Goal: Task Accomplishment & Management: Manage account settings

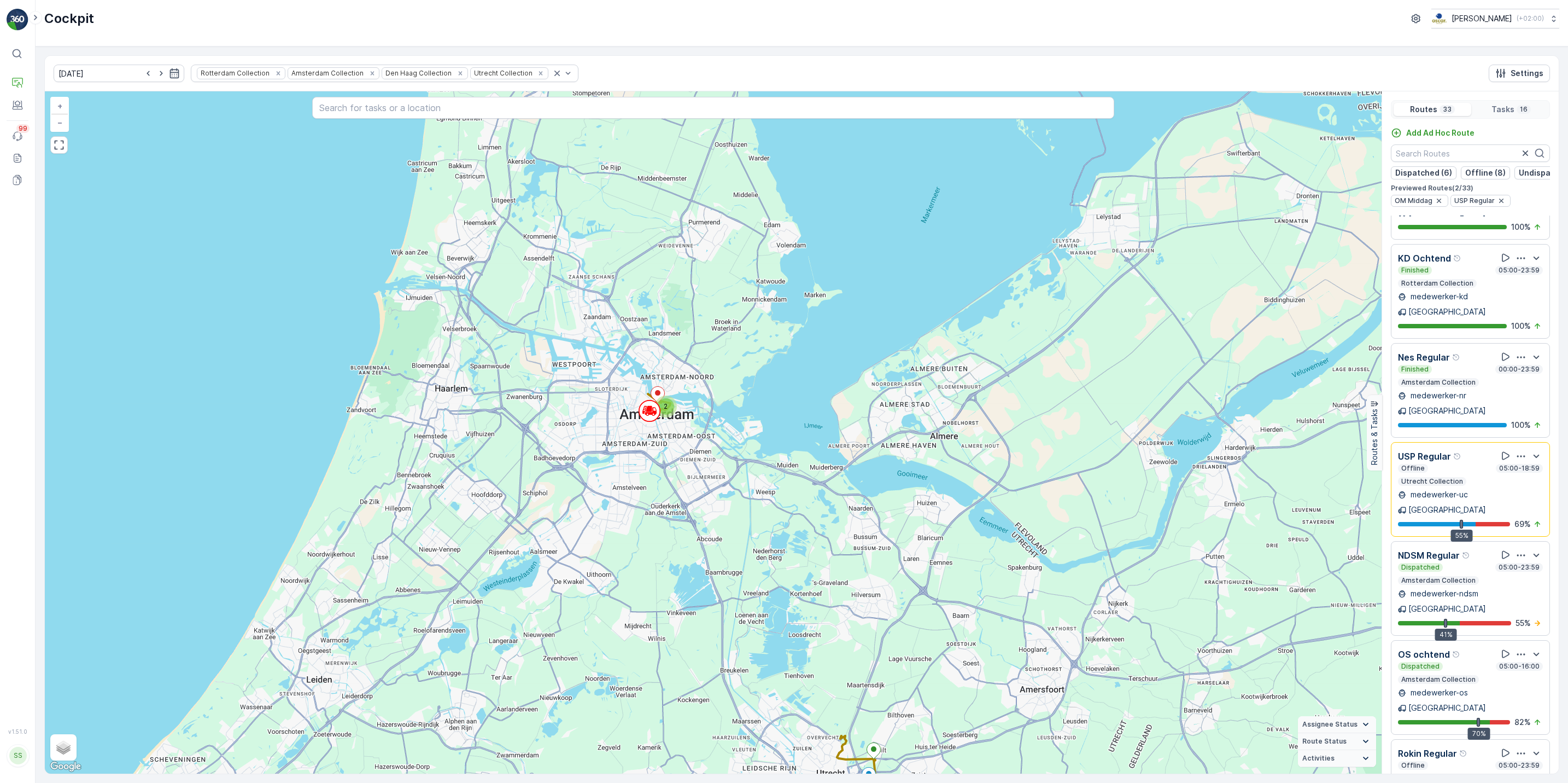
scroll to position [5, 0]
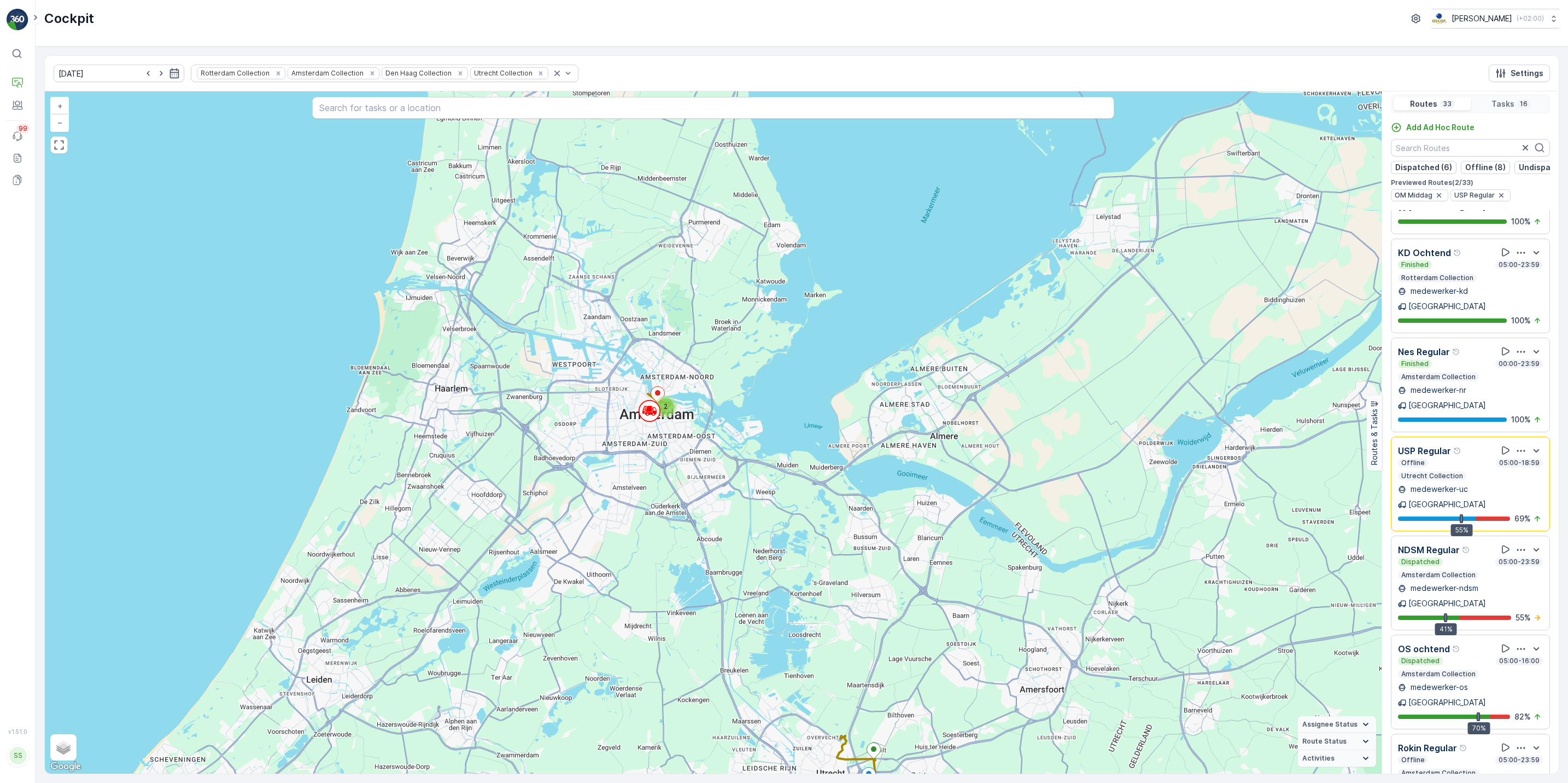
drag, startPoint x: 1553, startPoint y: 688, endPoint x: 1557, endPoint y: 634, distance: 54.1
click at [1557, 634] on div "Routes 33 Tasks 16 Add Ad Hoc Route Dispatched (6) Offline (8) Undispatched (8)…" at bounding box center [1470, 433] width 177 height 682
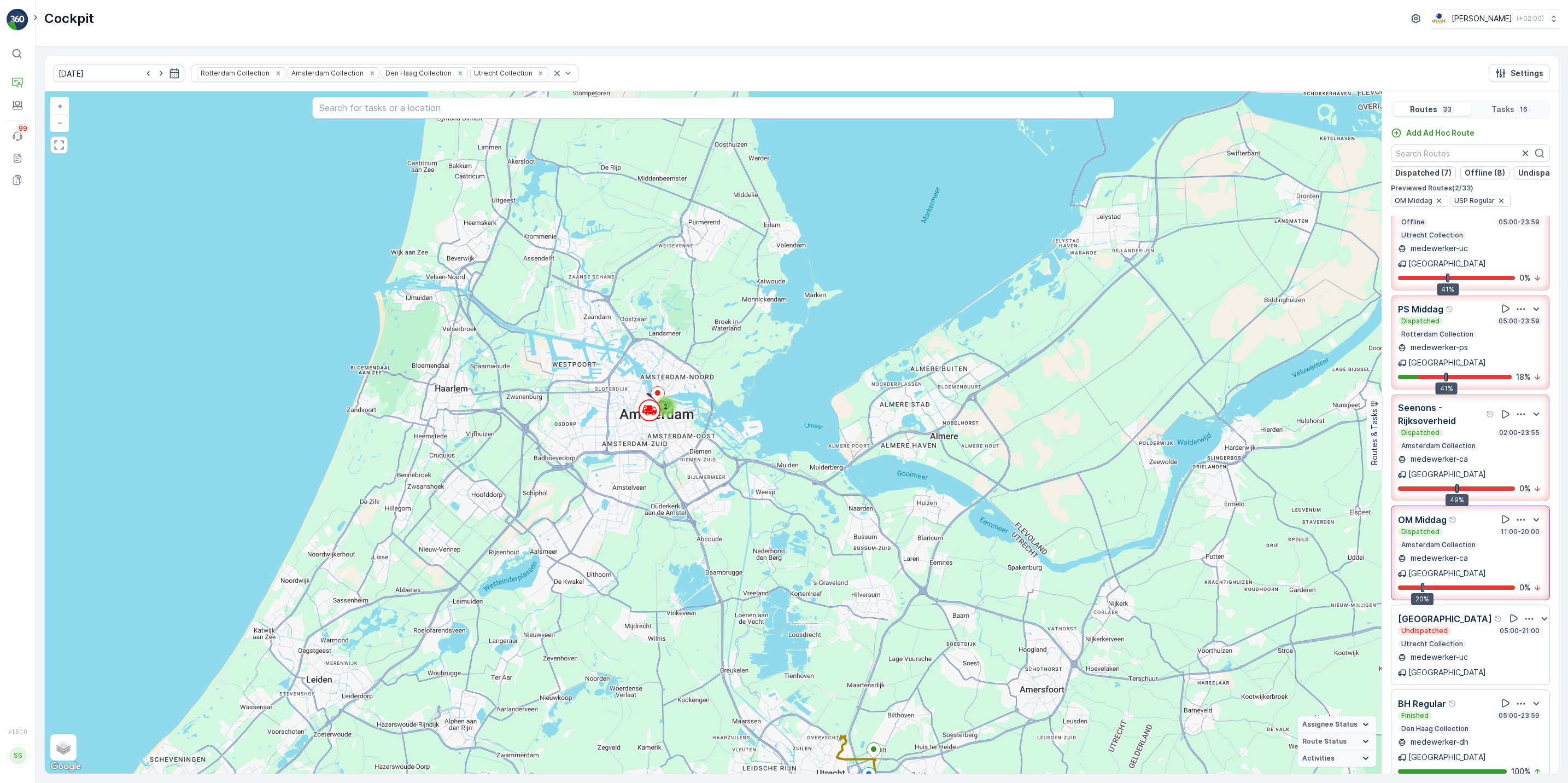
scroll to position [0, 0]
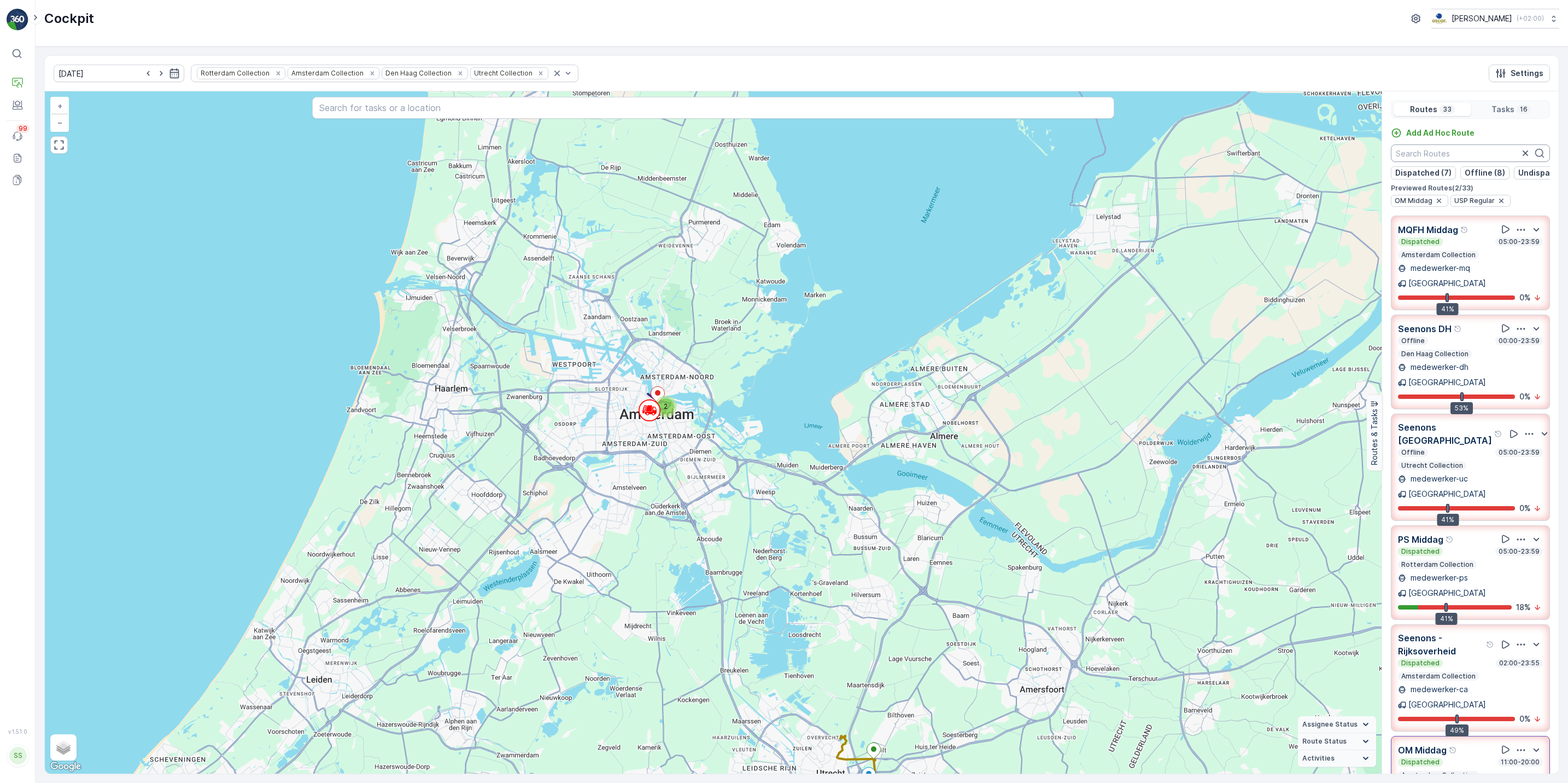
click at [1440, 158] on input "text" at bounding box center [1470, 152] width 159 height 17
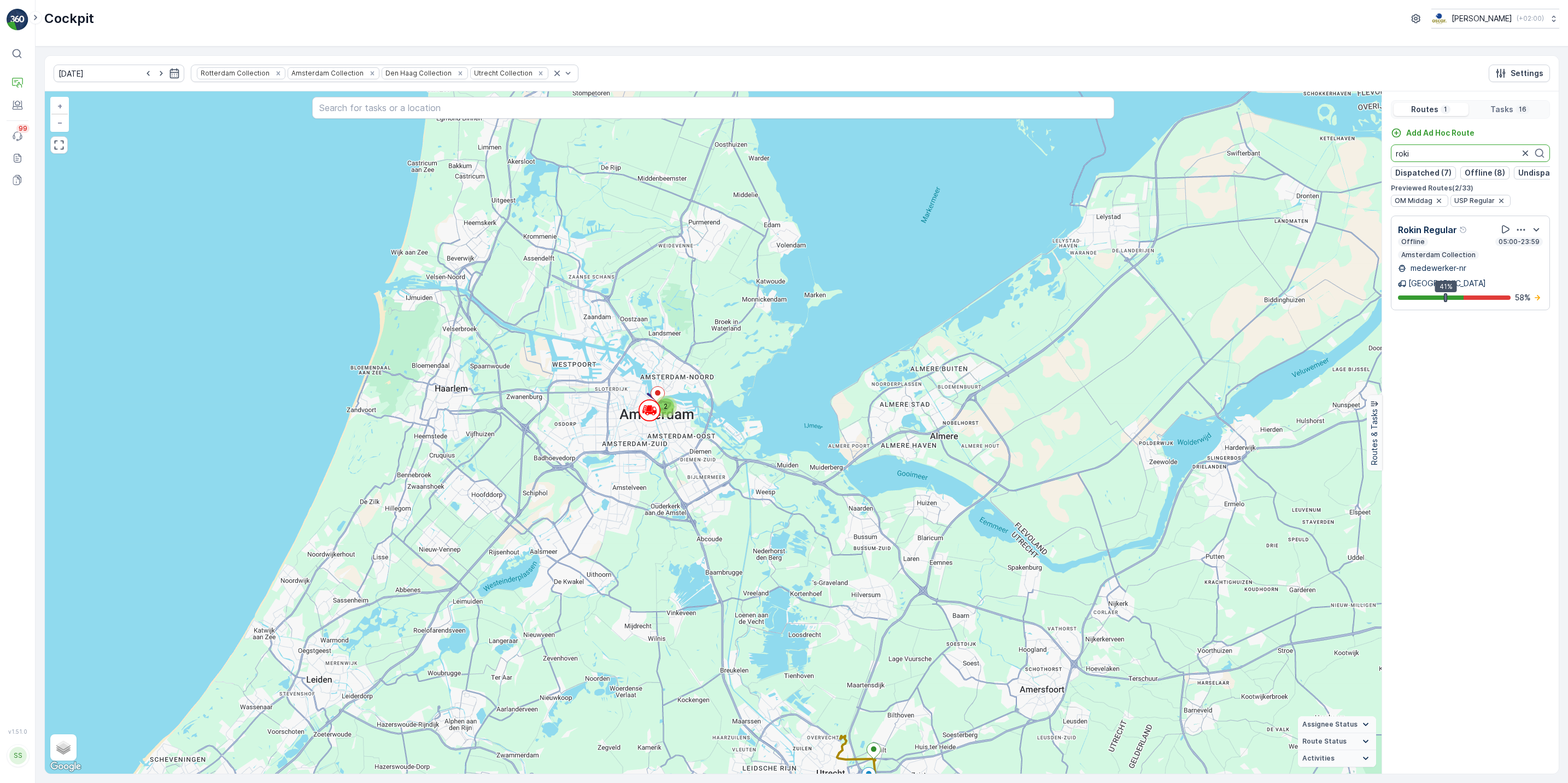
type input "roki"
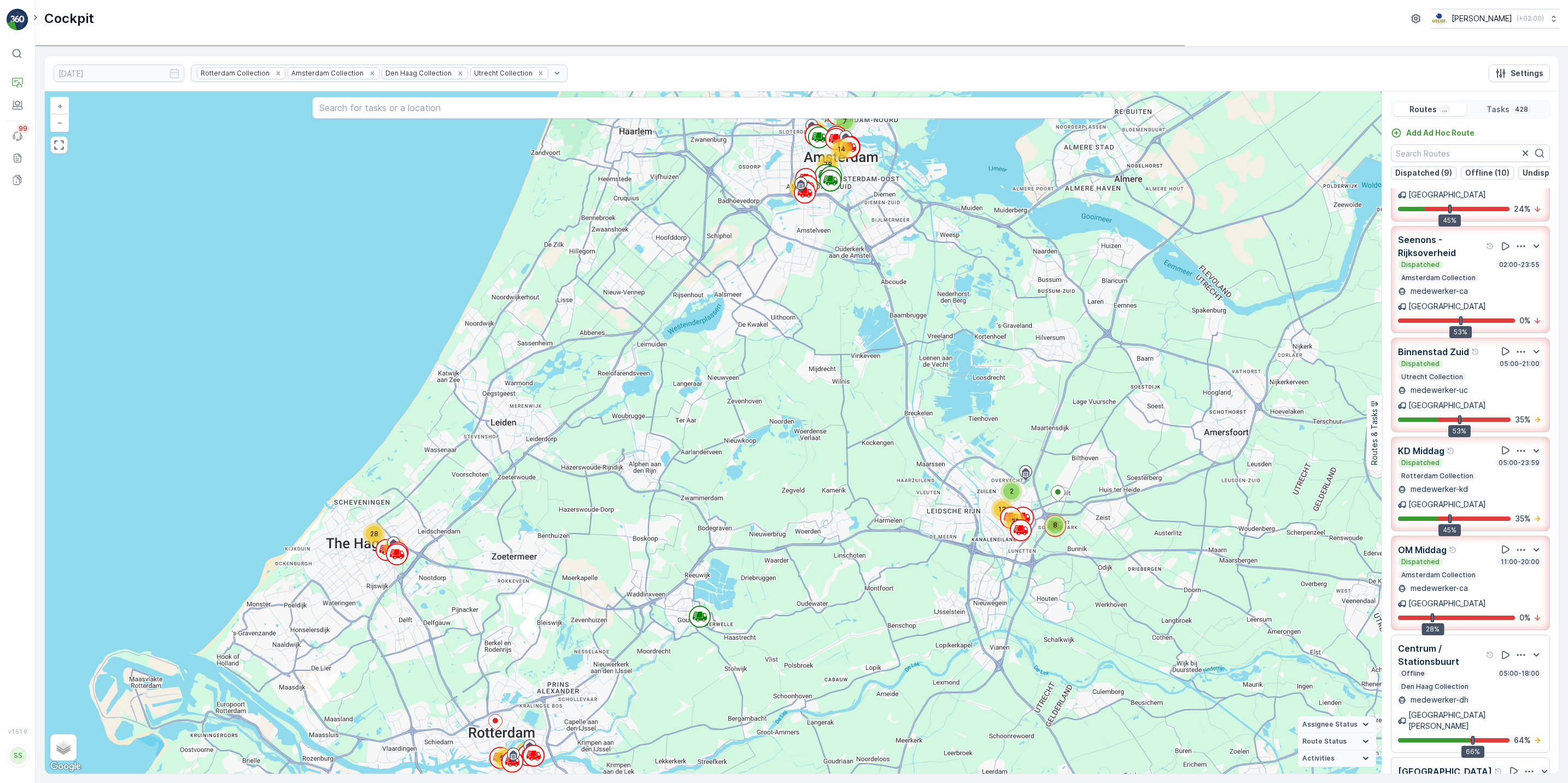
scroll to position [634, 0]
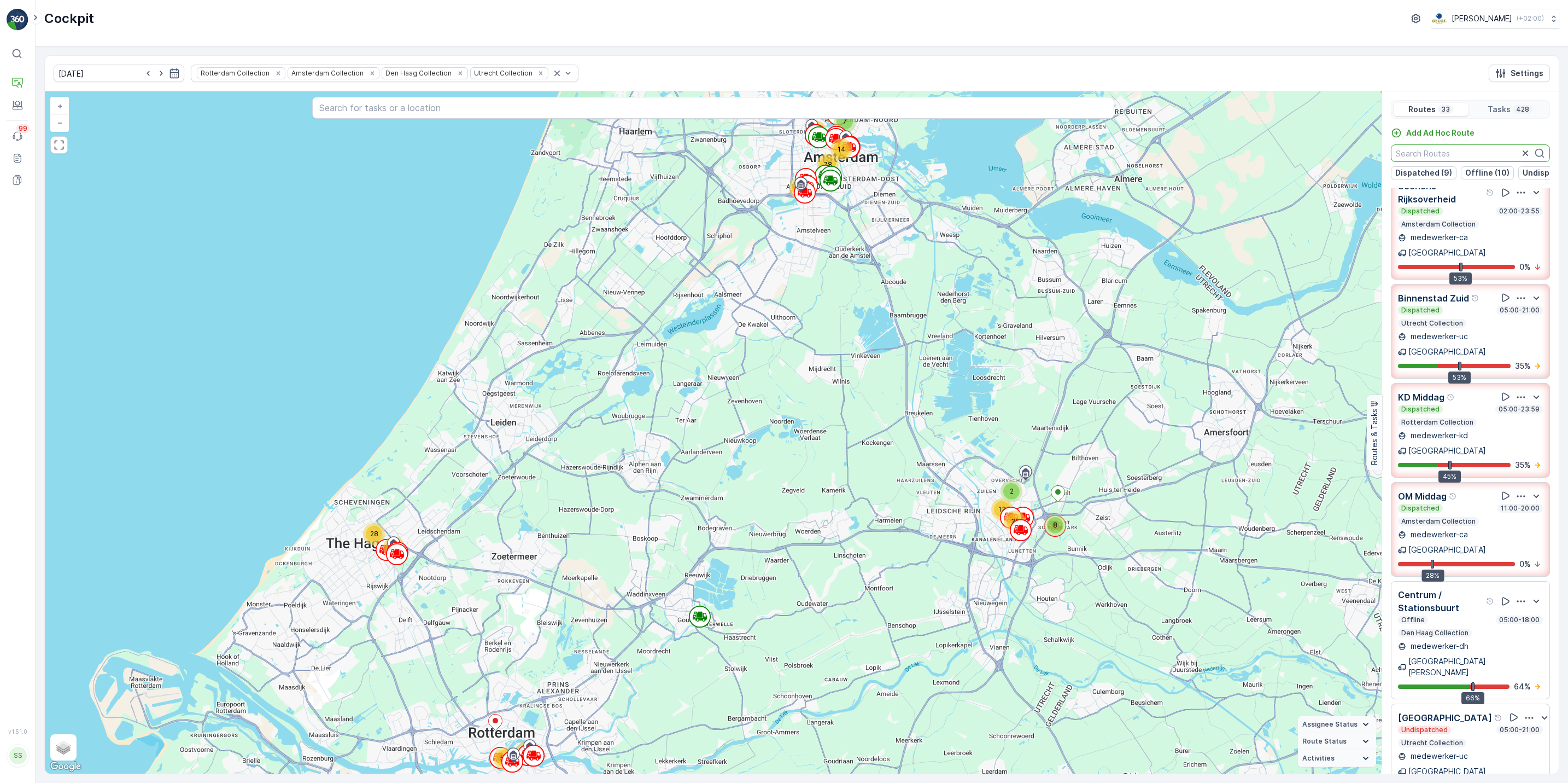
click at [1411, 158] on input "text" at bounding box center [1470, 152] width 159 height 17
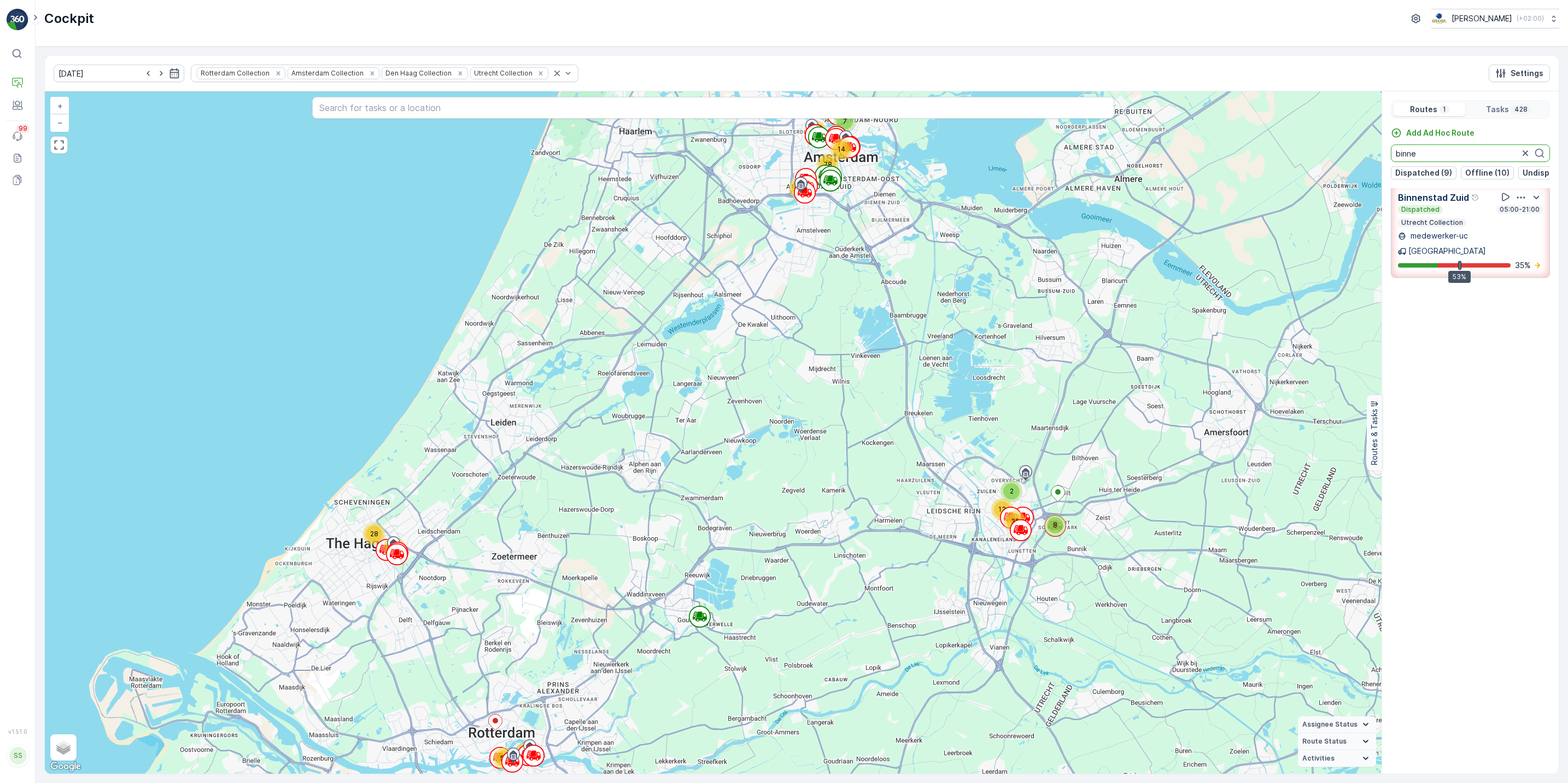
scroll to position [4, 0]
type input "binne"
click at [1522, 203] on icon "button" at bounding box center [1521, 197] width 11 height 11
click at [1518, 224] on span "See More Details" at bounding box center [1522, 227] width 64 height 11
click at [1524, 153] on icon "button" at bounding box center [1526, 153] width 11 height 11
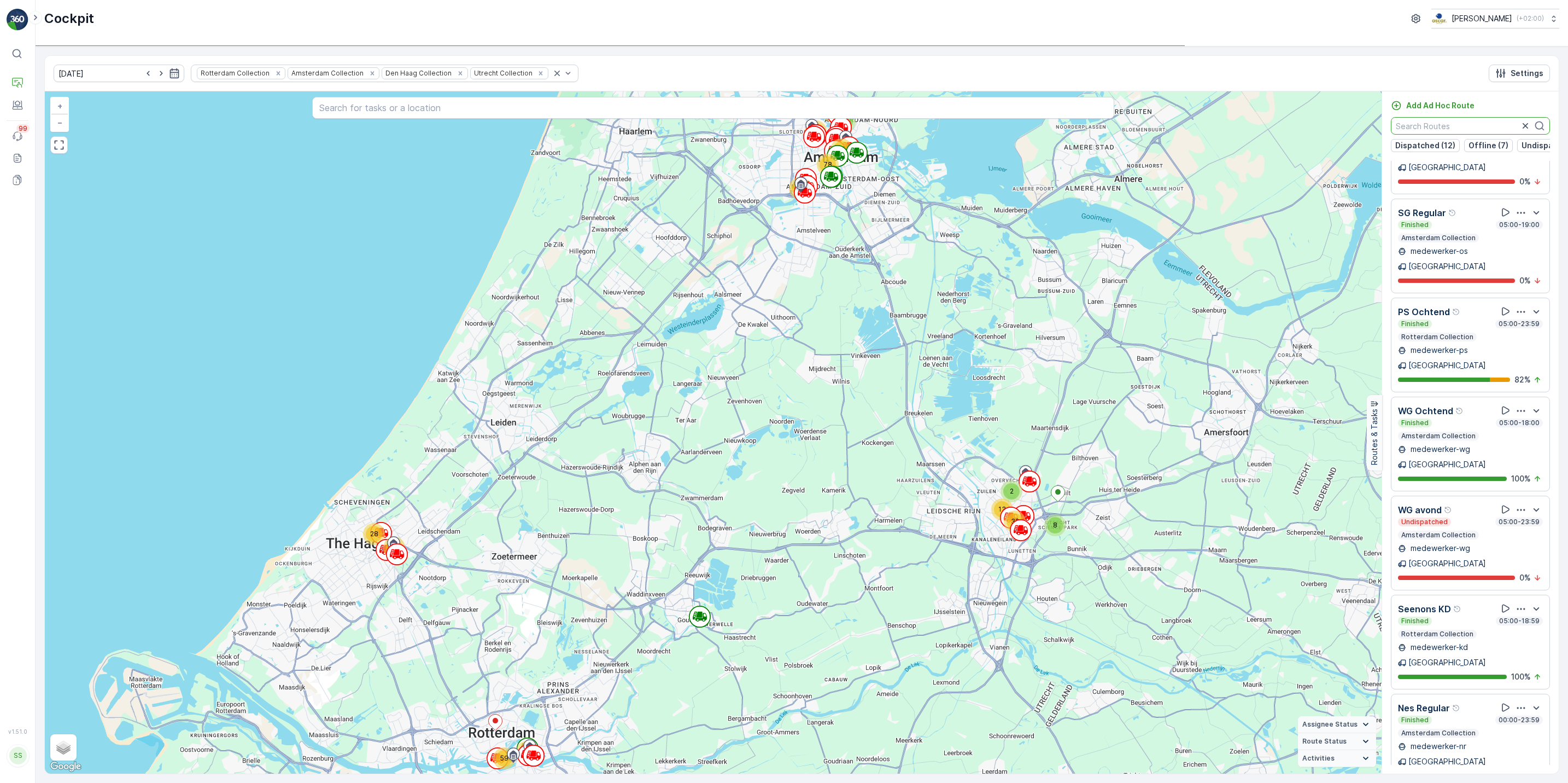
scroll to position [680, 0]
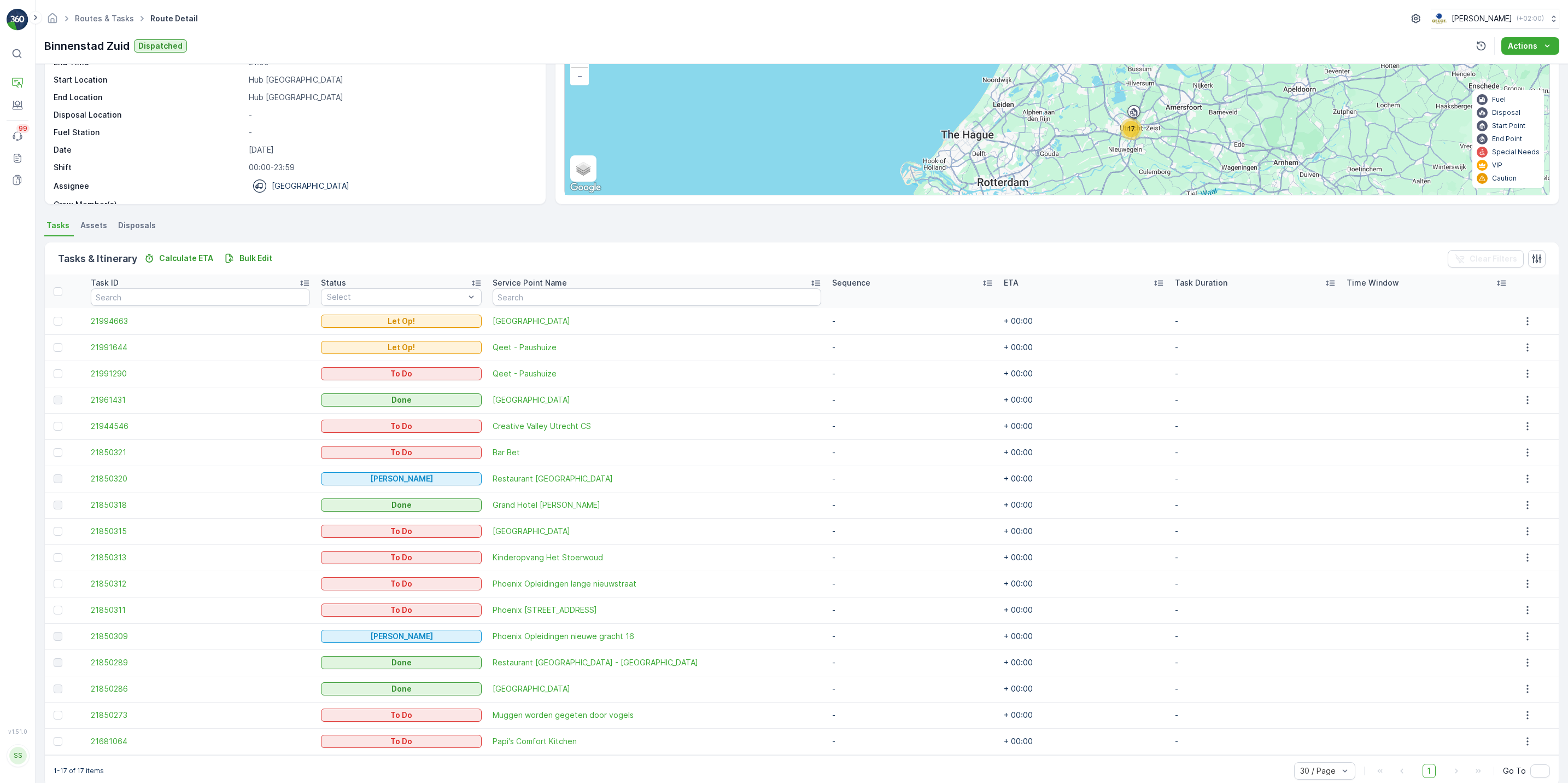
scroll to position [105, 0]
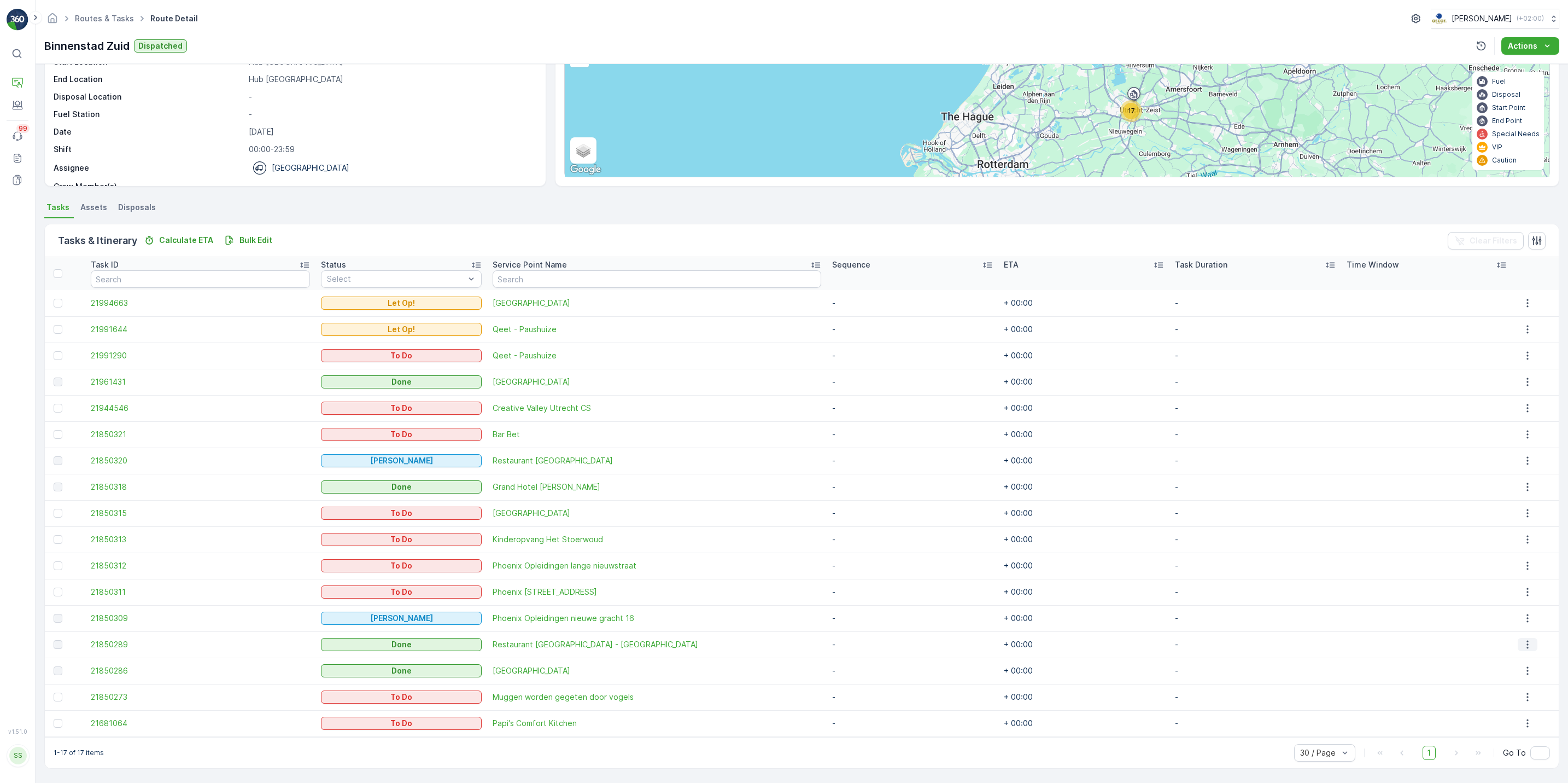
click at [1524, 645] on icon "button" at bounding box center [1528, 644] width 11 height 11
click at [1517, 659] on span "See More Details" at bounding box center [1532, 661] width 64 height 11
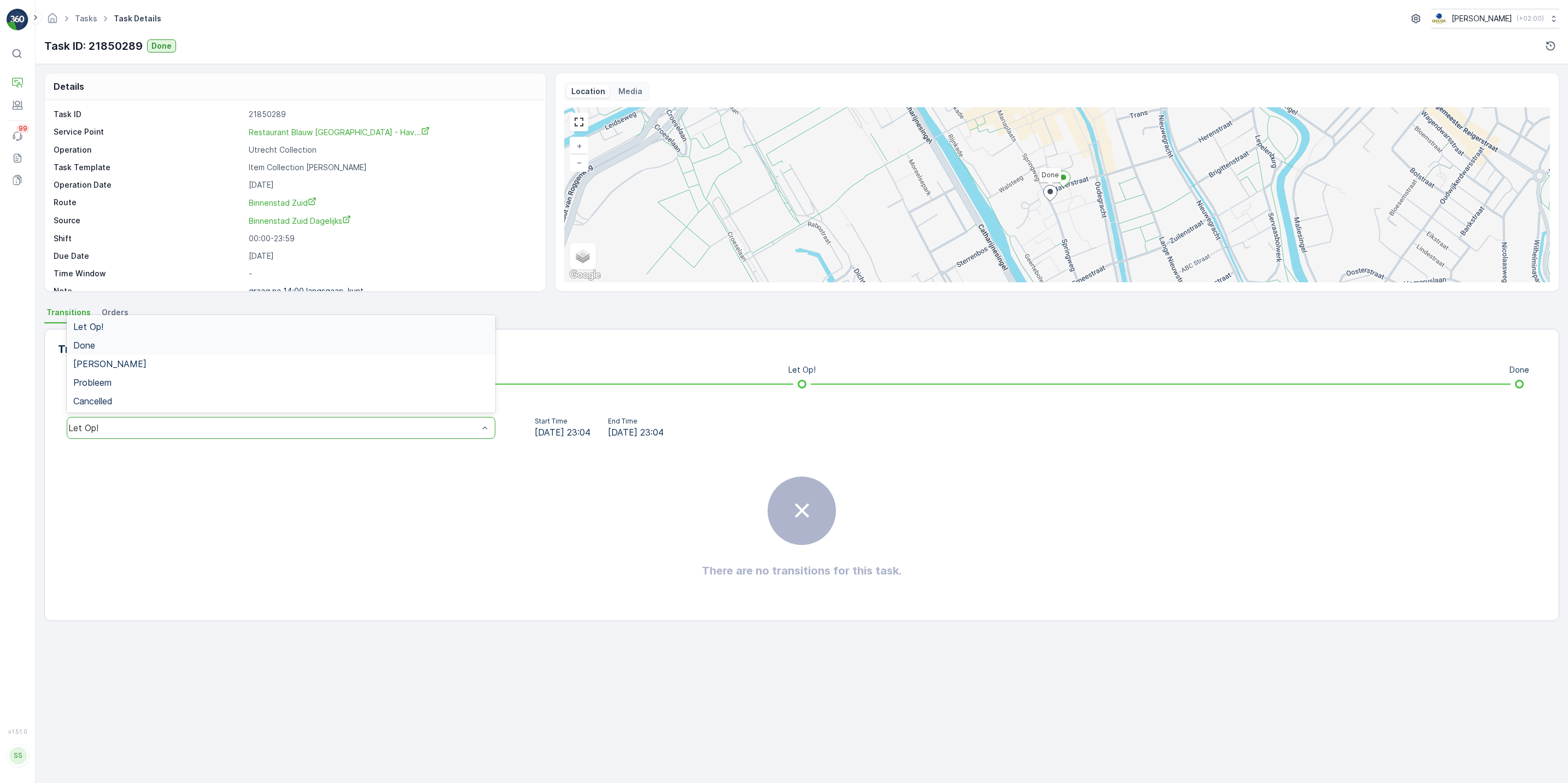
click at [243, 349] on div "Done" at bounding box center [281, 345] width 416 height 10
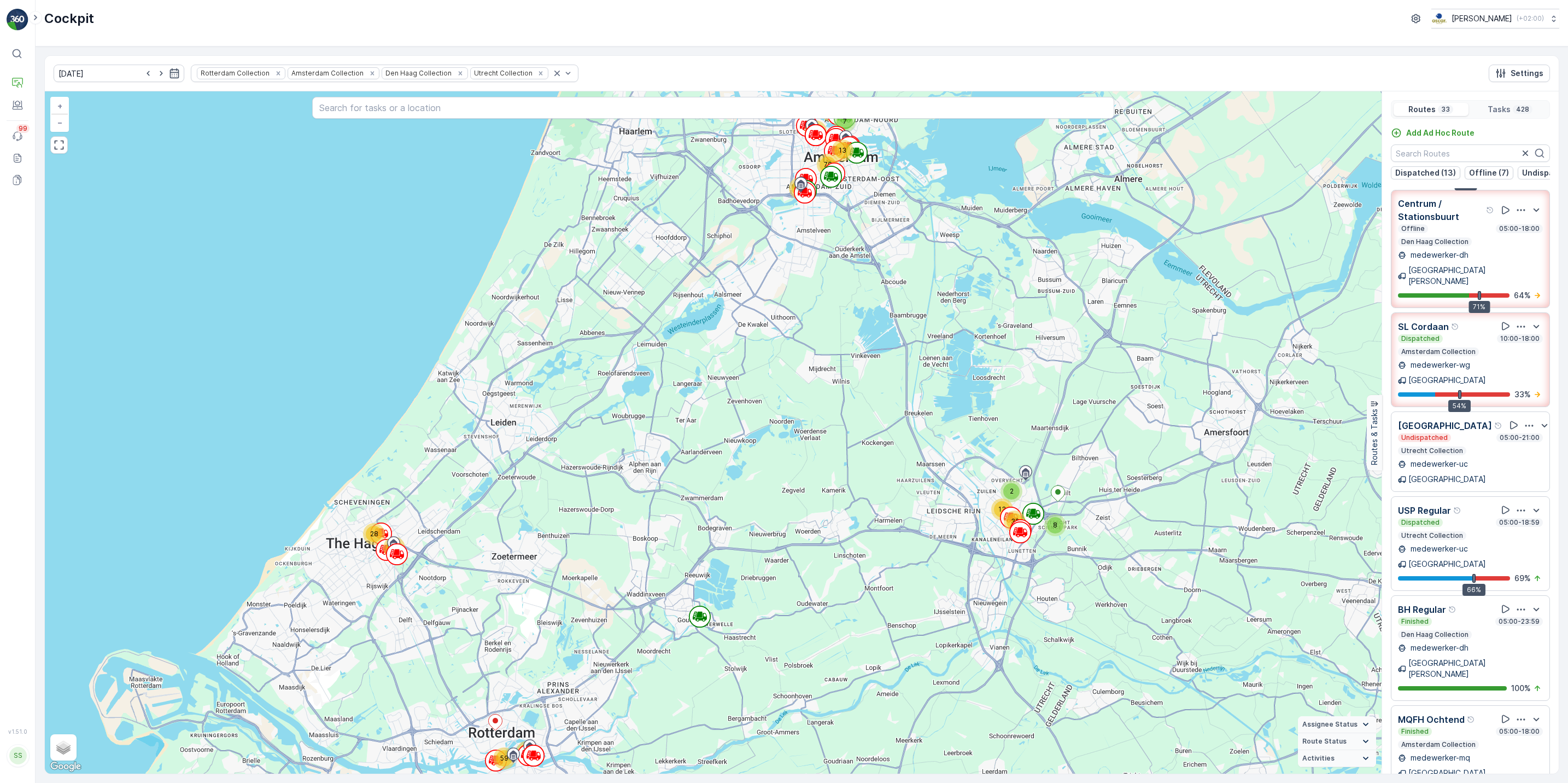
scroll to position [841, 0]
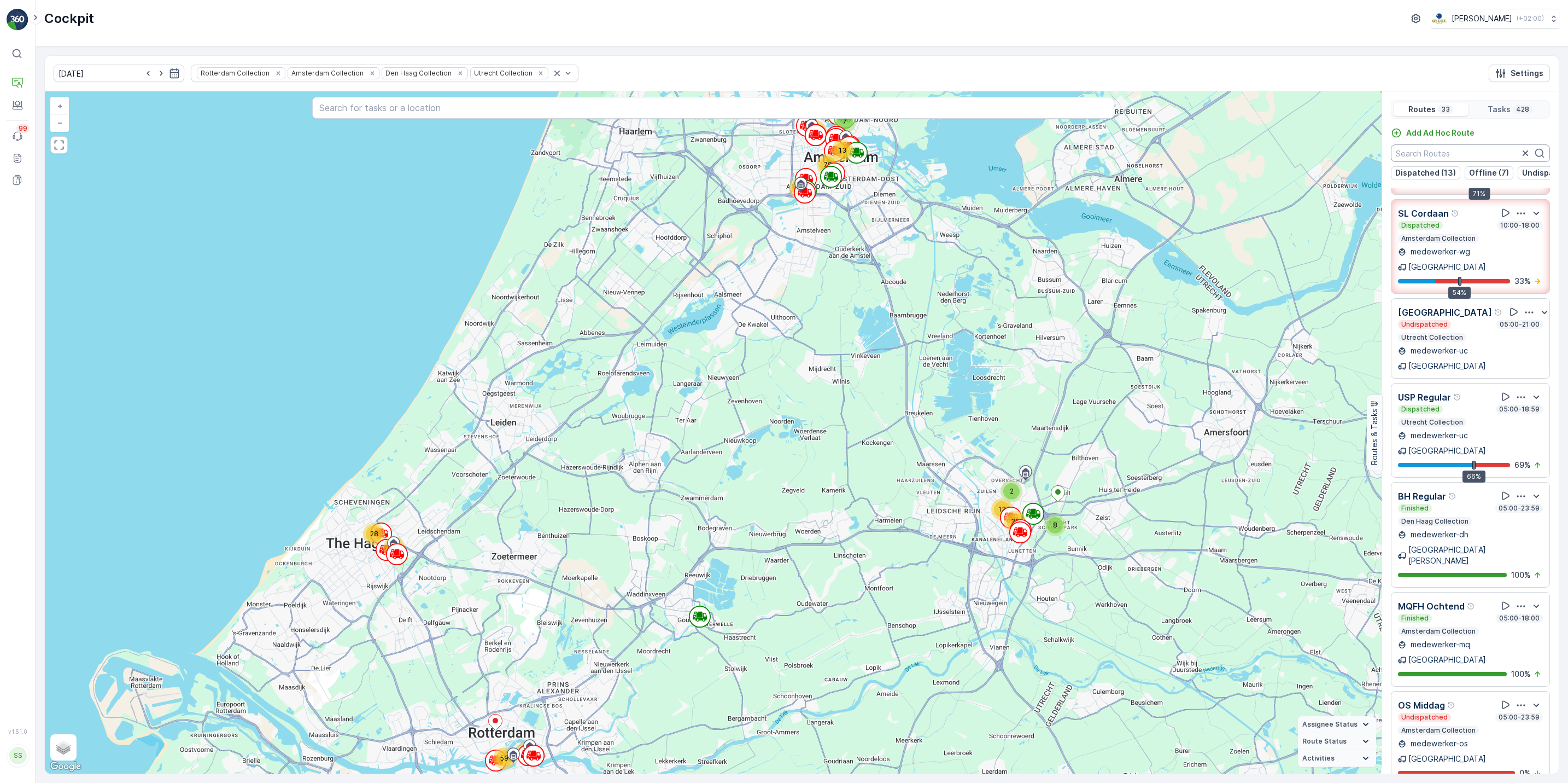
click at [1462, 151] on input "text" at bounding box center [1470, 152] width 159 height 17
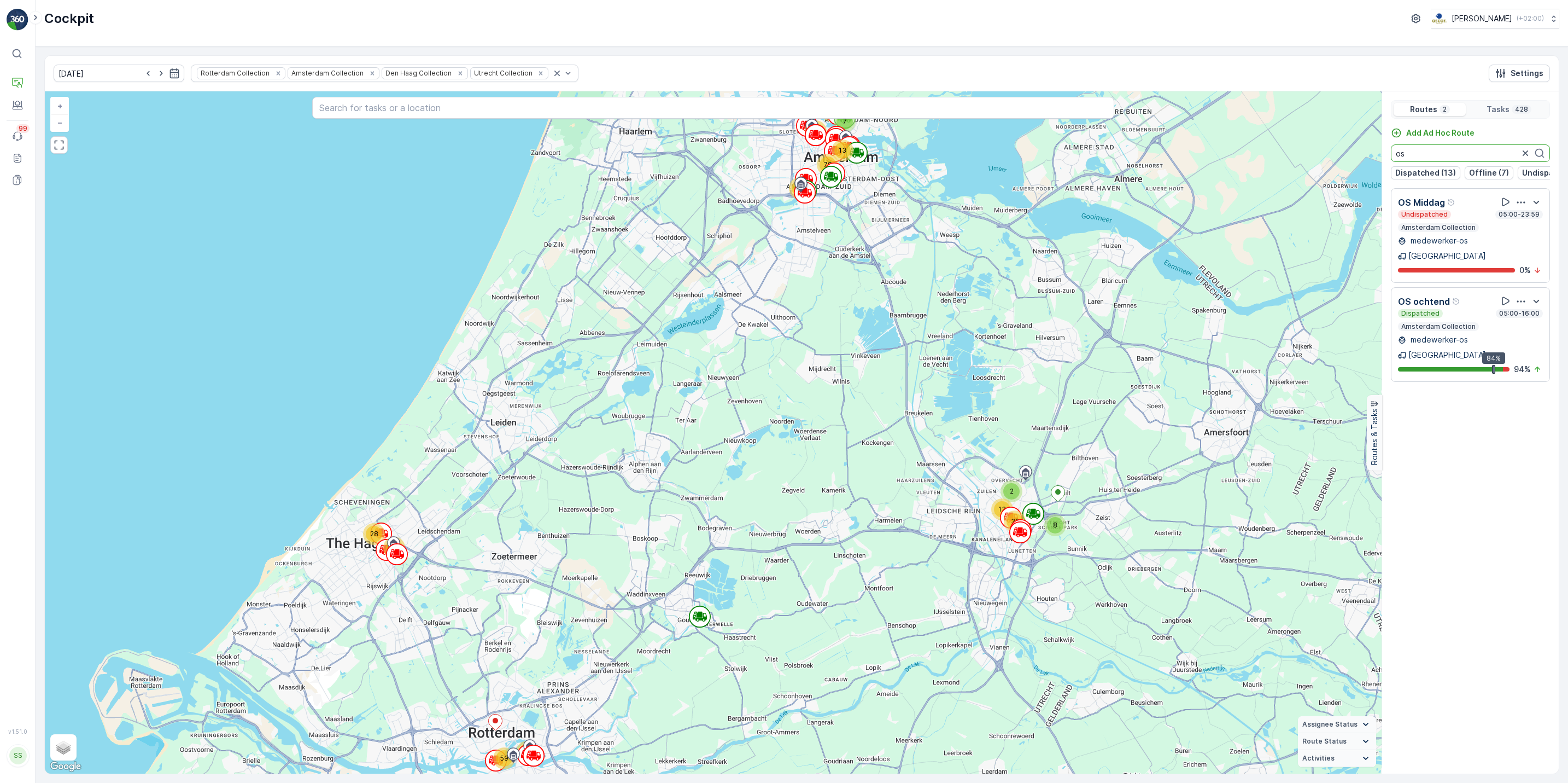
type input "os"
click at [1507, 410] on div "Add Ad Hoc Route os Dispatched (13) Offline (7) Undispatched (3) Finished (10) …" at bounding box center [1471, 446] width 176 height 637
click at [1525, 155] on icon "button" at bounding box center [1526, 153] width 5 height 5
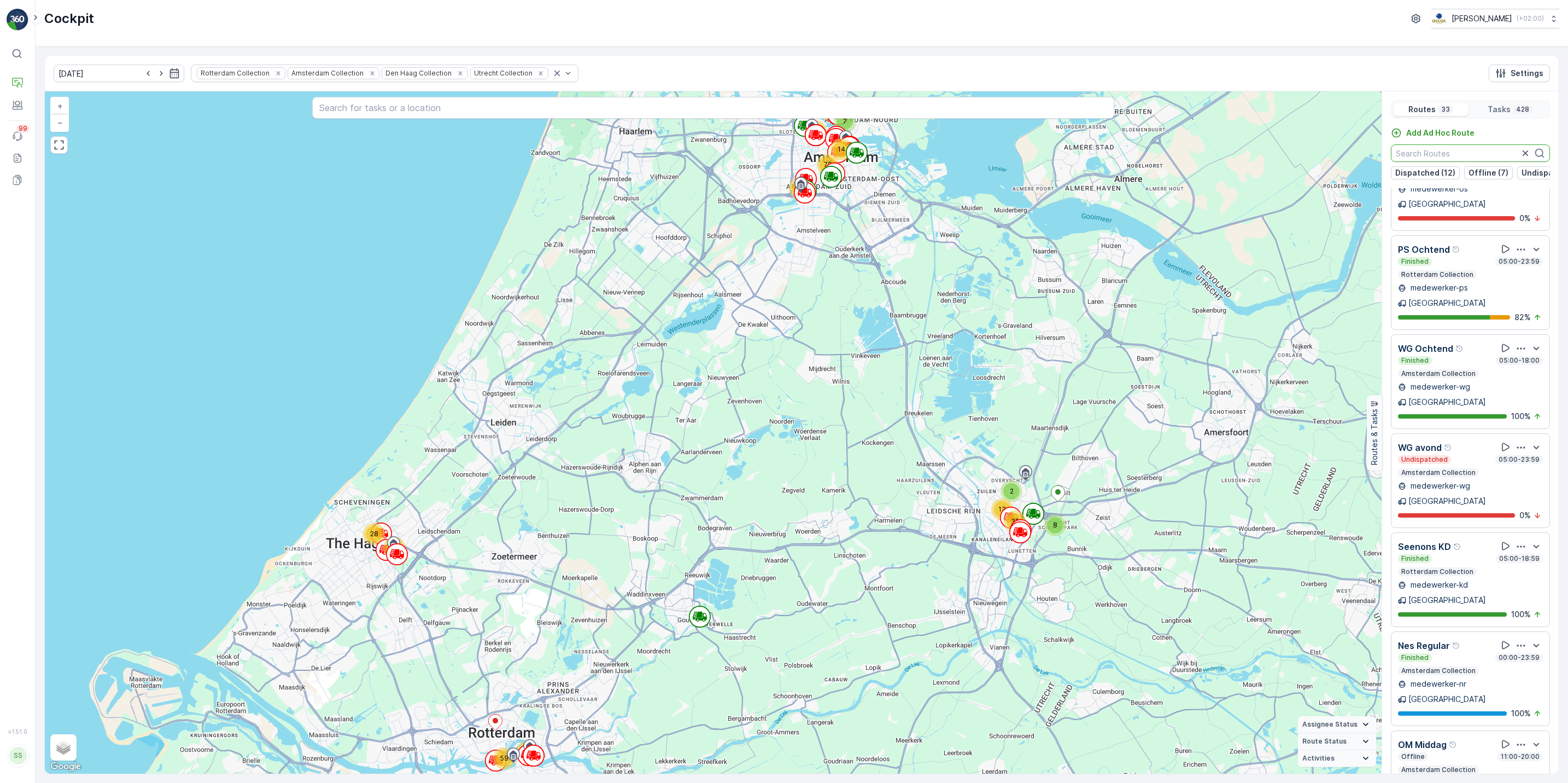
scroll to position [1778, 0]
click at [1516, 738] on icon "button" at bounding box center [1521, 743] width 11 height 11
click at [1515, 768] on span "See More Details" at bounding box center [1520, 773] width 64 height 11
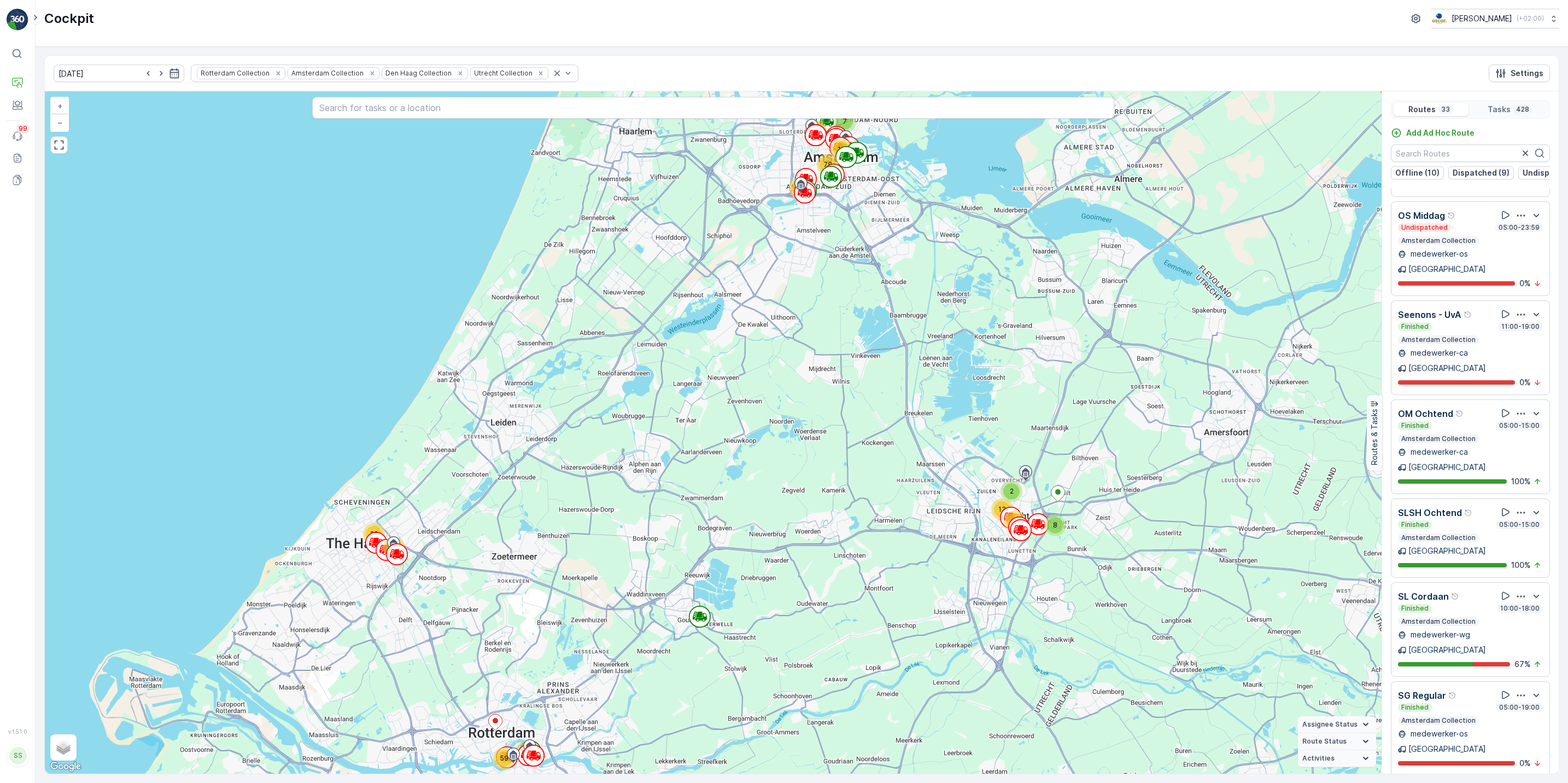
scroll to position [1277, 0]
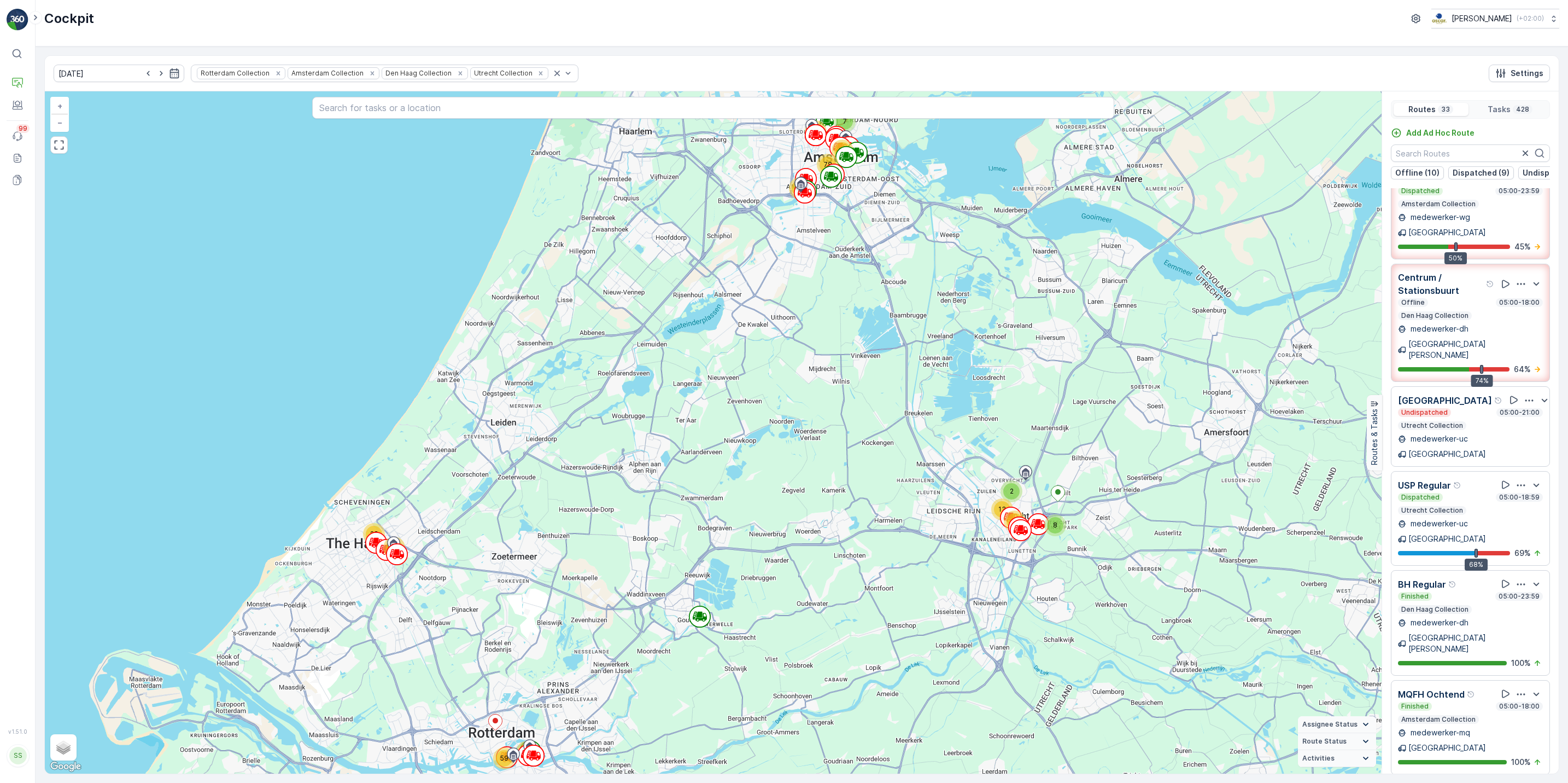
scroll to position [340, 0]
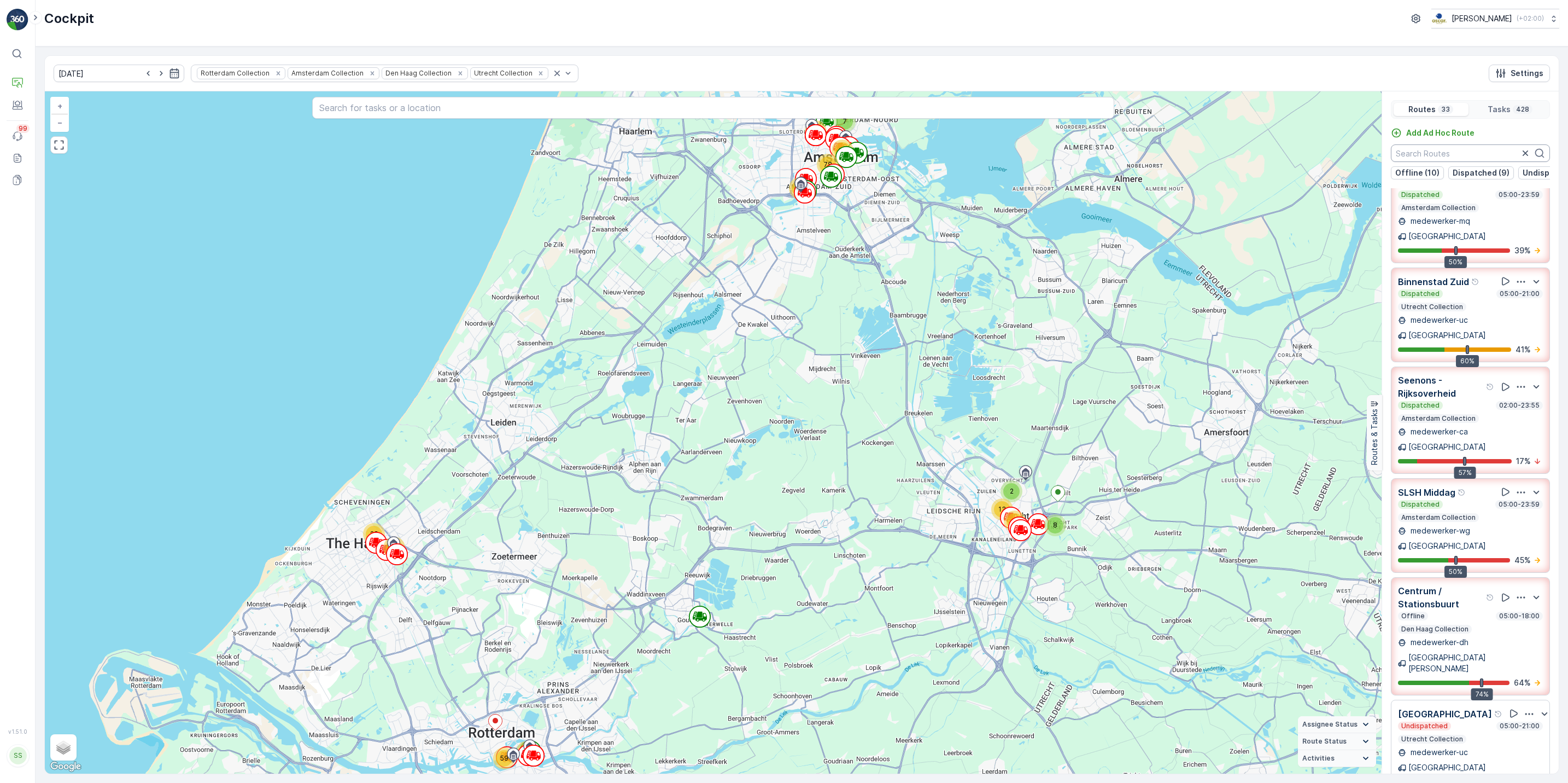
click at [1436, 153] on input "text" at bounding box center [1470, 152] width 159 height 17
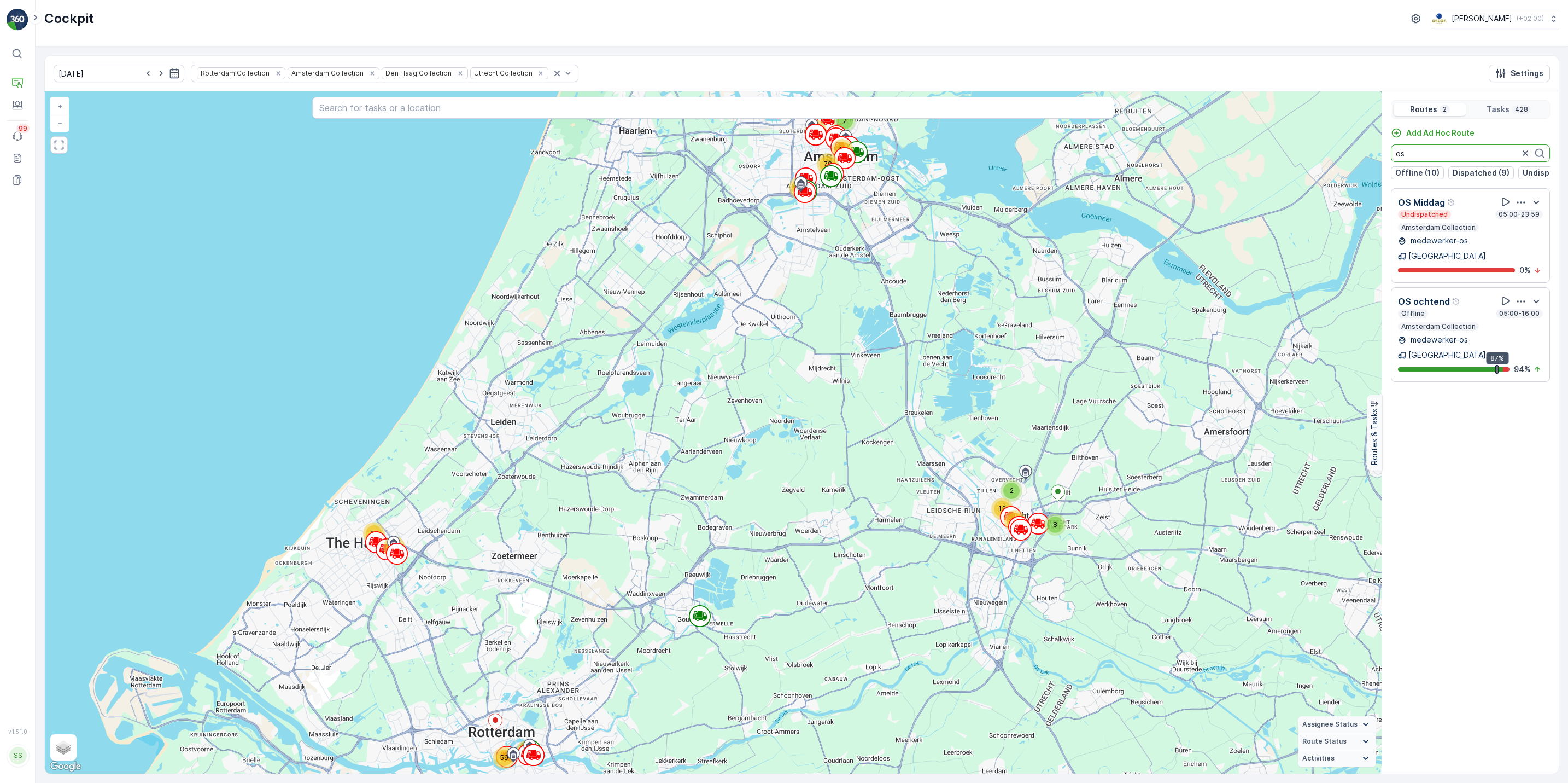
type input "os"
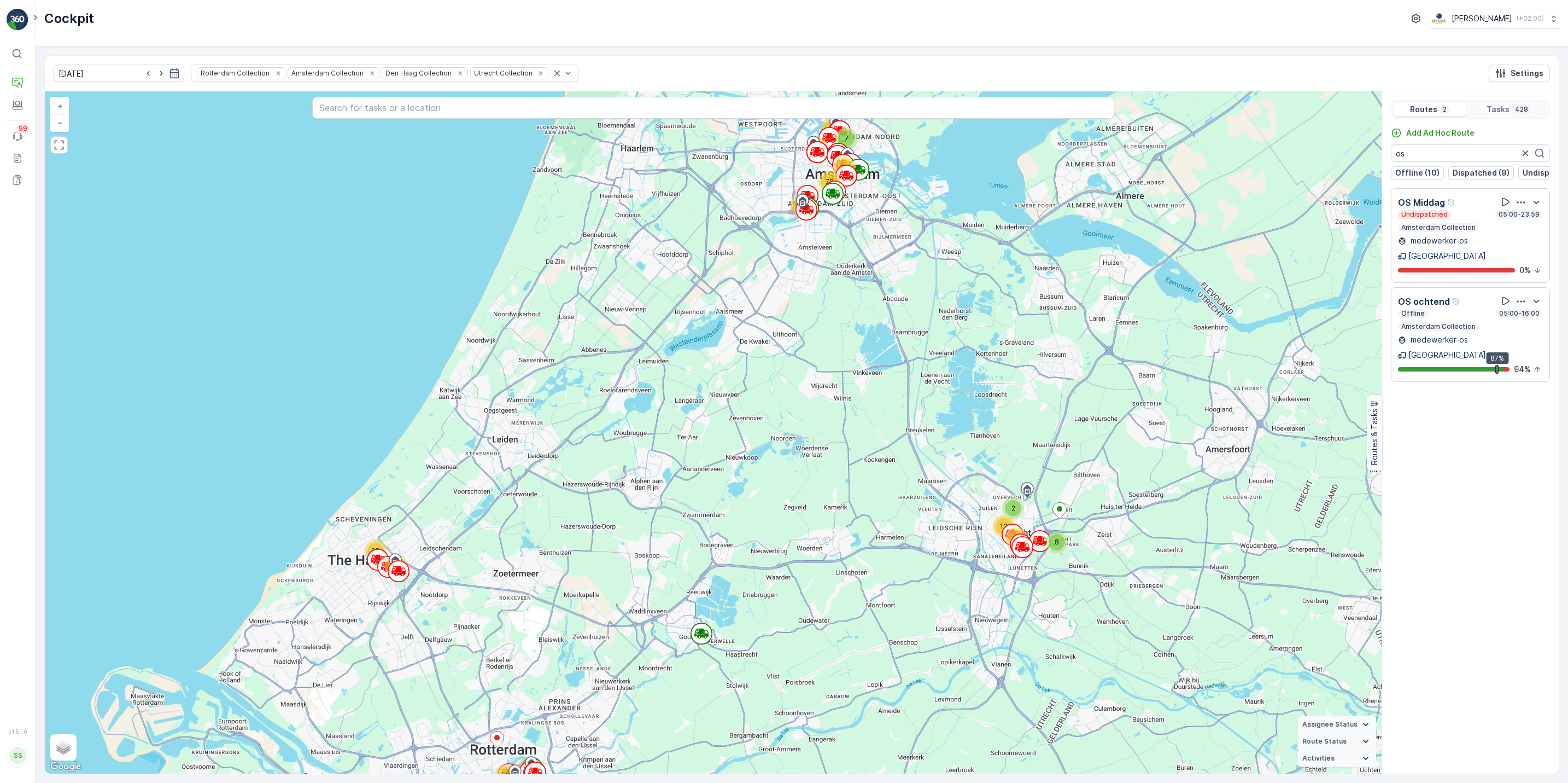
drag, startPoint x: 898, startPoint y: 183, endPoint x: 931, endPoint y: 328, distance: 148.7
click at [931, 328] on div "2 13 8 32 15 28 10 59 7 13 15 80 78 66 + − Satellite Roadmap Terrain Hybrid Lea…" at bounding box center [713, 433] width 1337 height 682
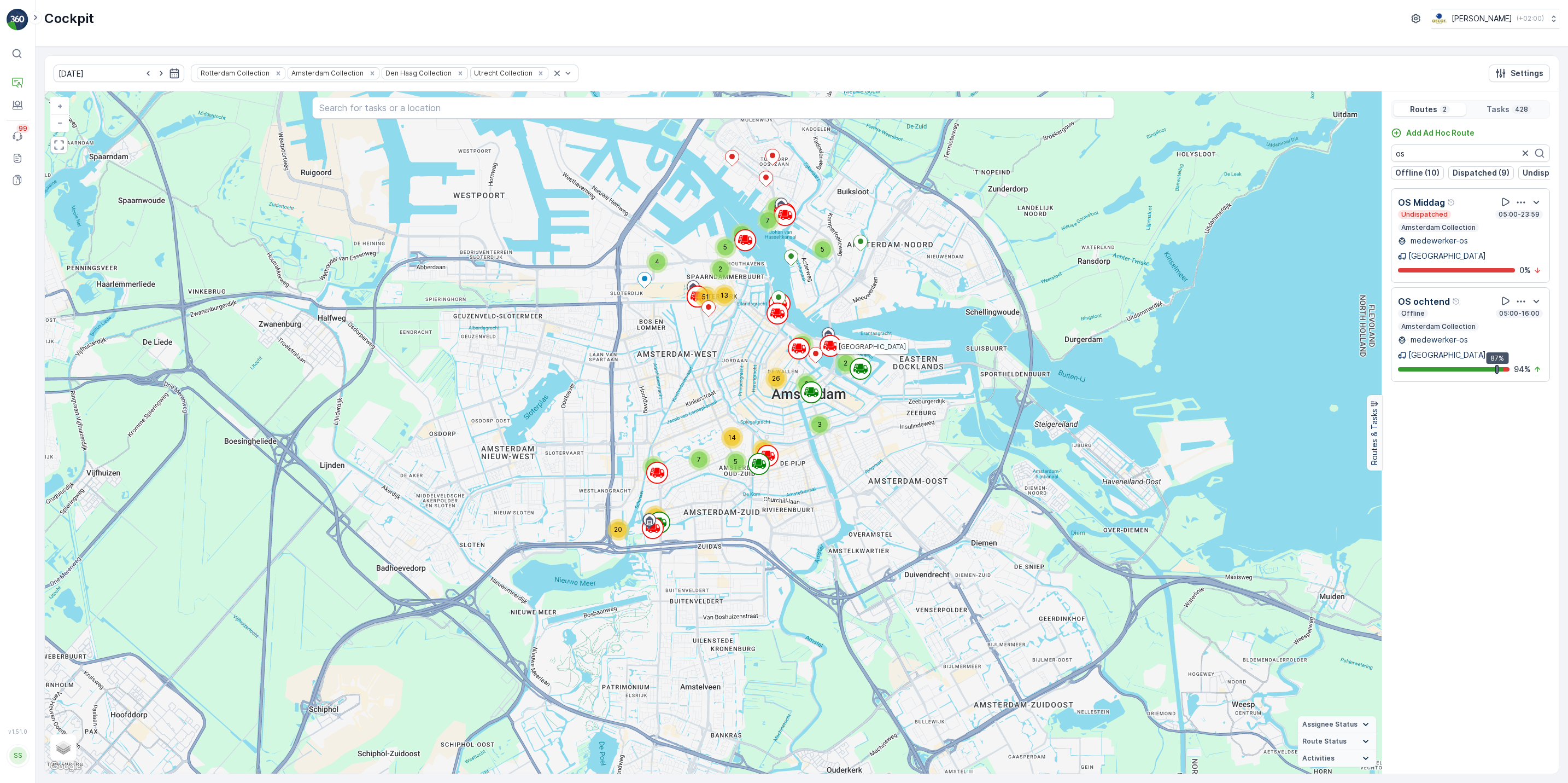
drag, startPoint x: 832, startPoint y: 316, endPoint x: 862, endPoint y: 374, distance: 65.3
click at [862, 374] on circle at bounding box center [860, 368] width 21 height 21
click at [1523, 156] on icon "button" at bounding box center [1526, 153] width 11 height 11
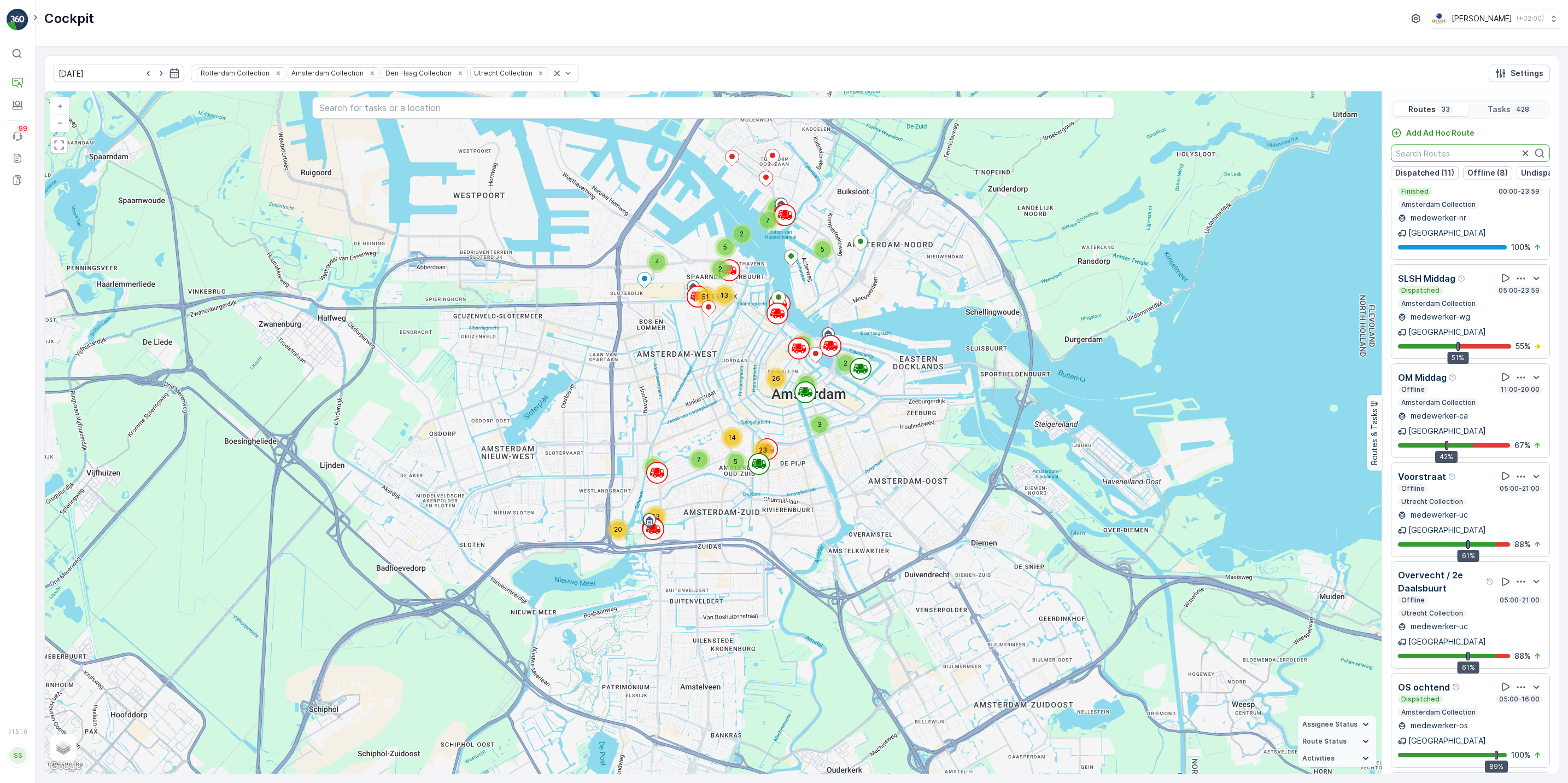
scroll to position [2229, 0]
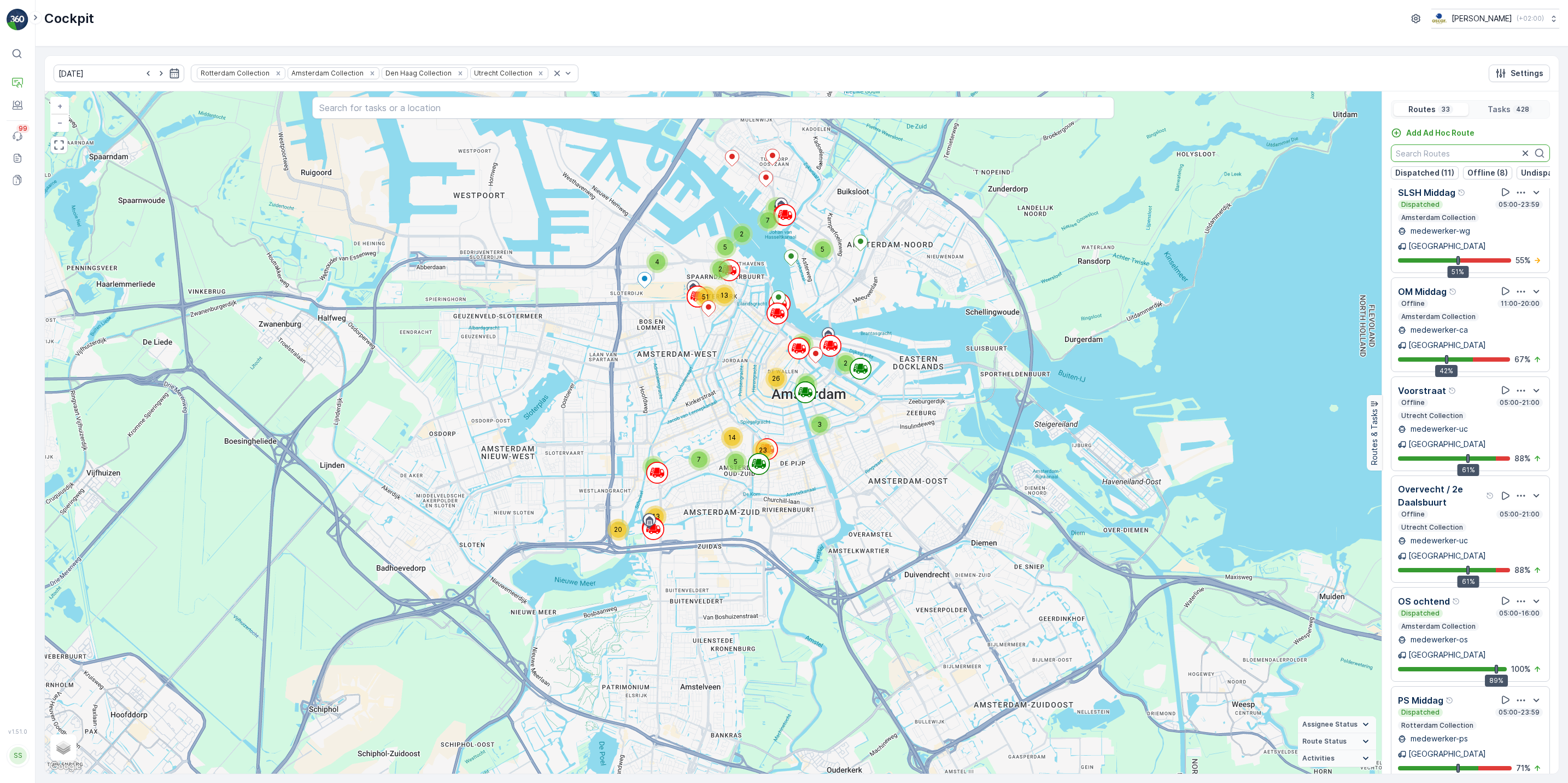
click at [1438, 151] on input "text" at bounding box center [1470, 152] width 159 height 17
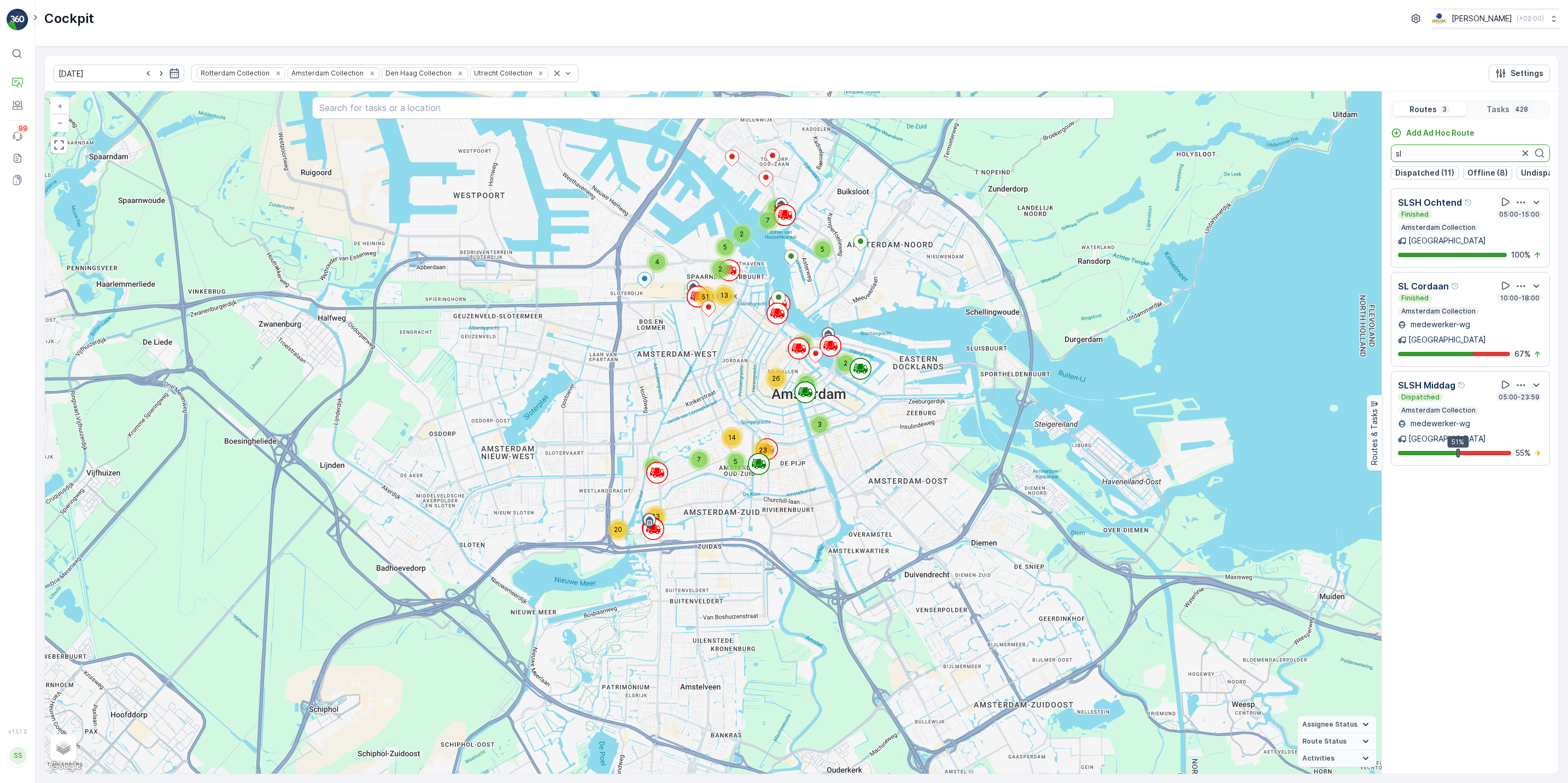
scroll to position [0, 0]
drag, startPoint x: 1501, startPoint y: 354, endPoint x: 1496, endPoint y: 346, distance: 9.4
click at [1496, 348] on div "67 %" at bounding box center [1470, 354] width 145 height 11
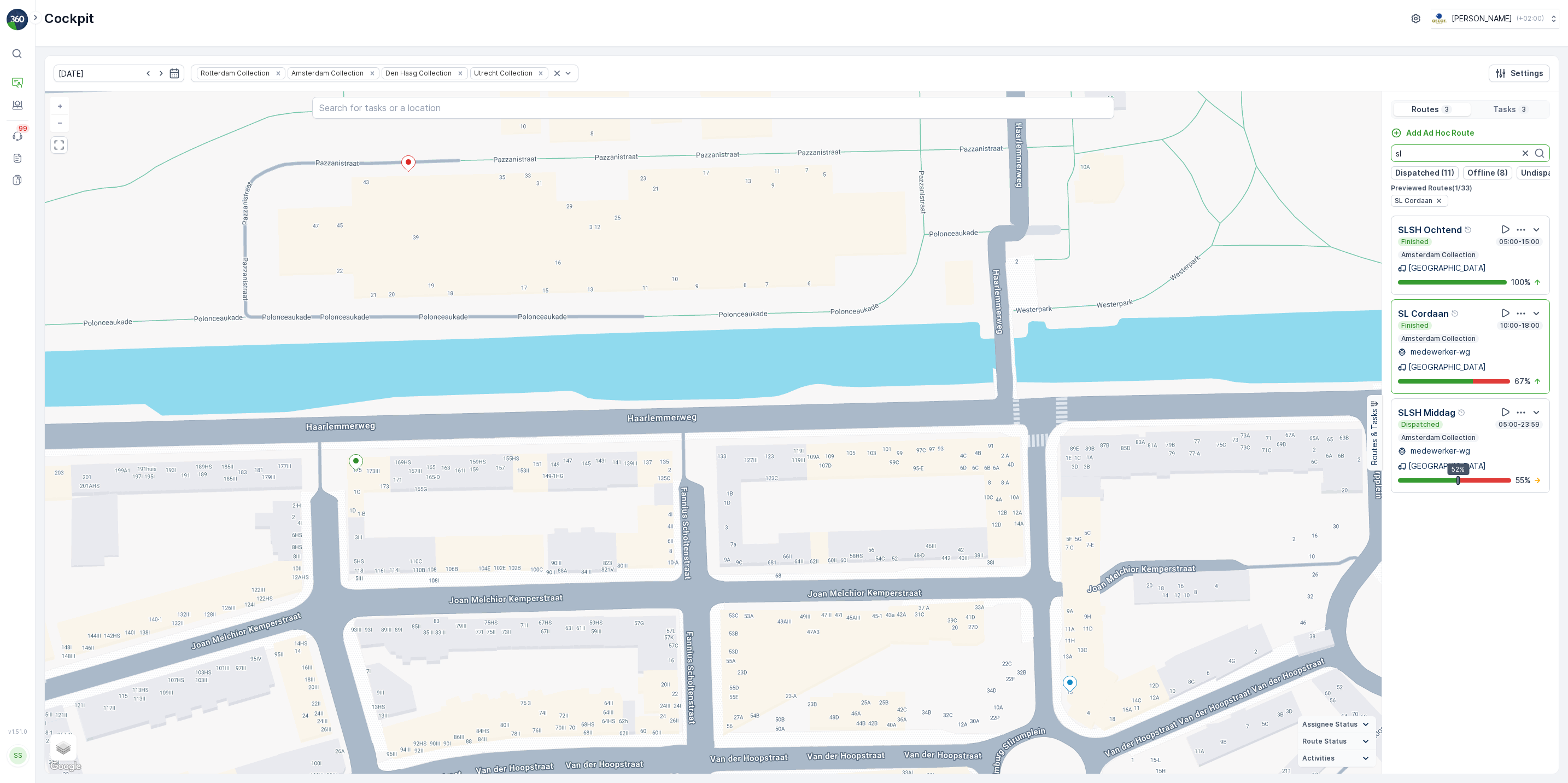
click at [1465, 158] on input "sl" at bounding box center [1470, 152] width 159 height 17
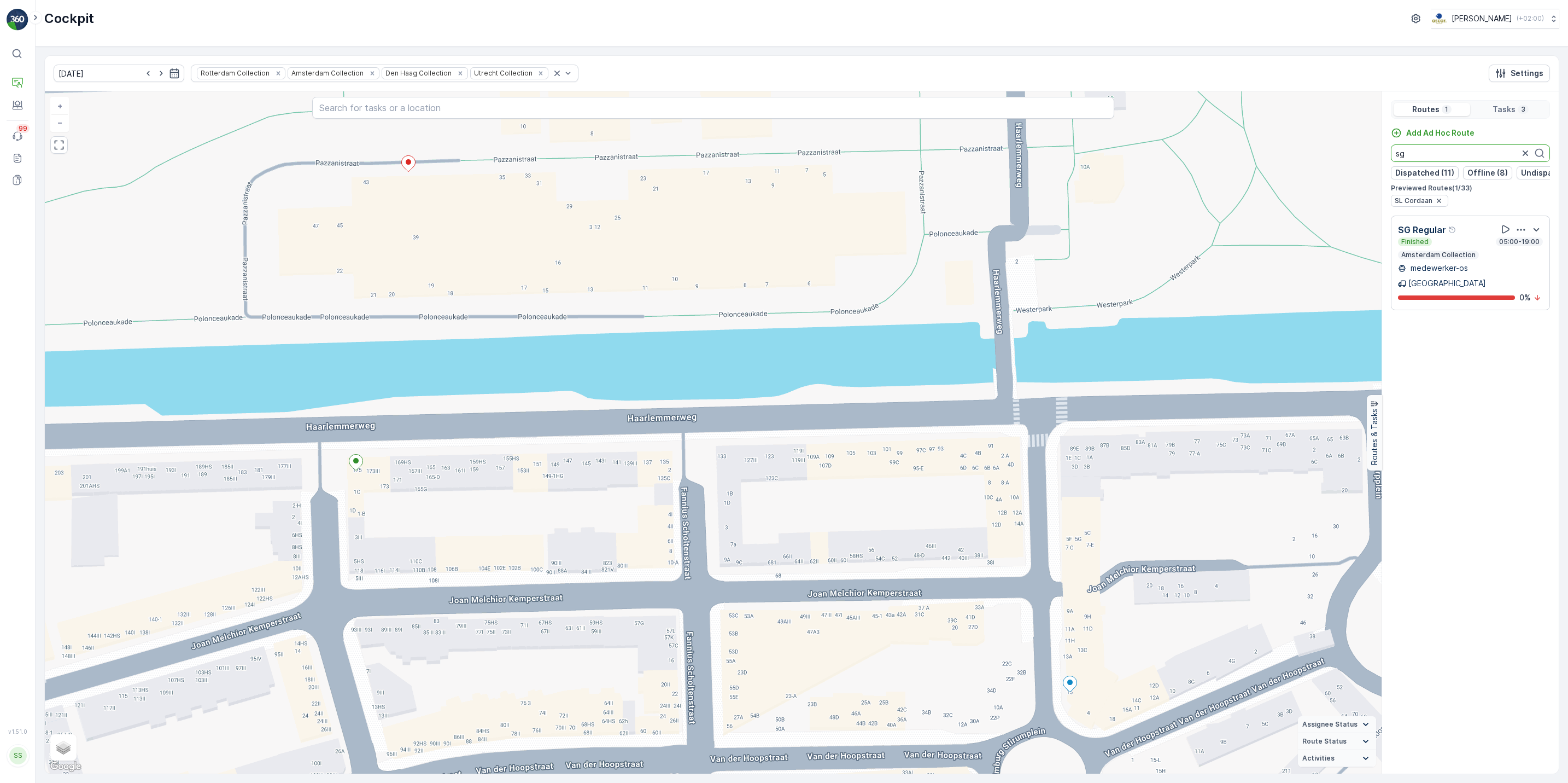
type input "sg"
click at [1523, 235] on icon "button" at bounding box center [1521, 230] width 11 height 11
click at [1521, 251] on span "See More Details" at bounding box center [1532, 256] width 64 height 11
click at [1521, 155] on icon "button" at bounding box center [1526, 153] width 11 height 11
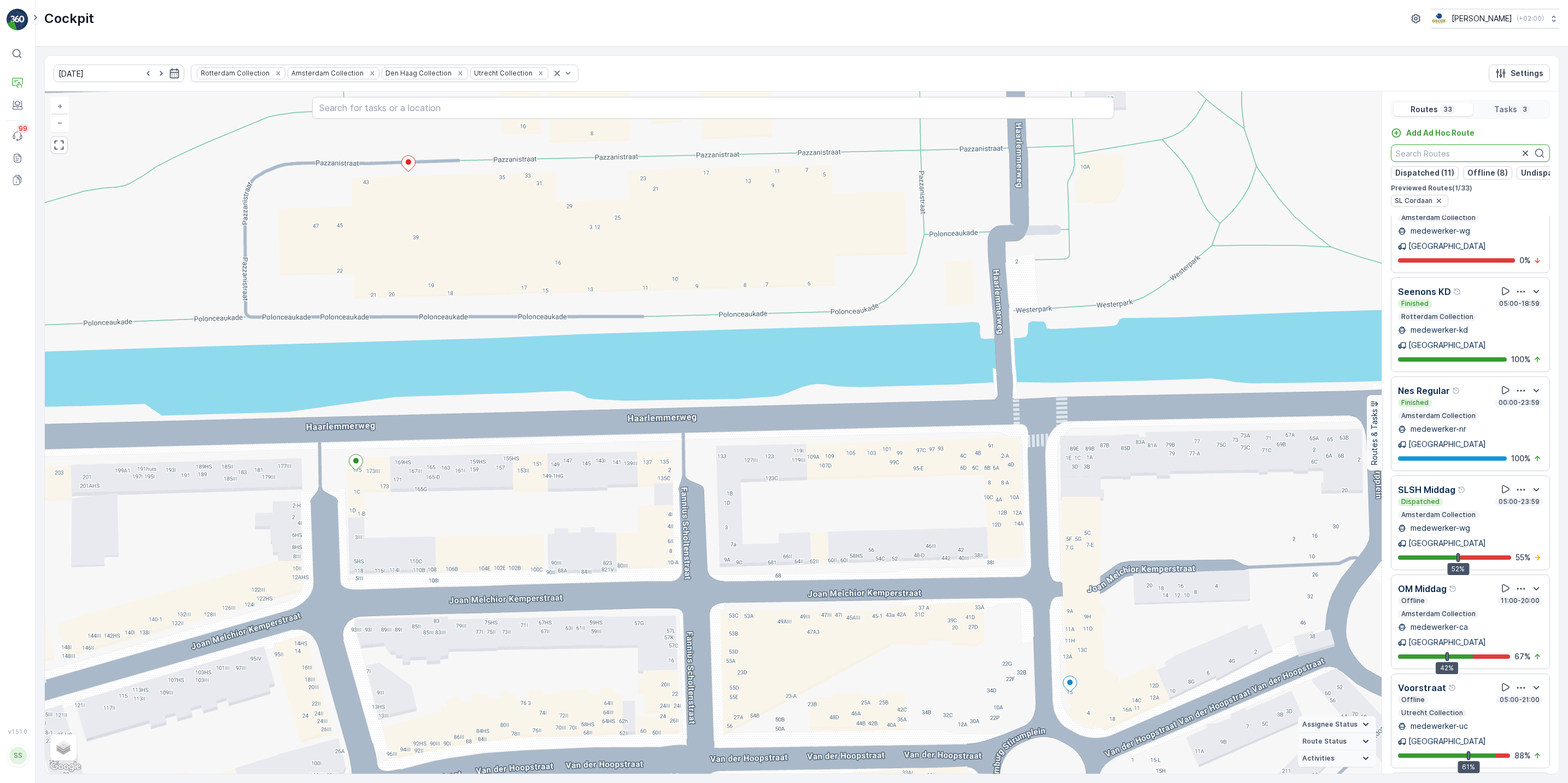
scroll to position [2042, 0]
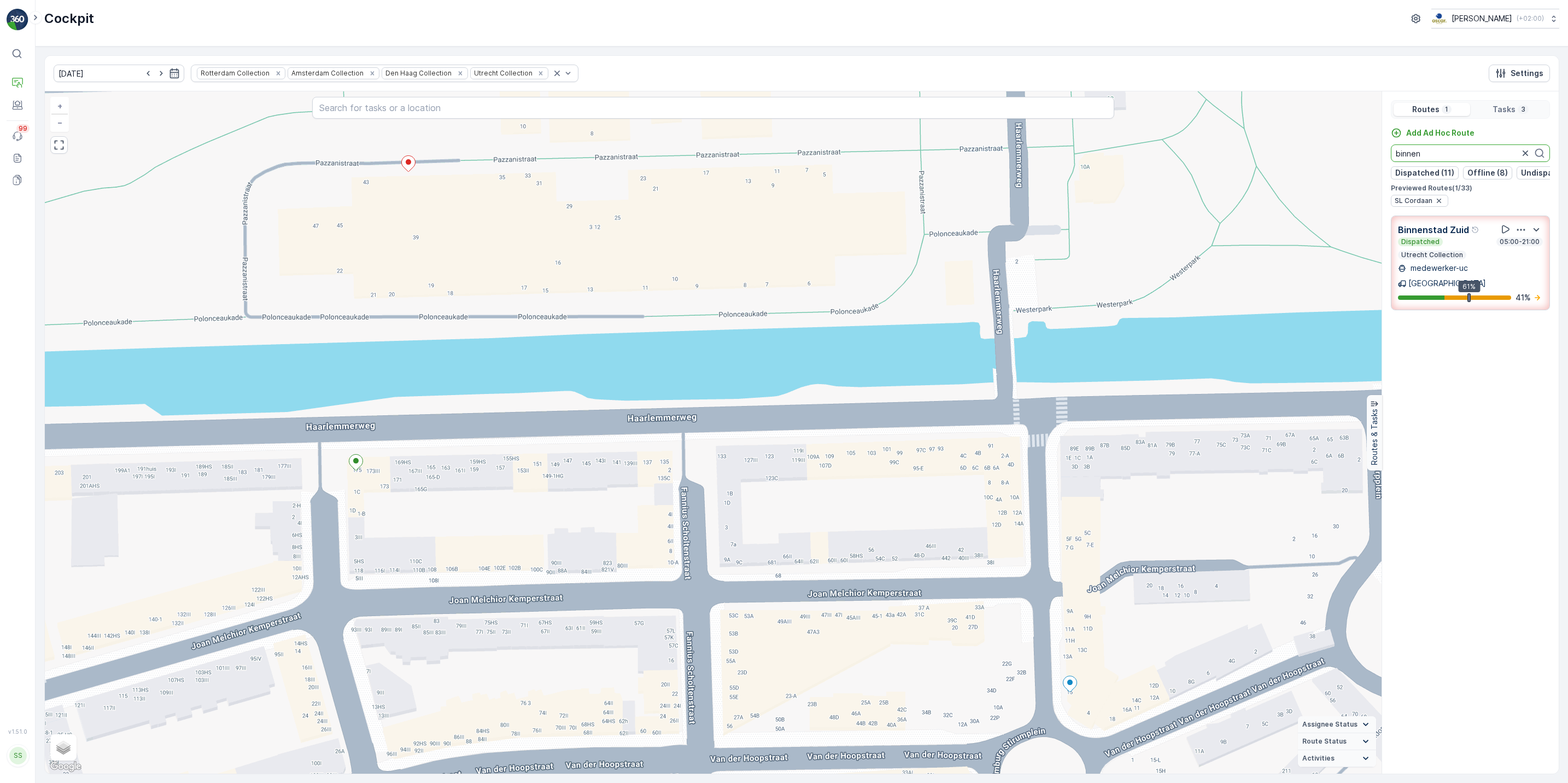
type input "binnen"
click at [1522, 235] on icon "button" at bounding box center [1521, 230] width 11 height 11
click at [1521, 253] on span "See More Details" at bounding box center [1532, 256] width 64 height 11
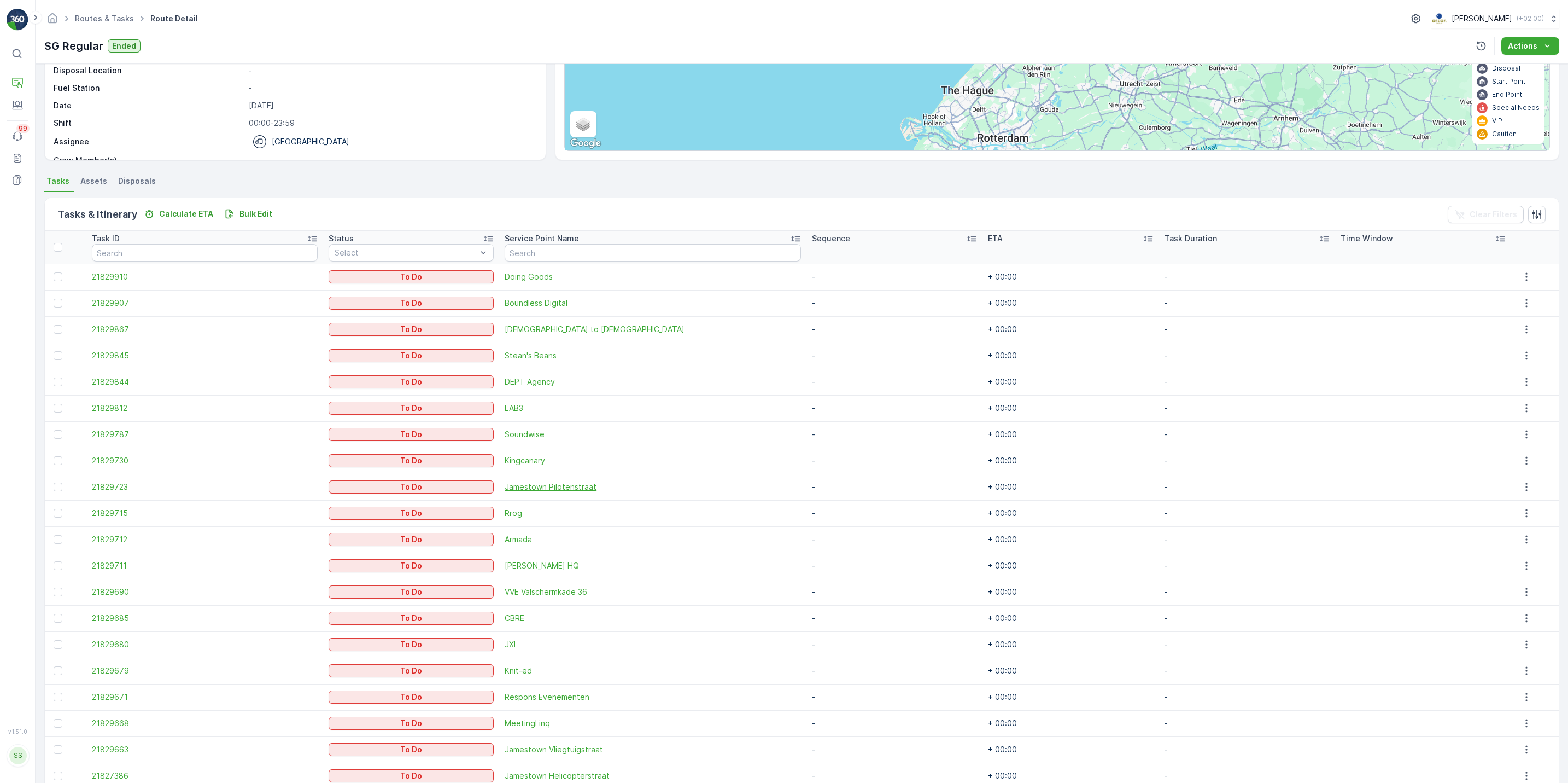
scroll to position [184, 0]
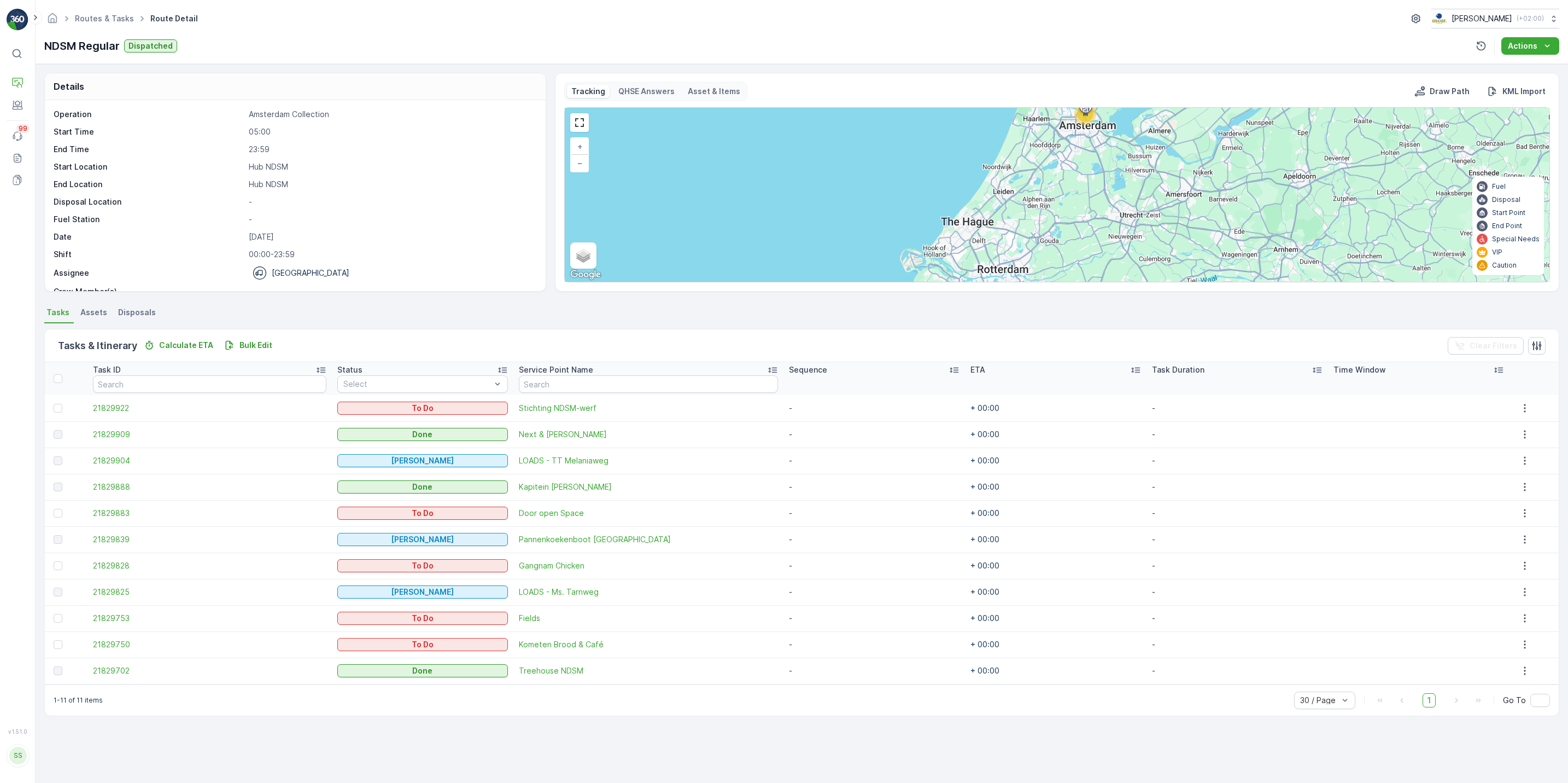
scroll to position [35, 0]
click at [103, 14] on link "Routes & Tasks" at bounding box center [104, 18] width 59 height 9
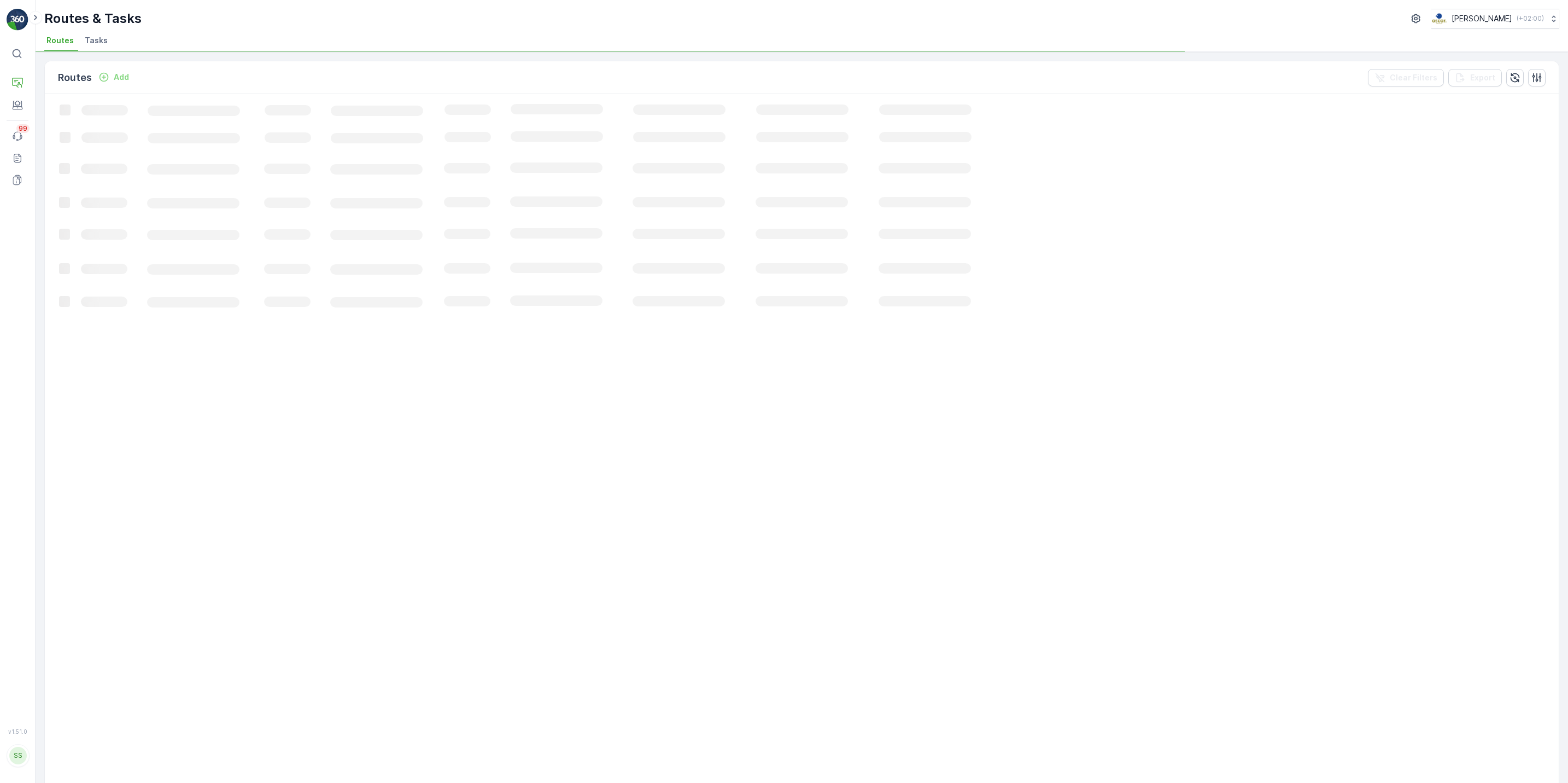
click at [87, 44] on span "Tasks" at bounding box center [96, 40] width 23 height 11
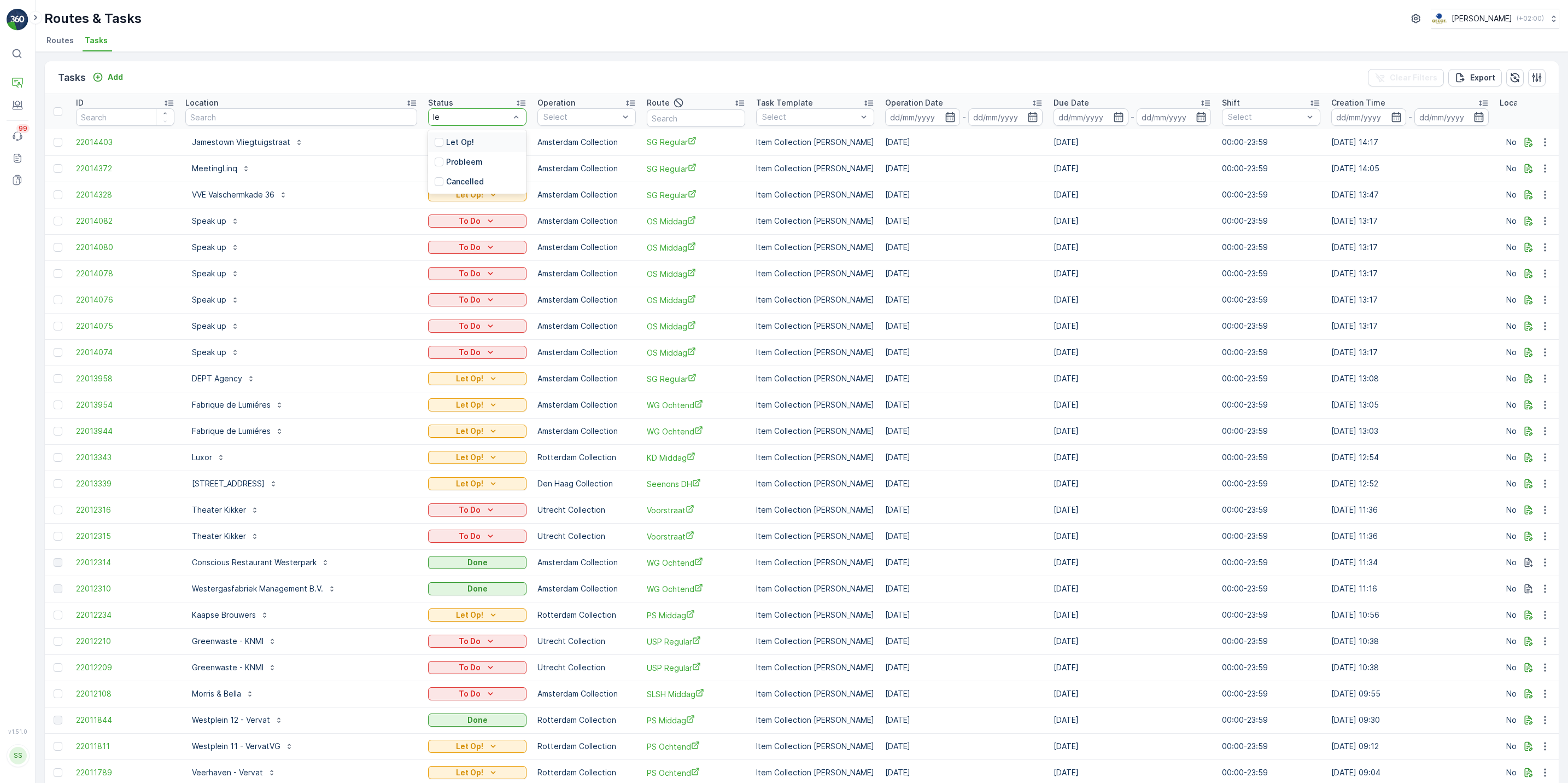
type input "let"
click at [446, 141] on p "Let Op!" at bounding box center [460, 142] width 28 height 11
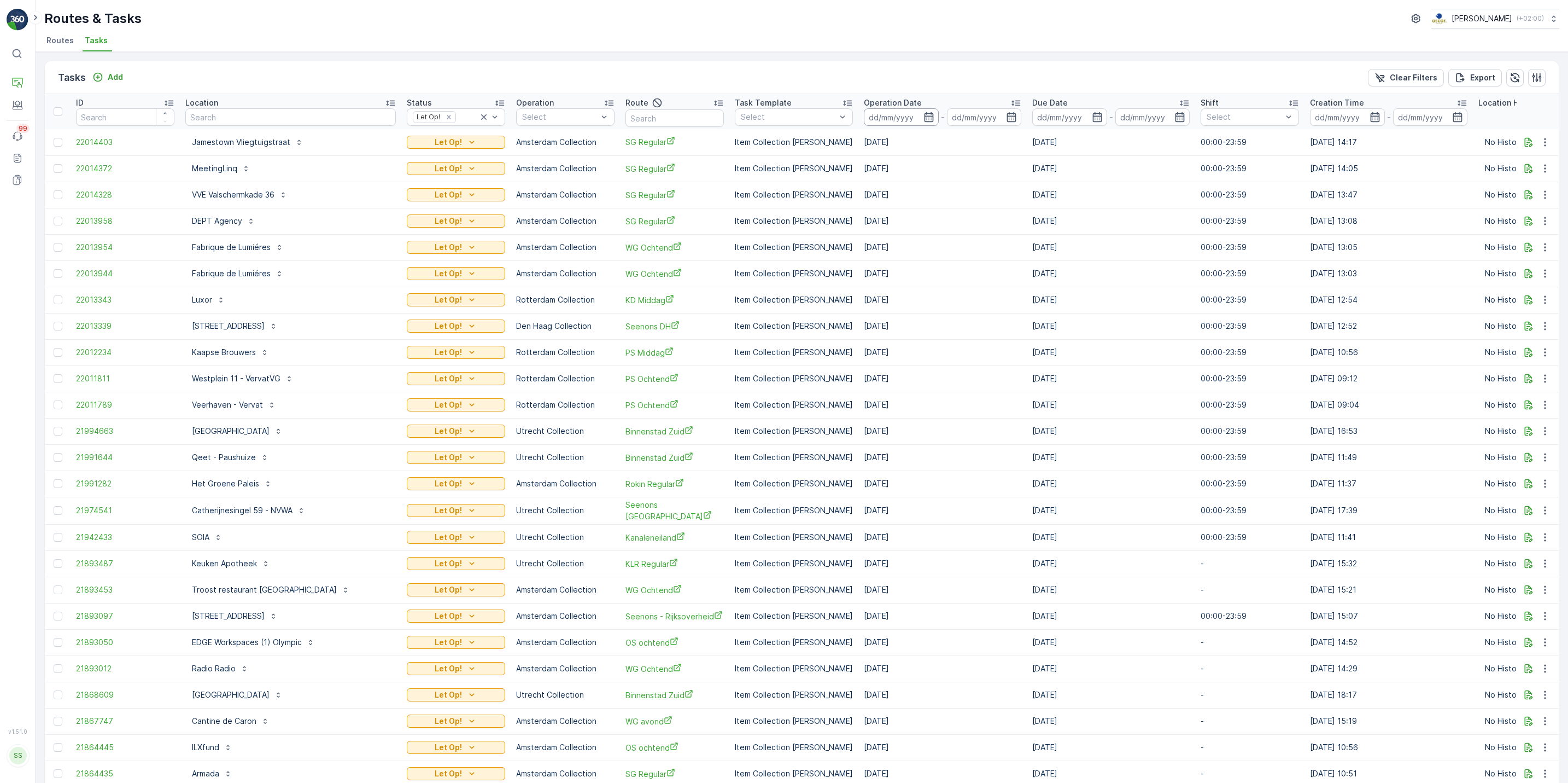
click at [907, 120] on input at bounding box center [900, 116] width 75 height 17
click at [1006, 248] on div "24" at bounding box center [1006, 250] width 17 height 17
type input "[DATE]"
click at [1006, 248] on div "24" at bounding box center [1006, 250] width 17 height 17
type input "[DATE]"
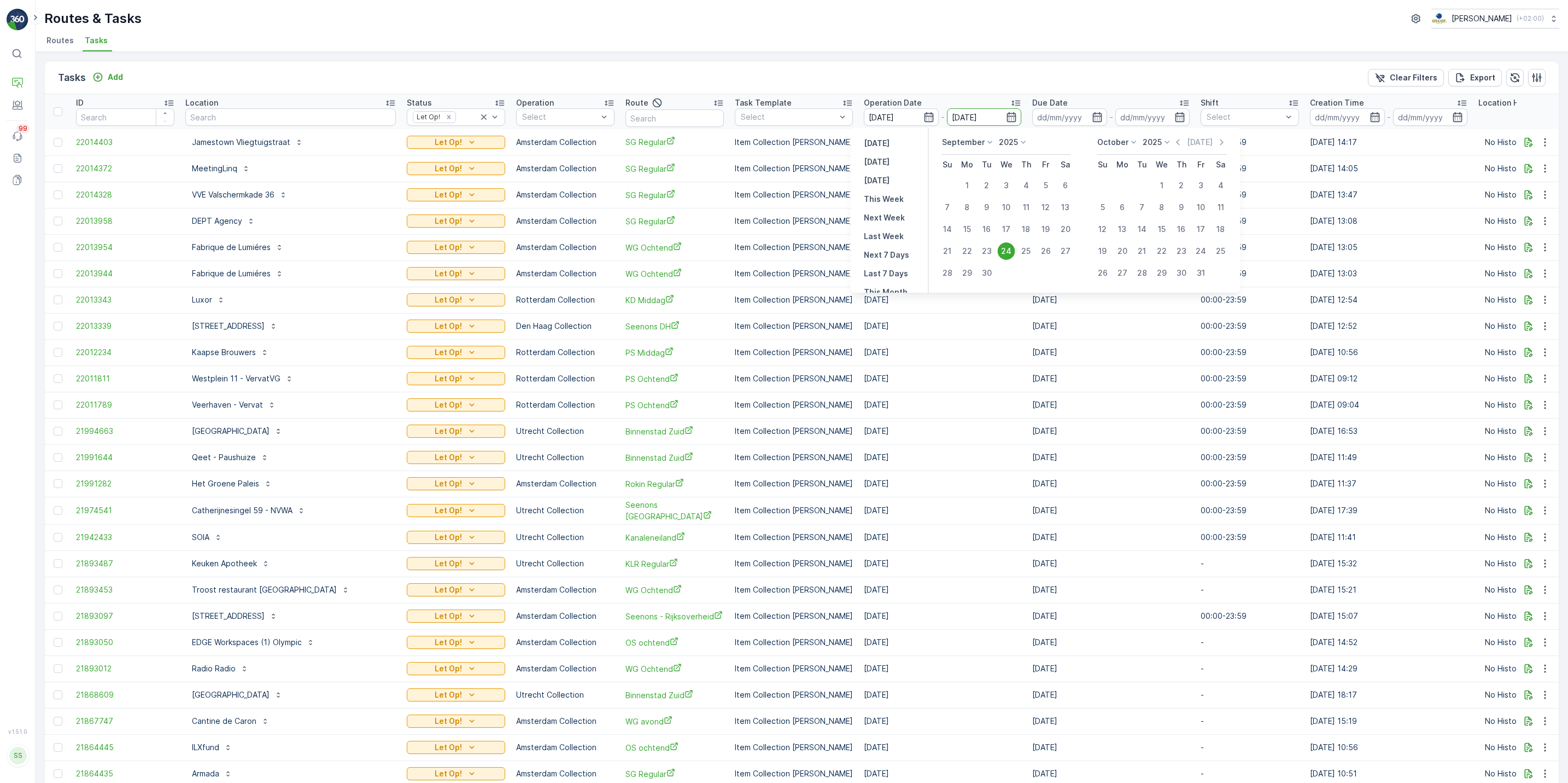
click at [1006, 248] on td "03.10.2025" at bounding box center [942, 247] width 168 height 26
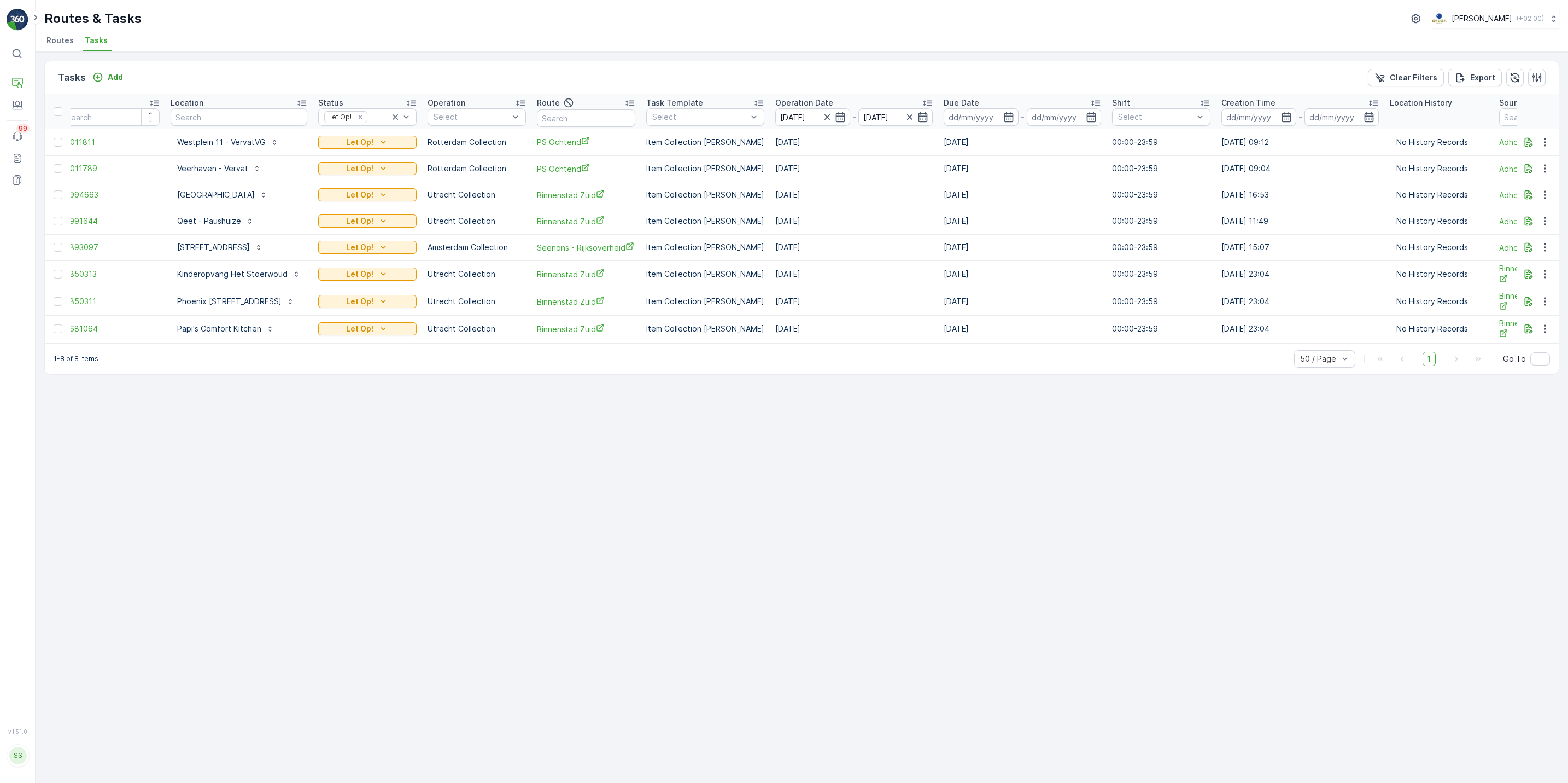
scroll to position [0, 26]
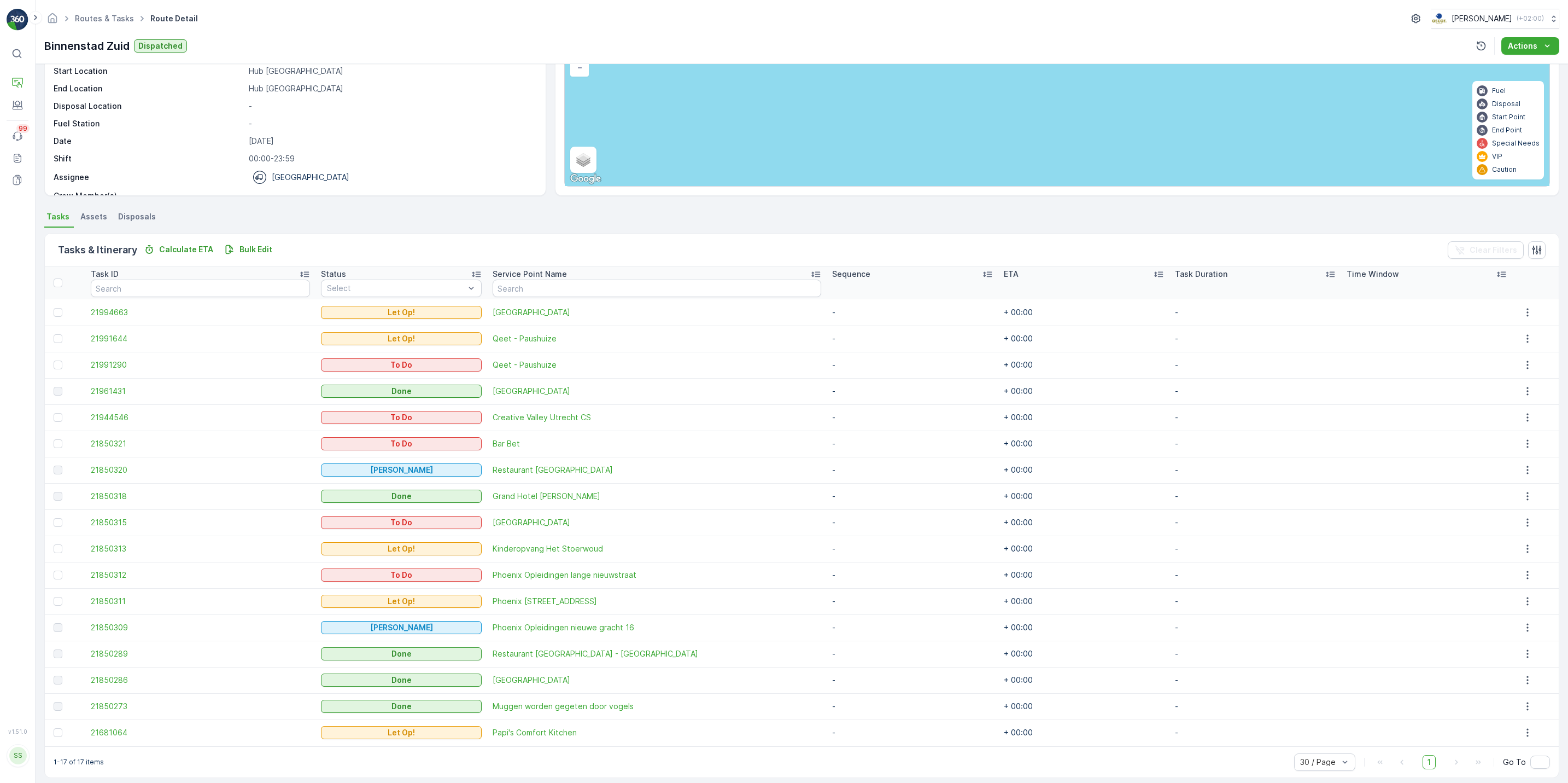
scroll to position [105, 0]
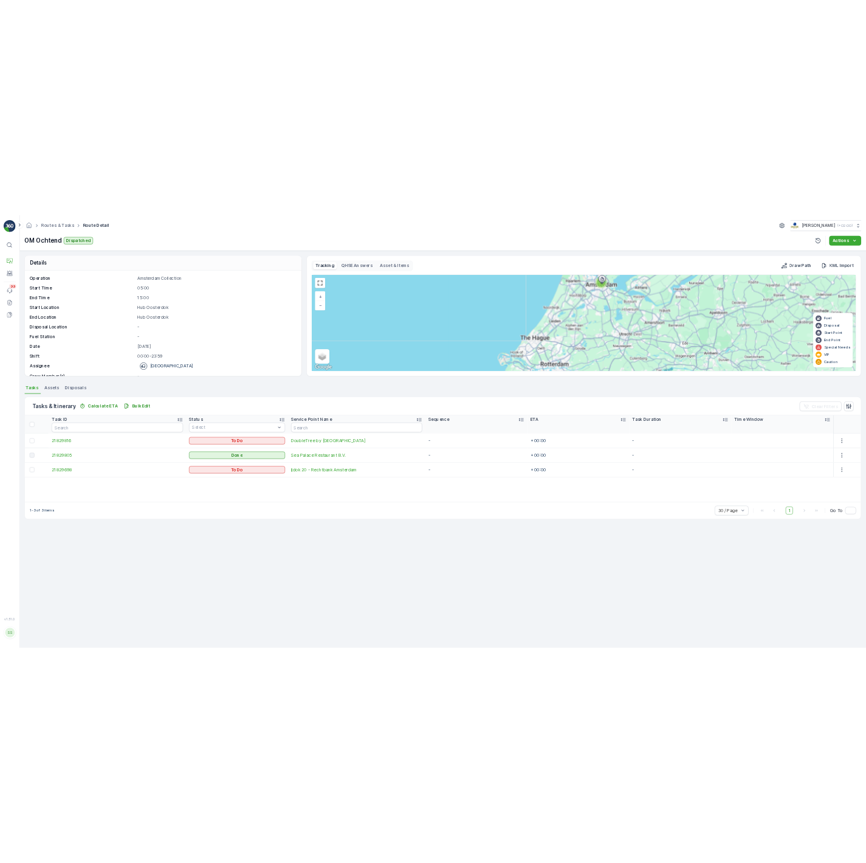
scroll to position [38, 0]
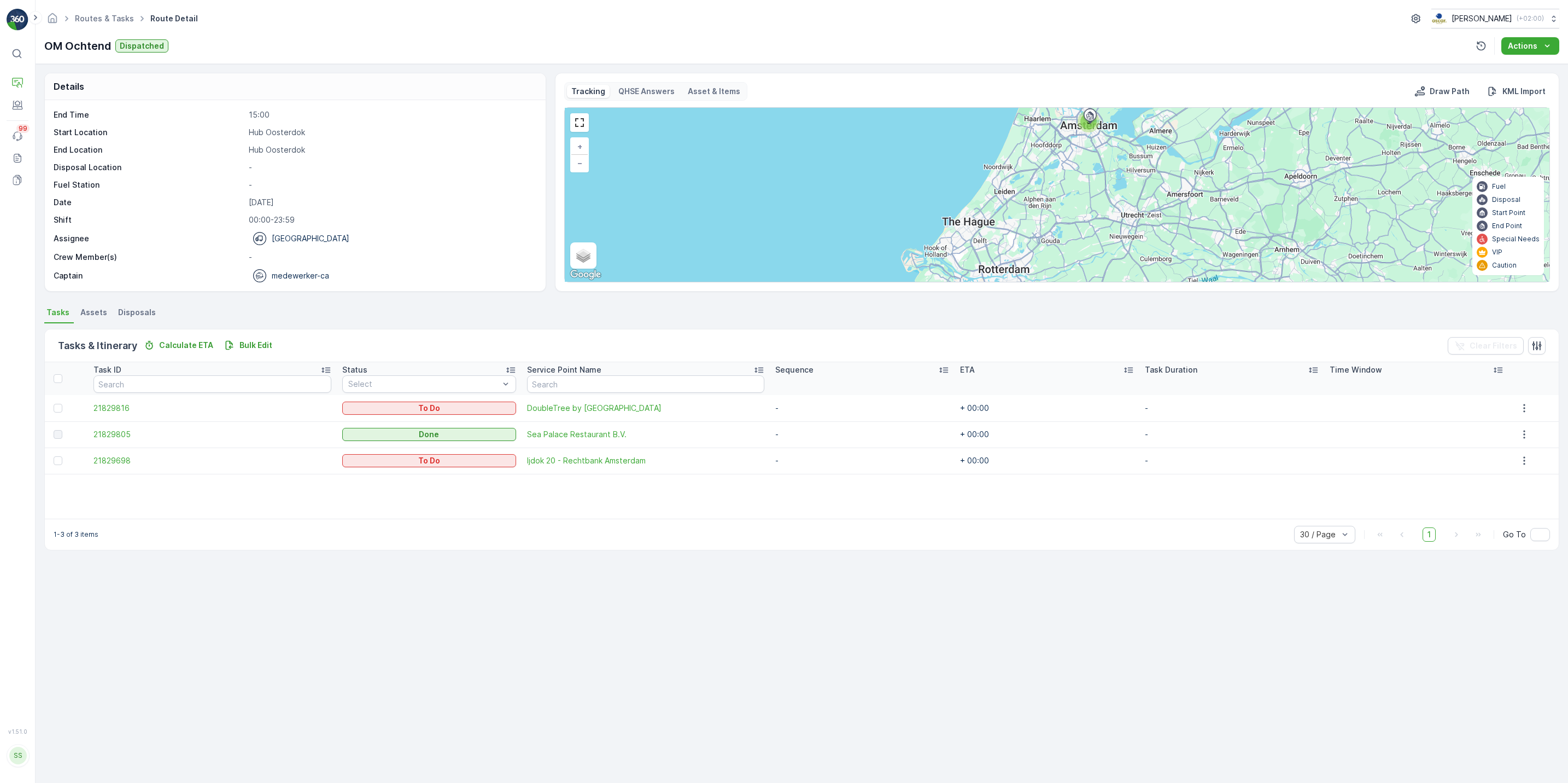
click at [166, 19] on span "Route Detail" at bounding box center [175, 19] width 52 height 11
click at [90, 22] on link "Routes & Tasks" at bounding box center [104, 18] width 59 height 9
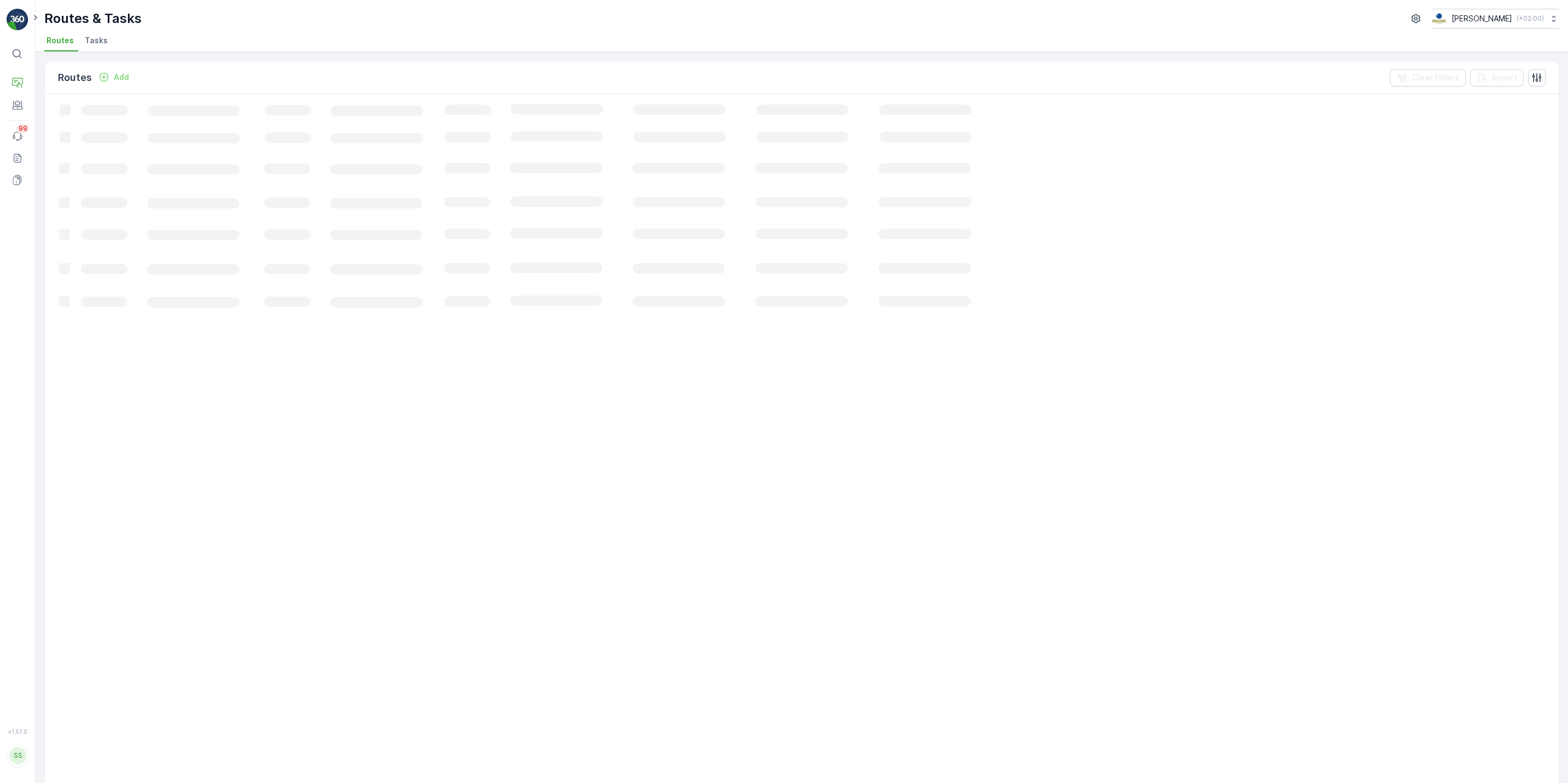
click at [100, 41] on span "Tasks" at bounding box center [96, 40] width 23 height 11
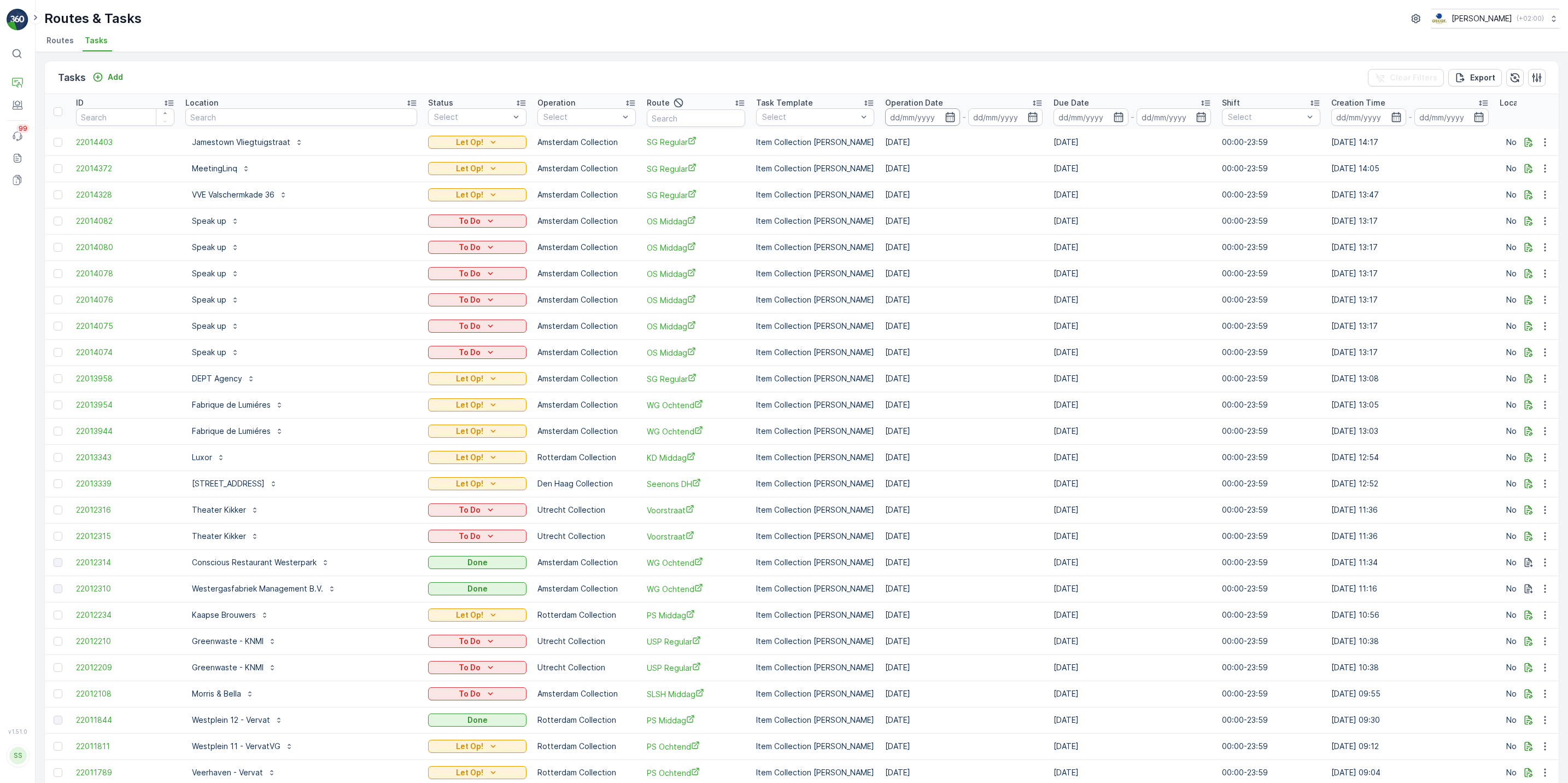
click at [885, 116] on input at bounding box center [922, 116] width 75 height 17
click at [969, 253] on div "24" at bounding box center [970, 250] width 17 height 17
type input "[DATE]"
click at [969, 253] on div "24" at bounding box center [970, 250] width 17 height 17
type input "[DATE]"
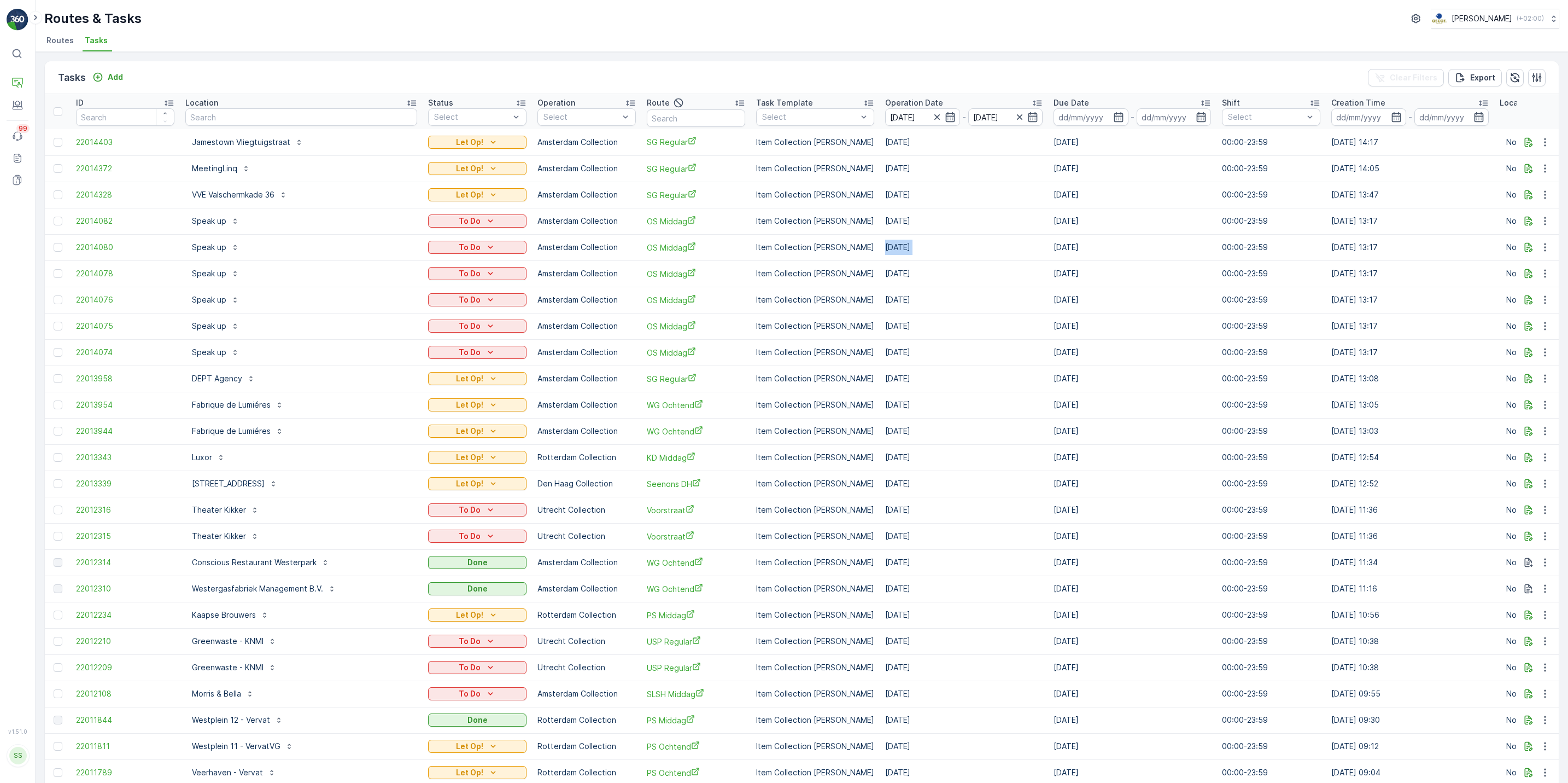
click at [969, 253] on td "01.10.2025" at bounding box center [963, 247] width 168 height 26
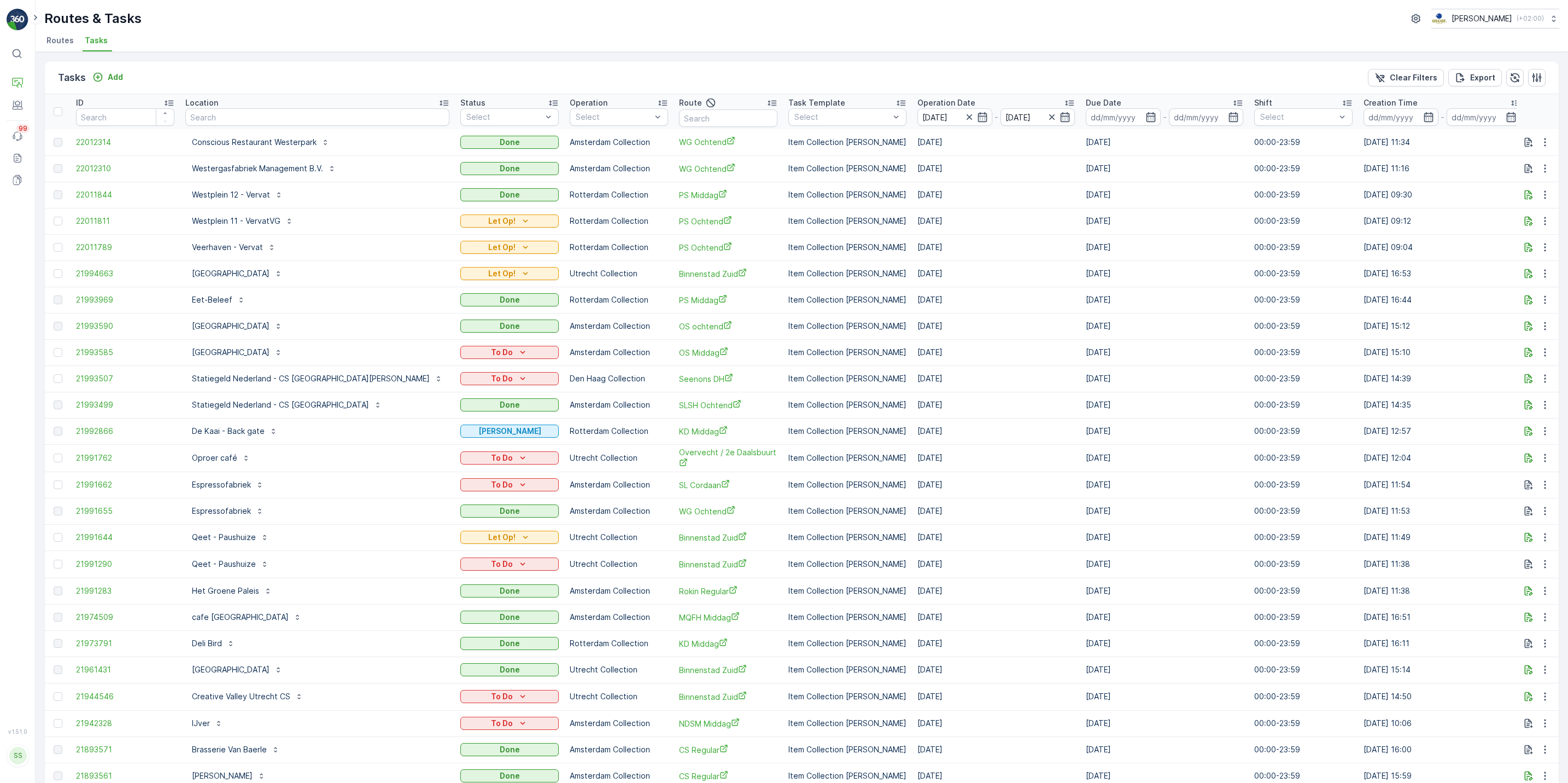
click at [865, 80] on div "Tasks Add Clear Filters Export" at bounding box center [802, 77] width 1514 height 32
click at [680, 113] on input "text" at bounding box center [728, 118] width 98 height 17
type input "sg"
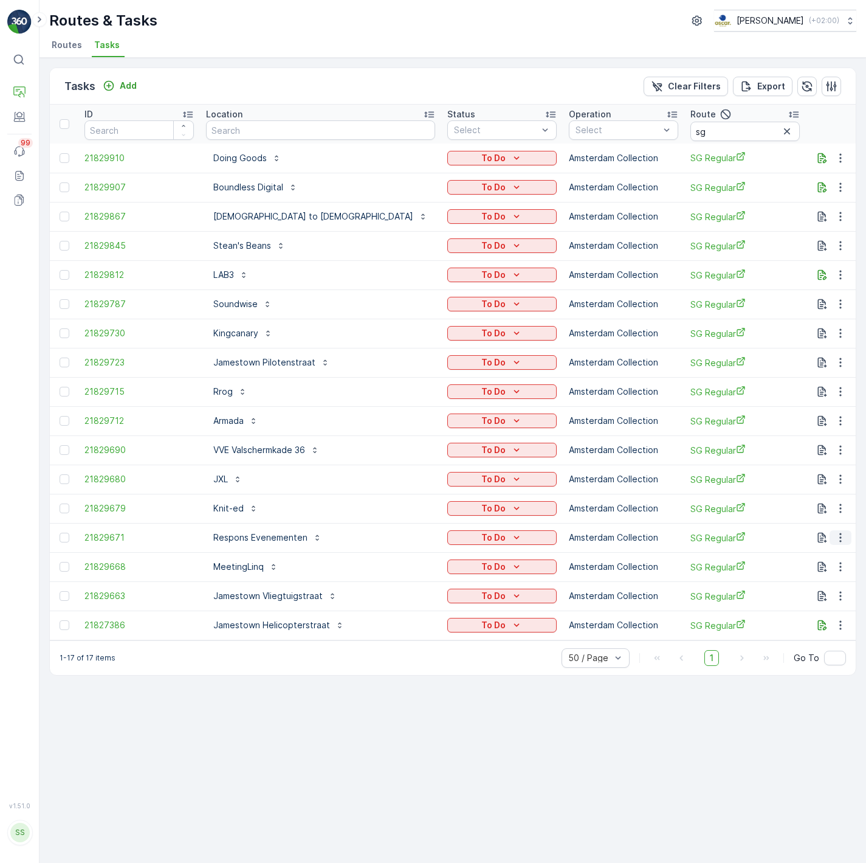
click at [837, 544] on button "button" at bounding box center [841, 537] width 22 height 15
click at [833, 590] on span "Change Route" at bounding box center [809, 590] width 59 height 12
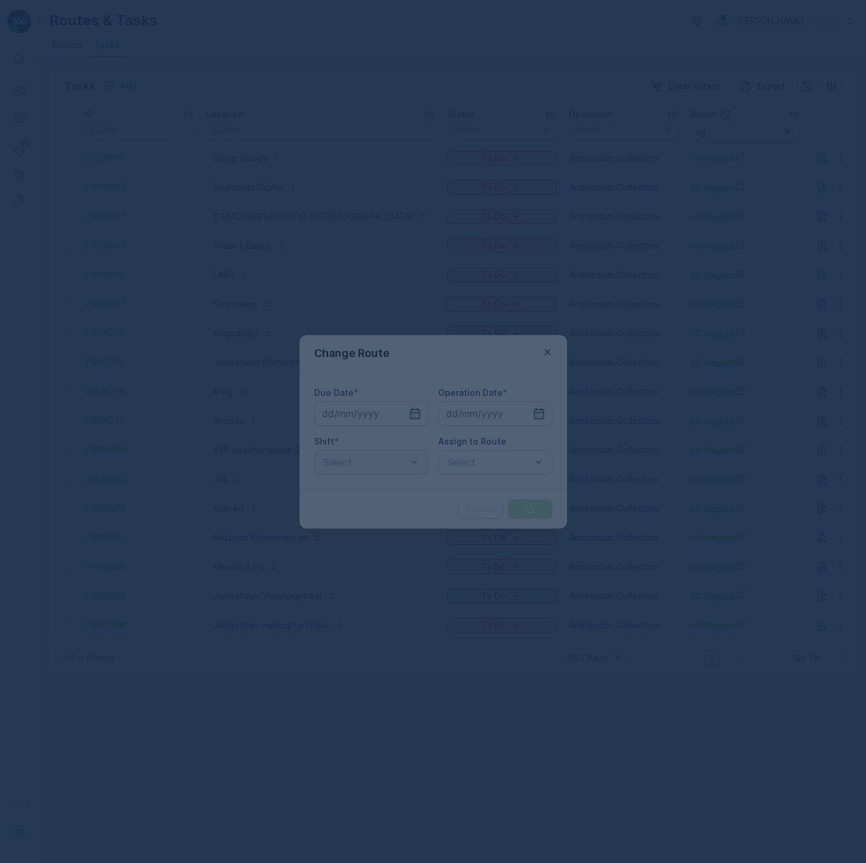
drag, startPoint x: 833, startPoint y: 590, endPoint x: 664, endPoint y: 540, distance: 176.0
click at [664, 540] on div at bounding box center [433, 431] width 866 height 863
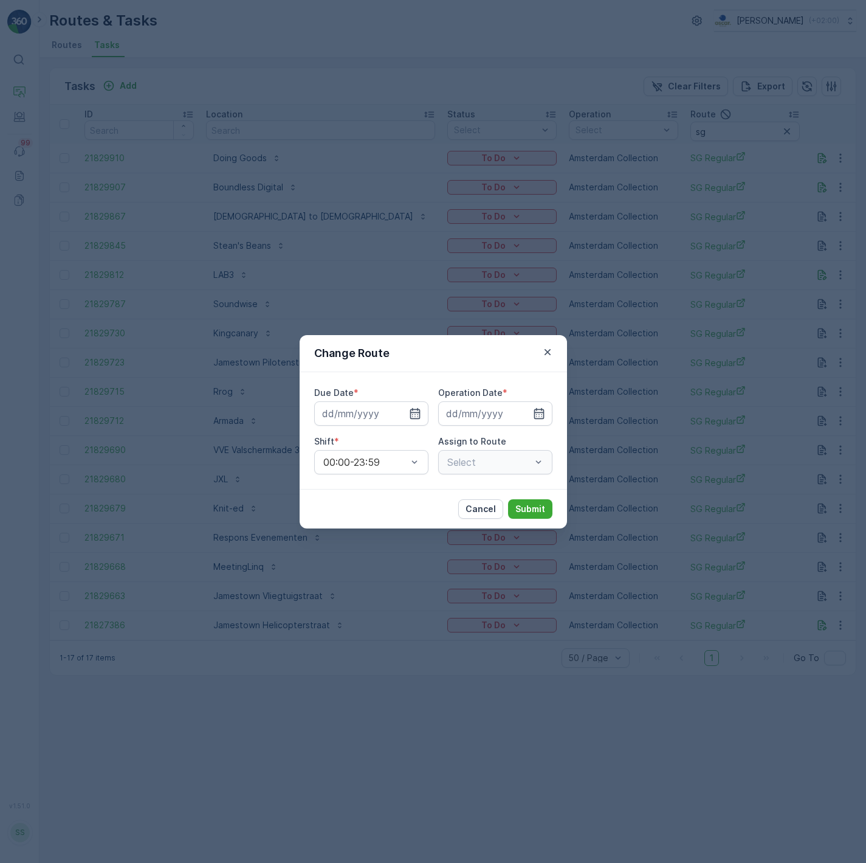
type input "24.09.2025"
type input "[DATE]"
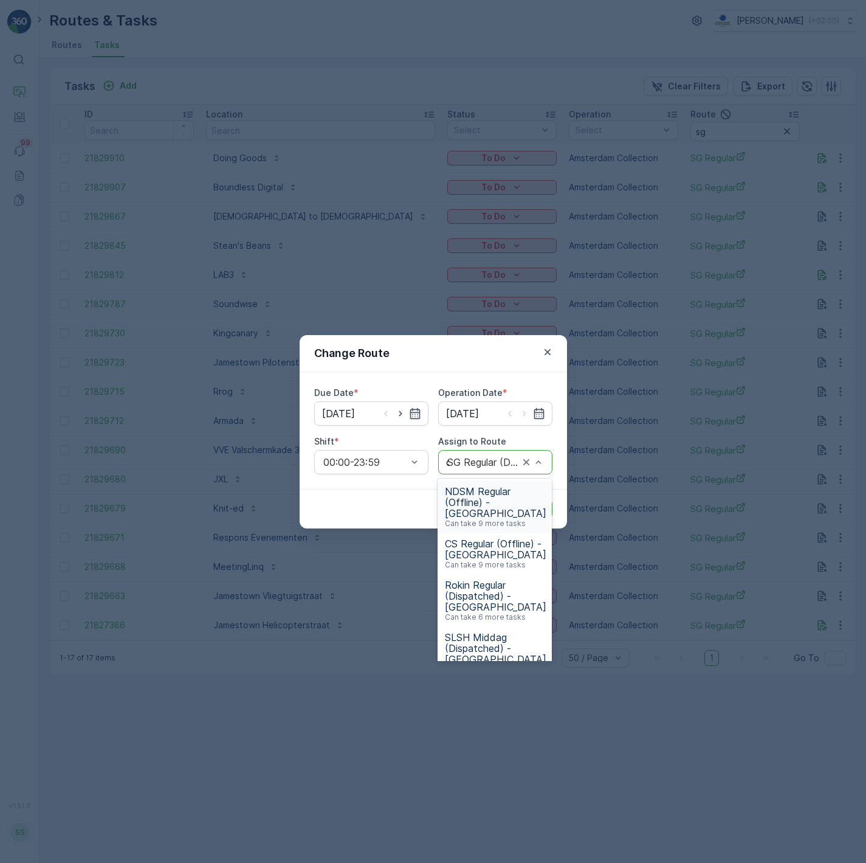
type input "os"
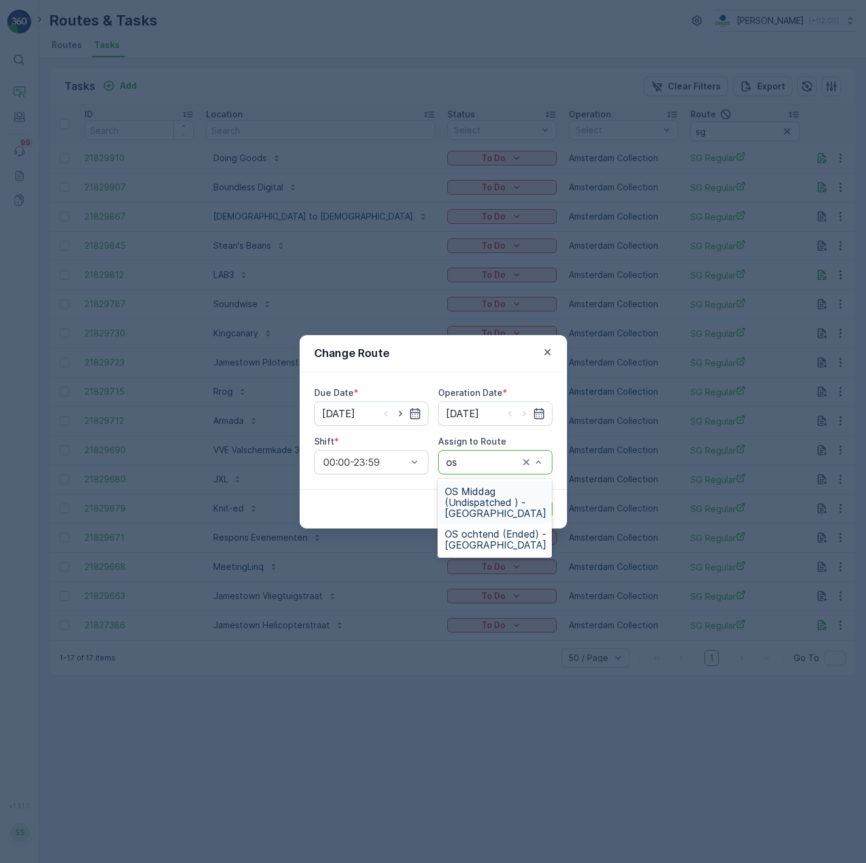
click at [488, 503] on span "OS Middag (Undispatched ) - Amsterdam" at bounding box center [496, 502] width 102 height 33
click at [539, 504] on p "Submit" at bounding box center [530, 509] width 30 height 12
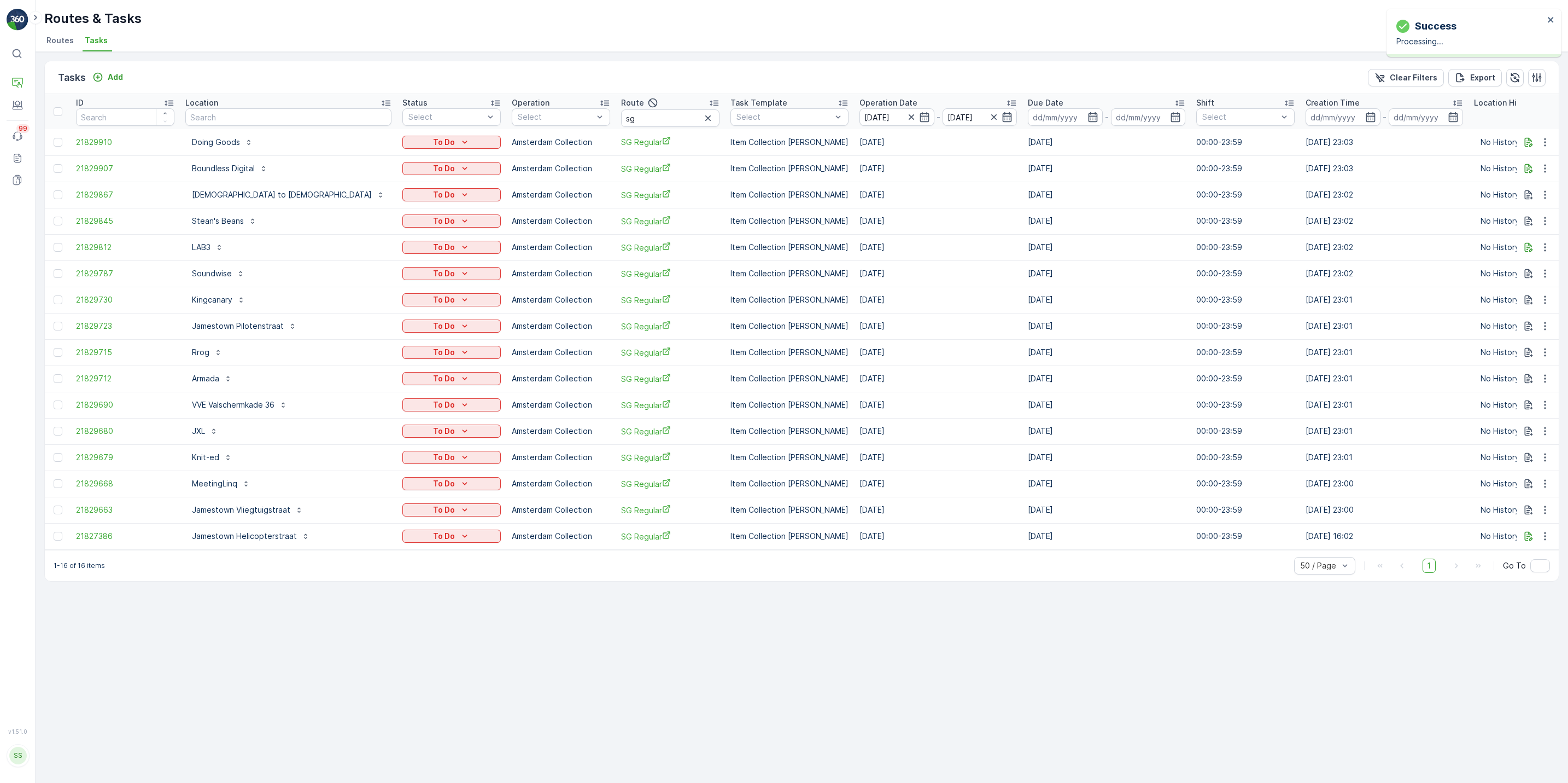
click at [597, 650] on div "Tasks Add Clear Filters Export ID Location Status Select Operation Select Route…" at bounding box center [802, 418] width 1533 height 731
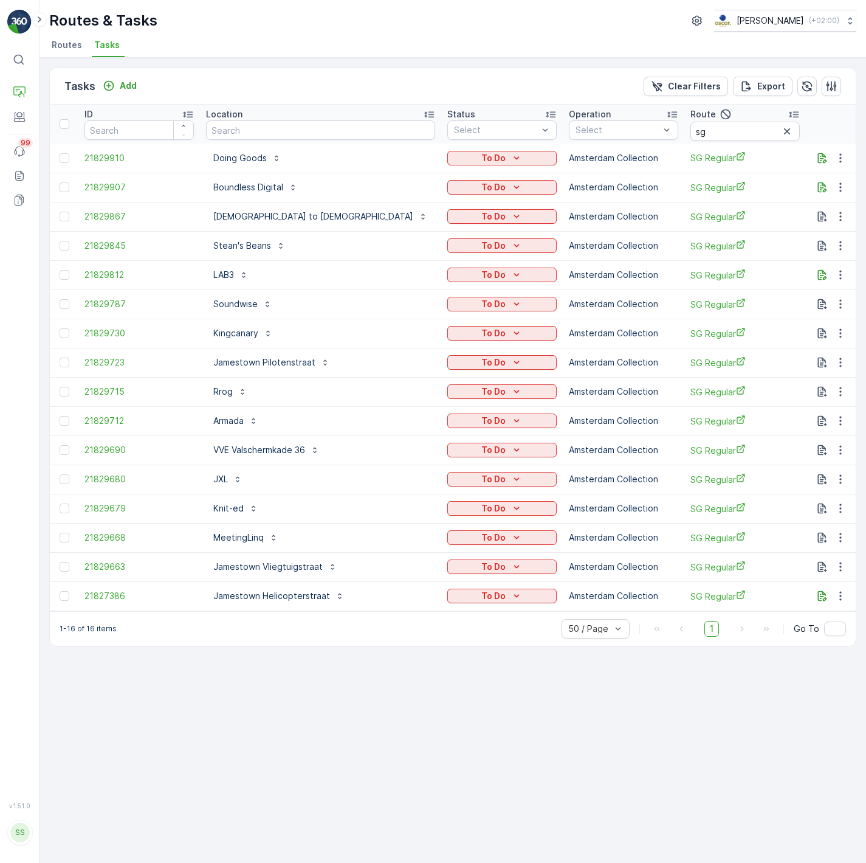
click at [314, 312] on div "Soundwise" at bounding box center [320, 303] width 229 height 19
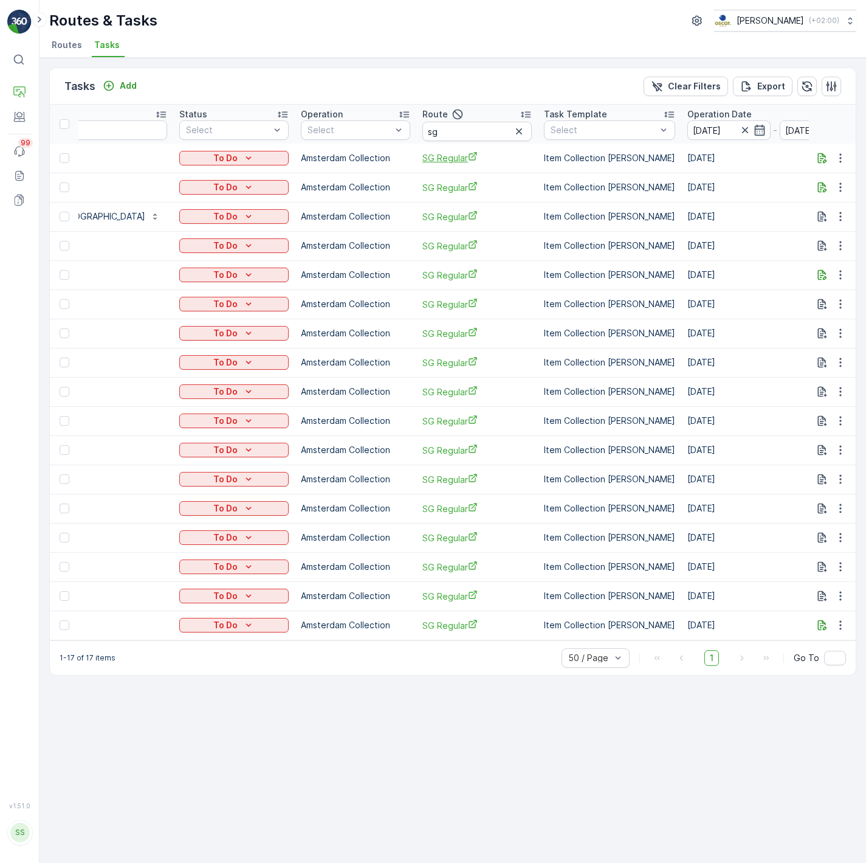
scroll to position [0, 280]
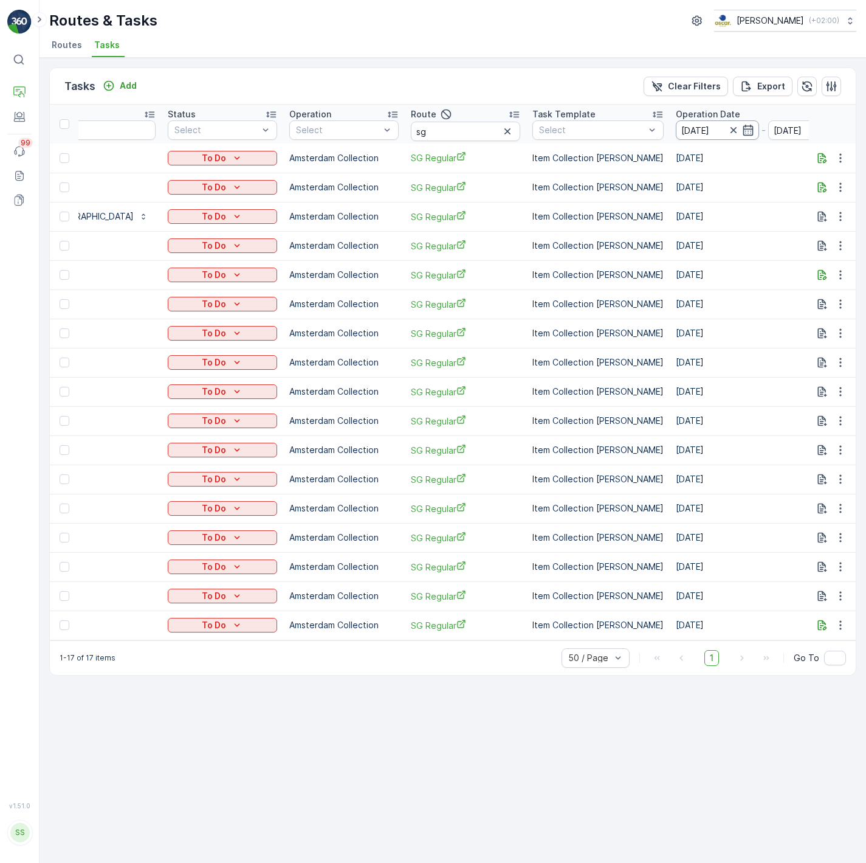
click at [676, 132] on input "[DATE]" at bounding box center [717, 129] width 83 height 19
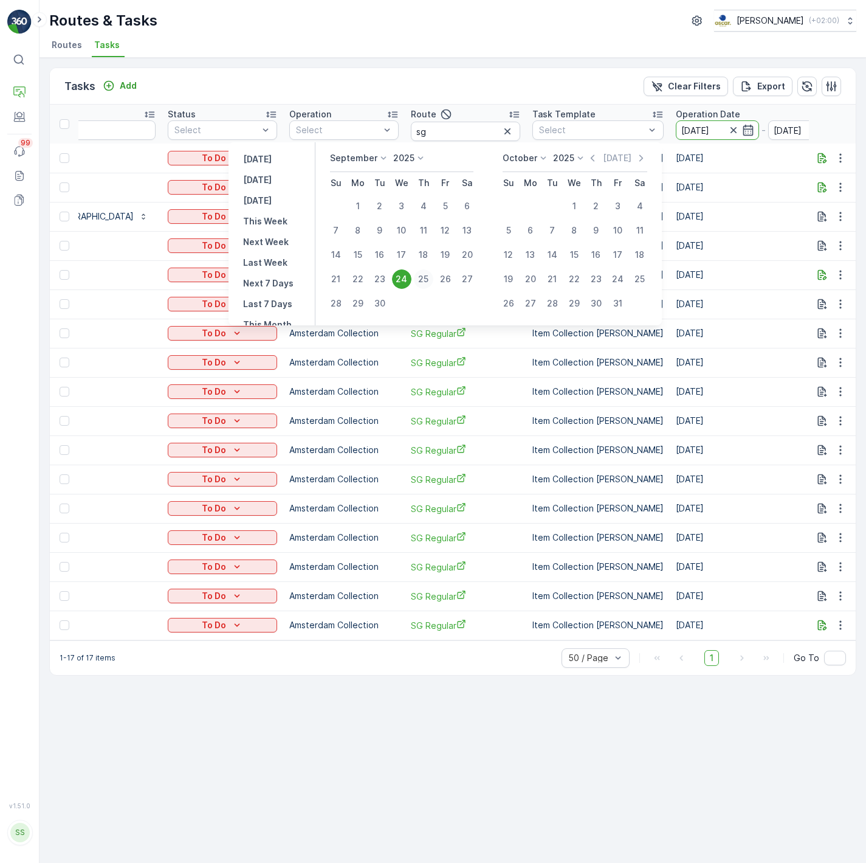
click at [419, 275] on div "25" at bounding box center [423, 278] width 19 height 19
type input "[DATE]"
click at [419, 275] on div "25" at bounding box center [423, 278] width 19 height 19
type input "[DATE]"
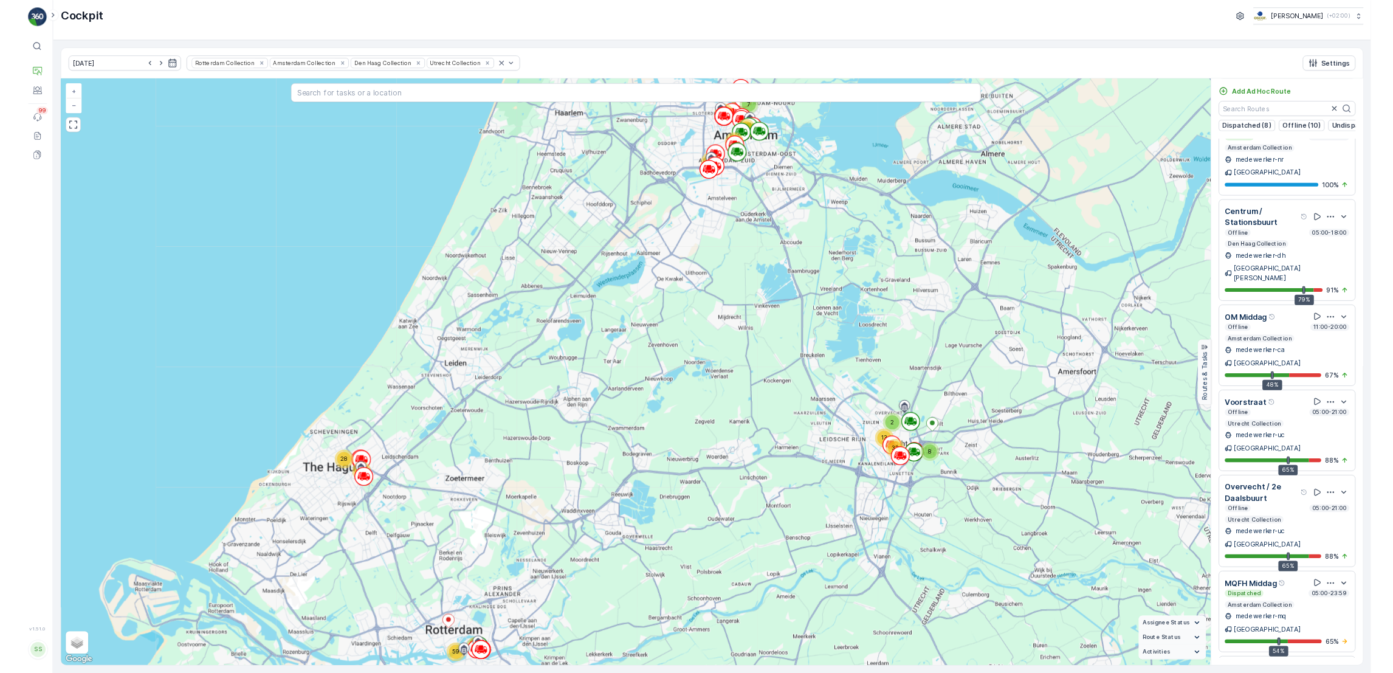
scroll to position [2353, 0]
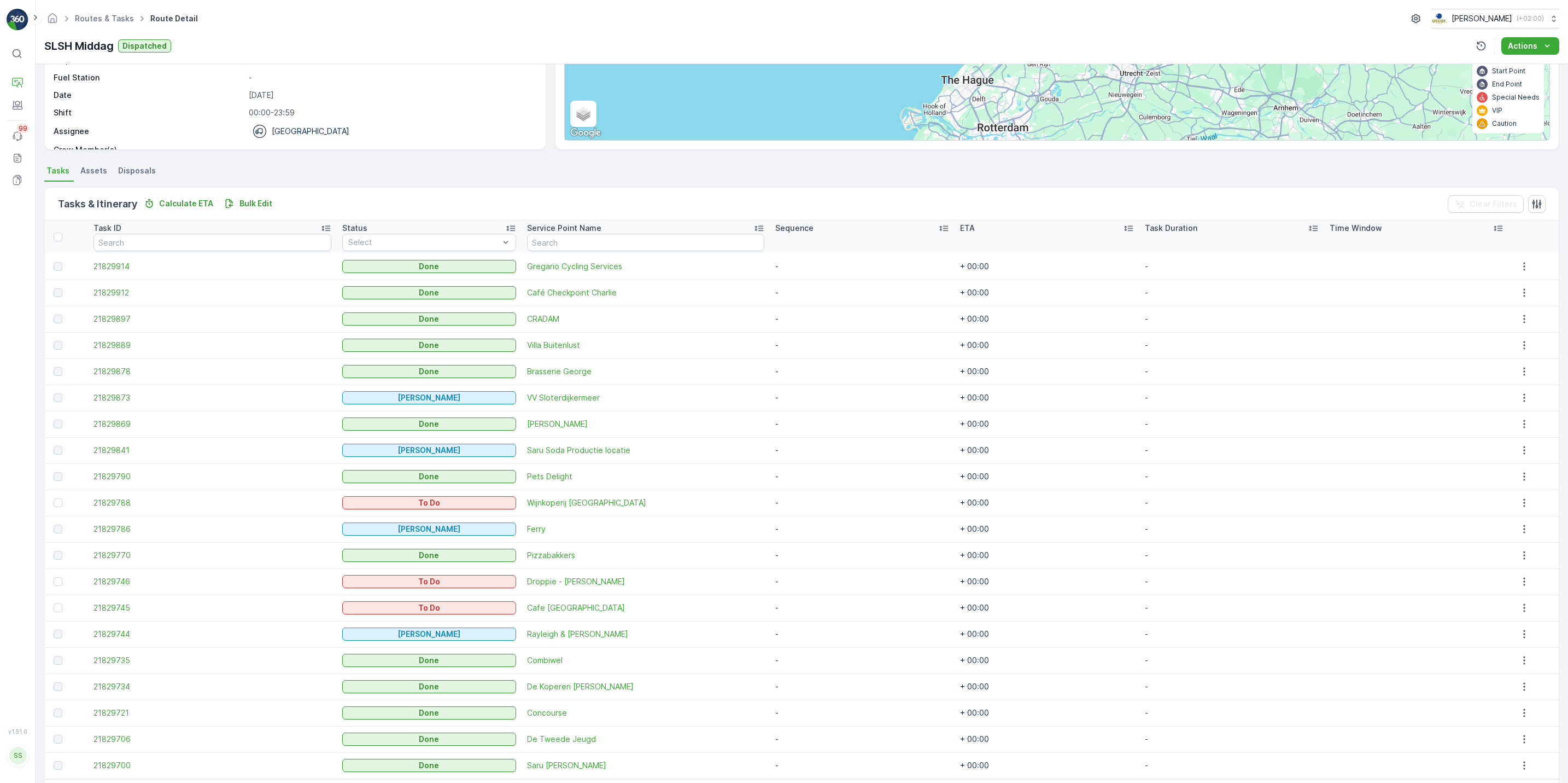
scroll to position [184, 0]
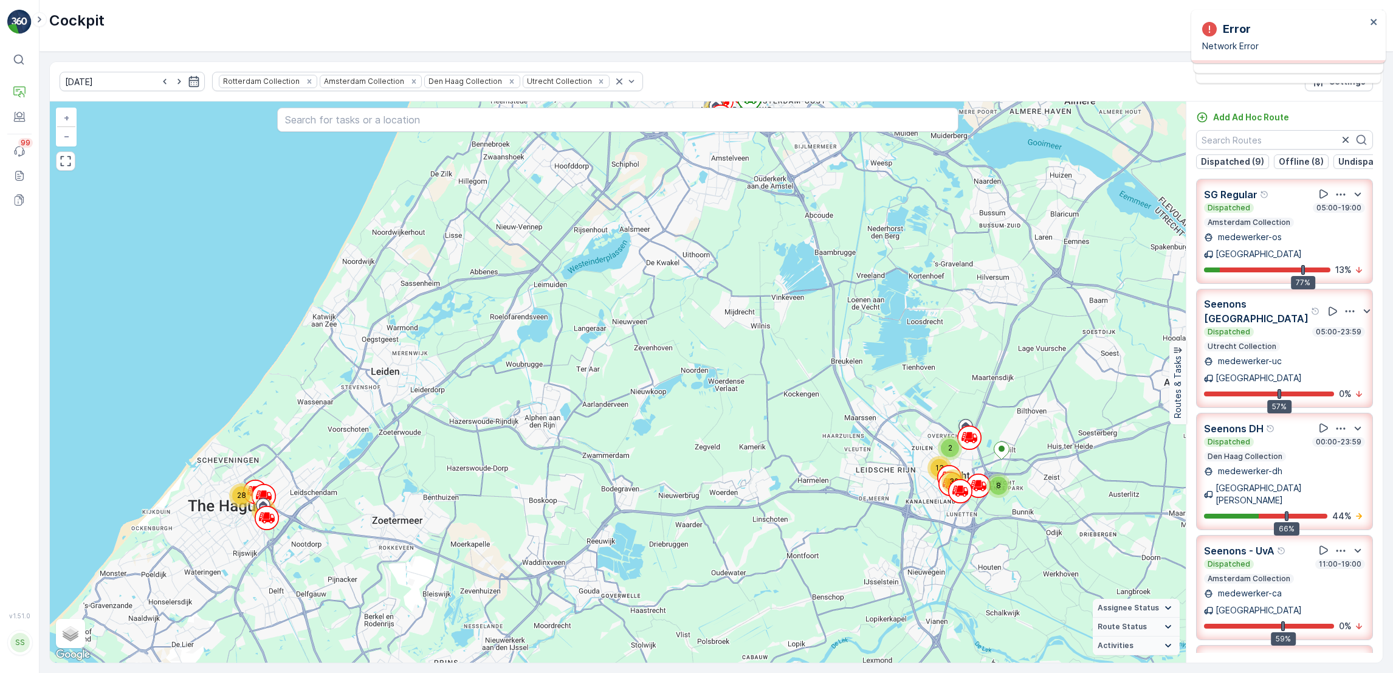
scroll to position [2353, 0]
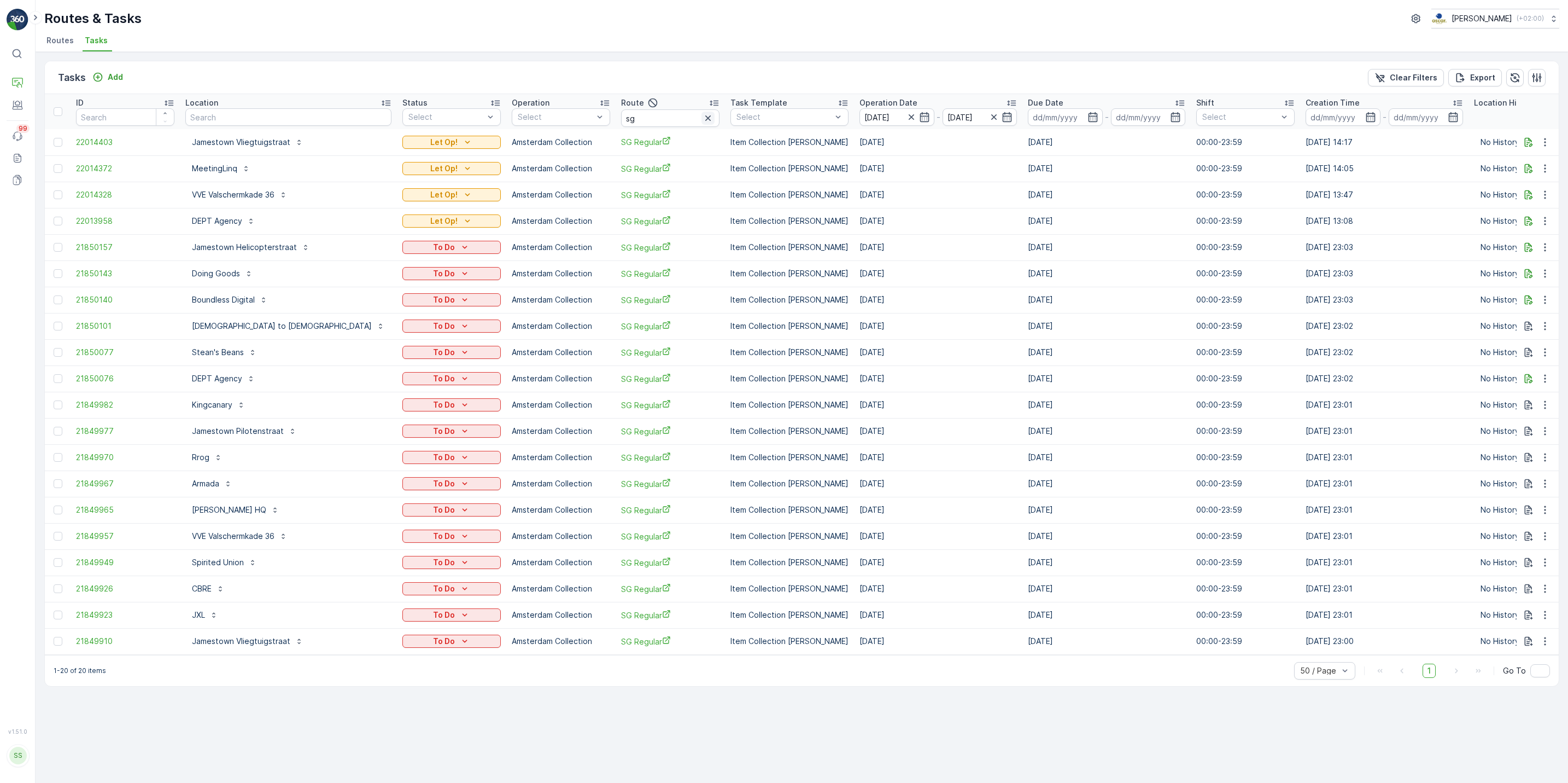
click at [702, 122] on button "button" at bounding box center [708, 118] width 13 height 14
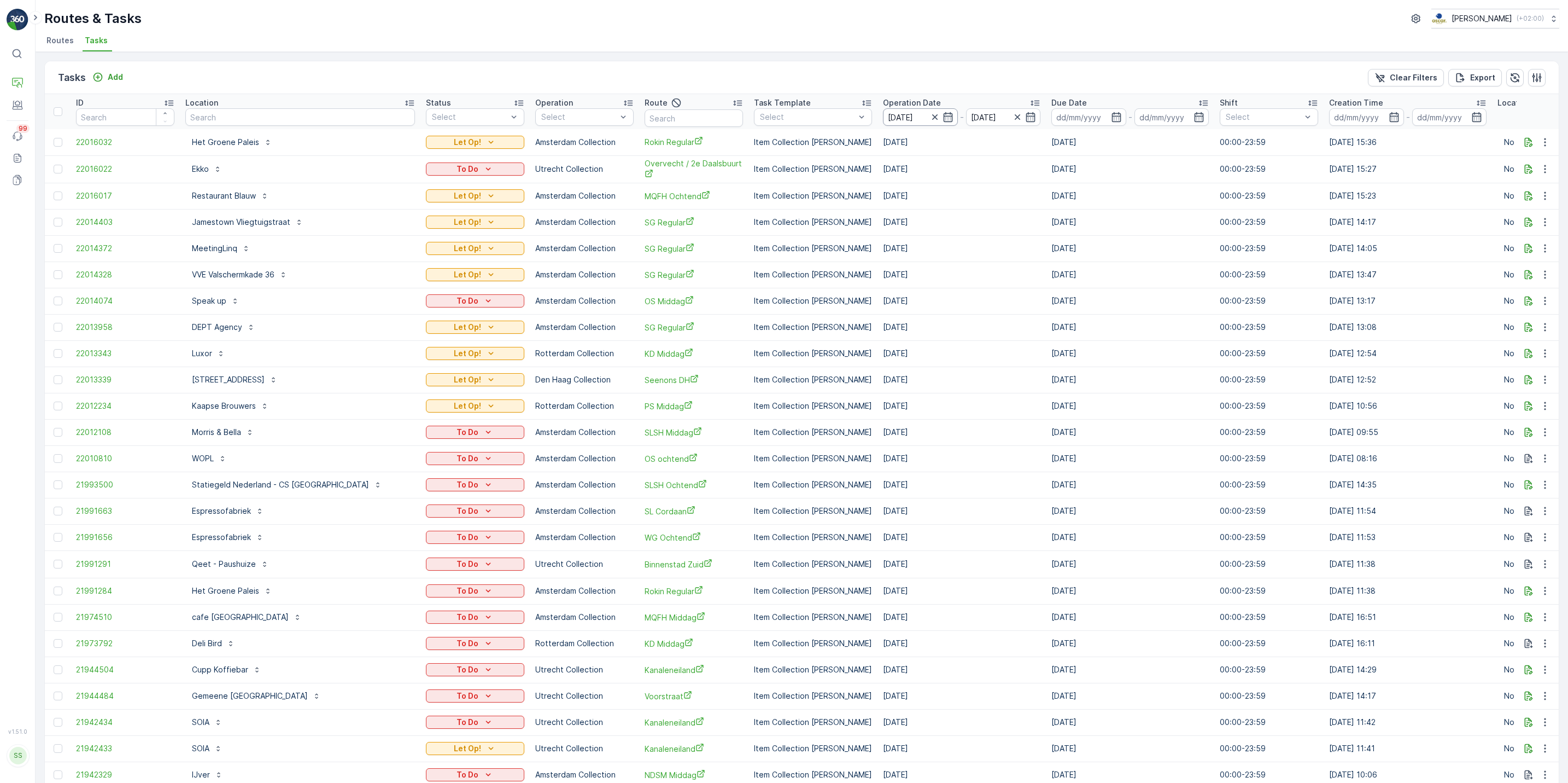
click at [779, 120] on input "25.09.2025" at bounding box center [920, 116] width 75 height 17
click at [779, 255] on div "26" at bounding box center [1042, 250] width 17 height 17
type input "[DATE]"
click at [779, 255] on div "26" at bounding box center [1042, 250] width 17 height 17
type input "26.09.2025"
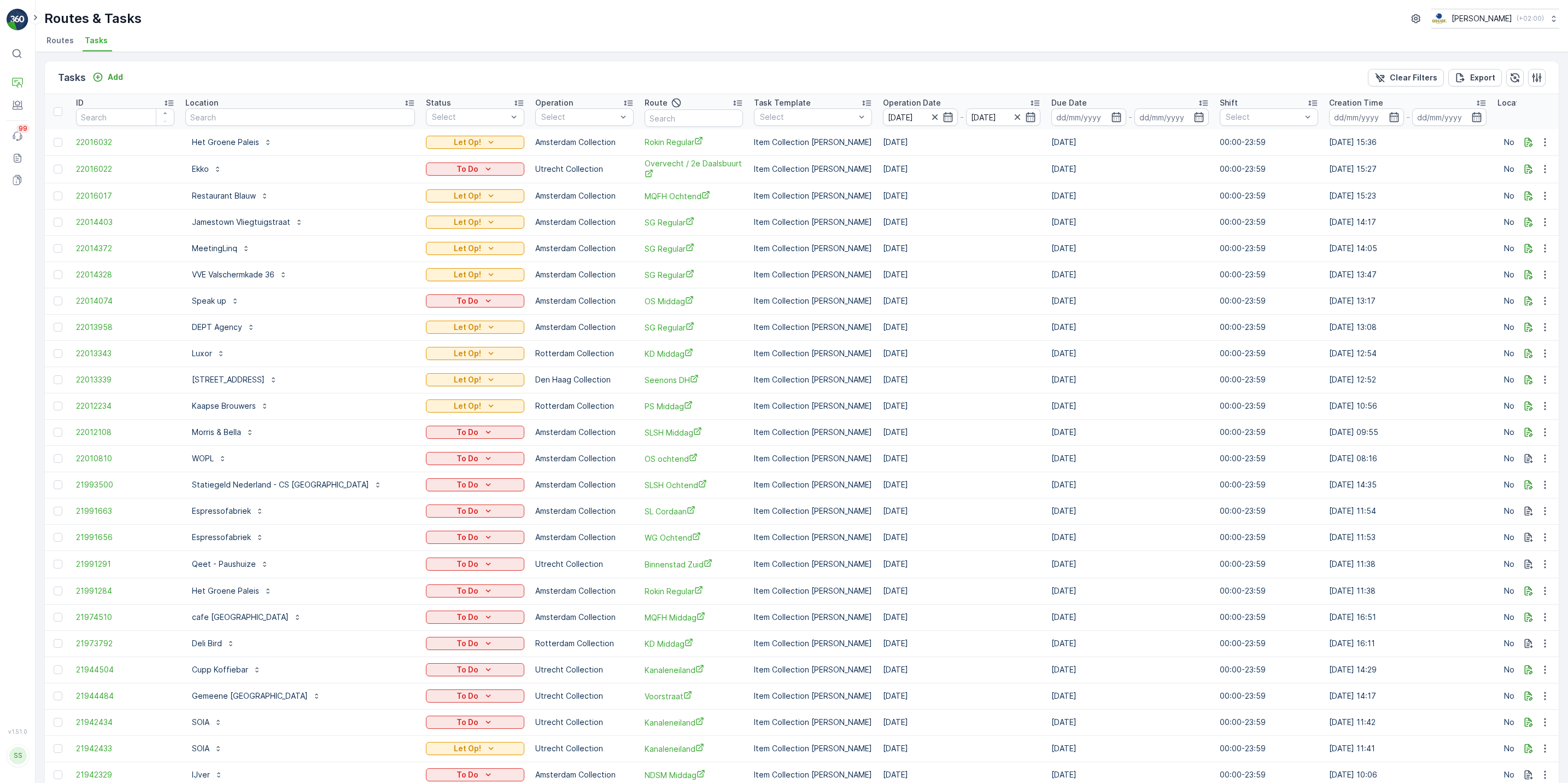
click at [779, 255] on td "25.09.2025" at bounding box center [1130, 248] width 168 height 26
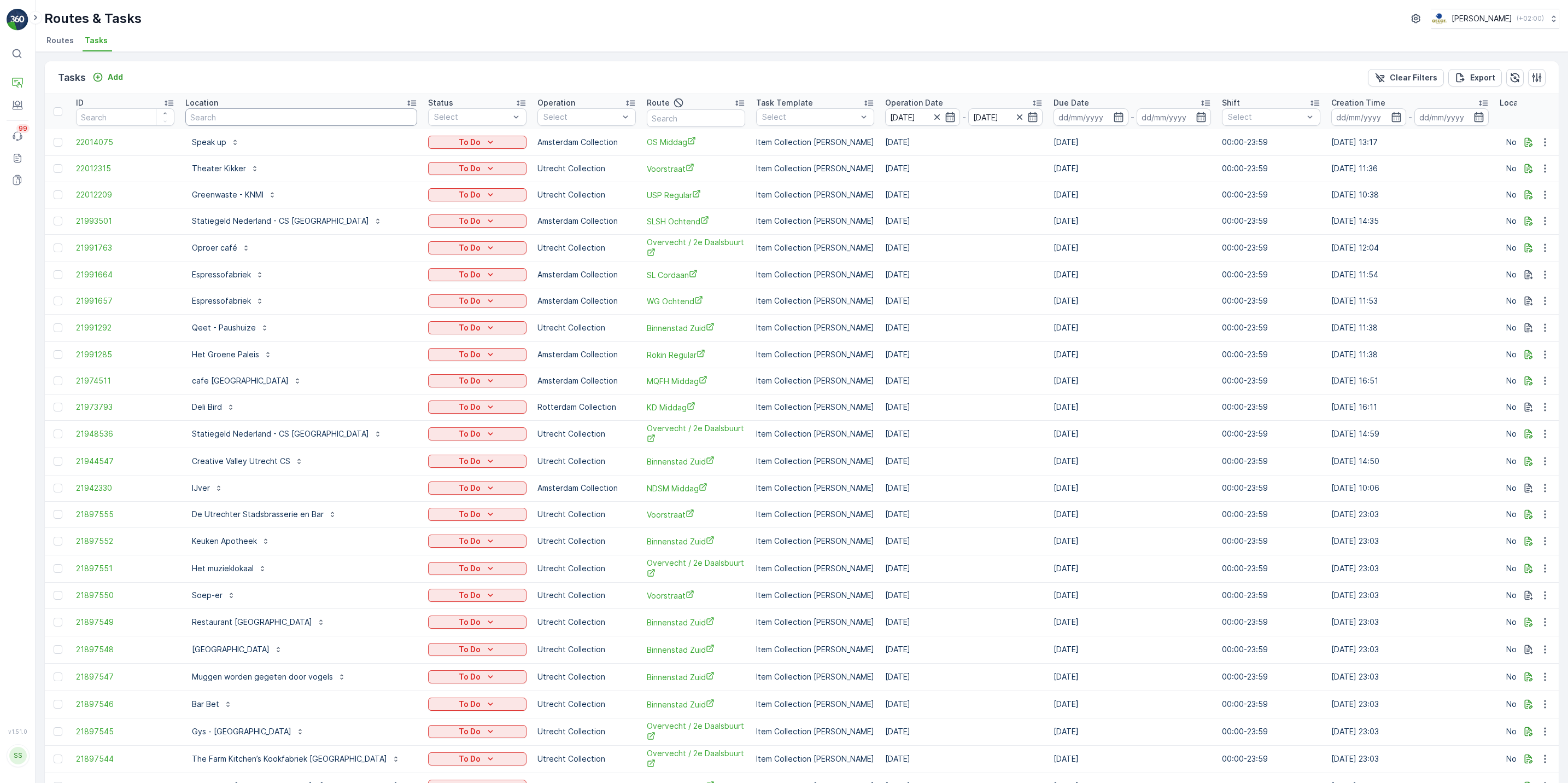
click at [298, 119] on input "text" at bounding box center [301, 116] width 232 height 17
type input "uu"
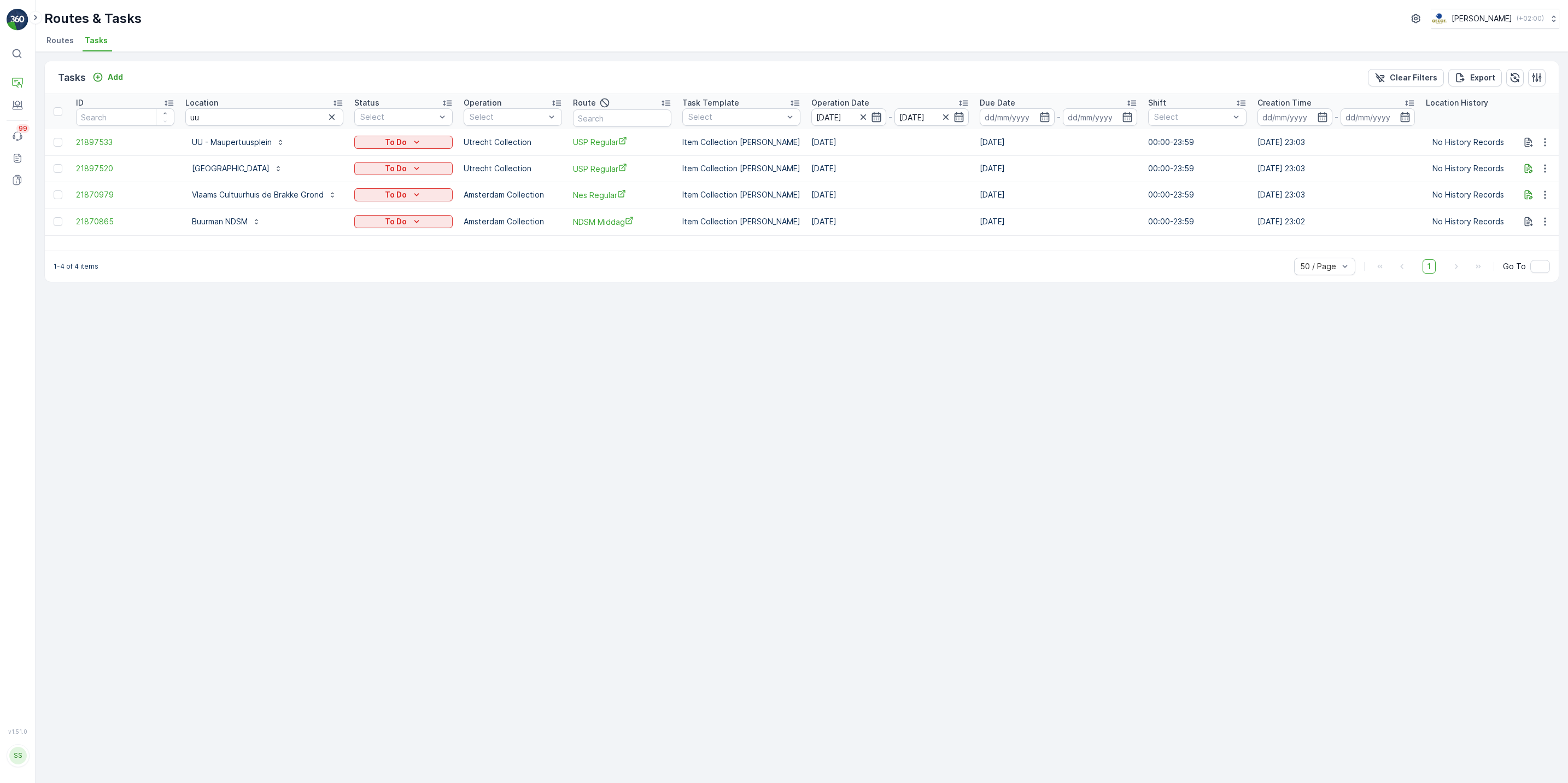
click at [779, 118] on icon "button" at bounding box center [876, 117] width 11 height 11
click at [779, 248] on div "25" at bounding box center [978, 250] width 17 height 17
type input "25.09.2025"
click at [779, 248] on div "25" at bounding box center [978, 250] width 17 height 17
type input "25.09.2025"
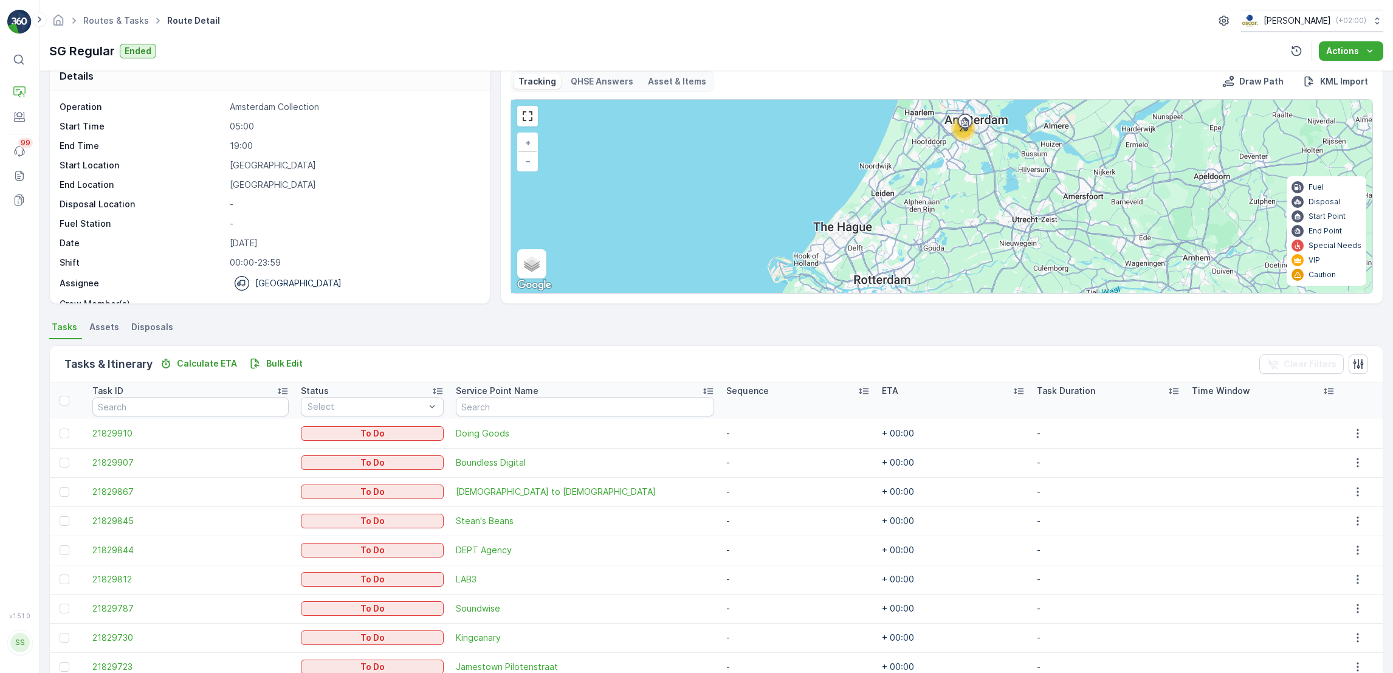
scroll to position [18, 0]
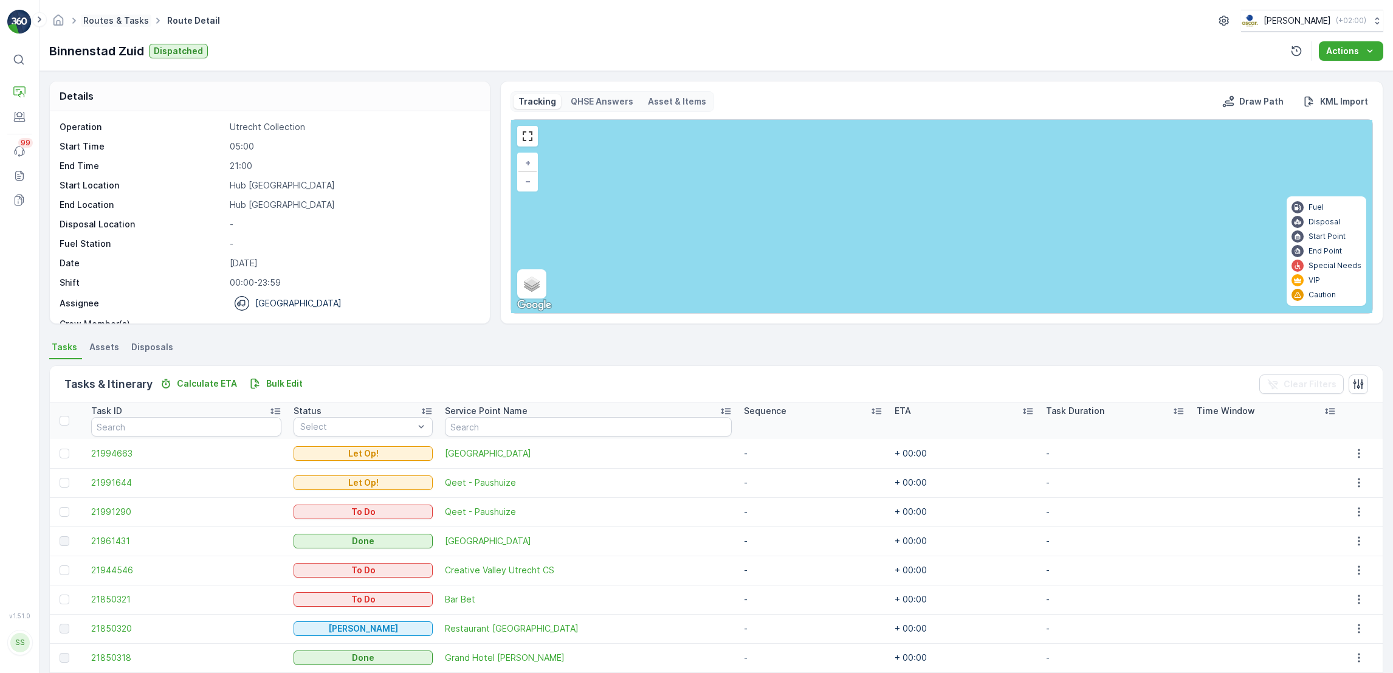
click at [128, 23] on link "Routes & Tasks" at bounding box center [116, 20] width 66 height 10
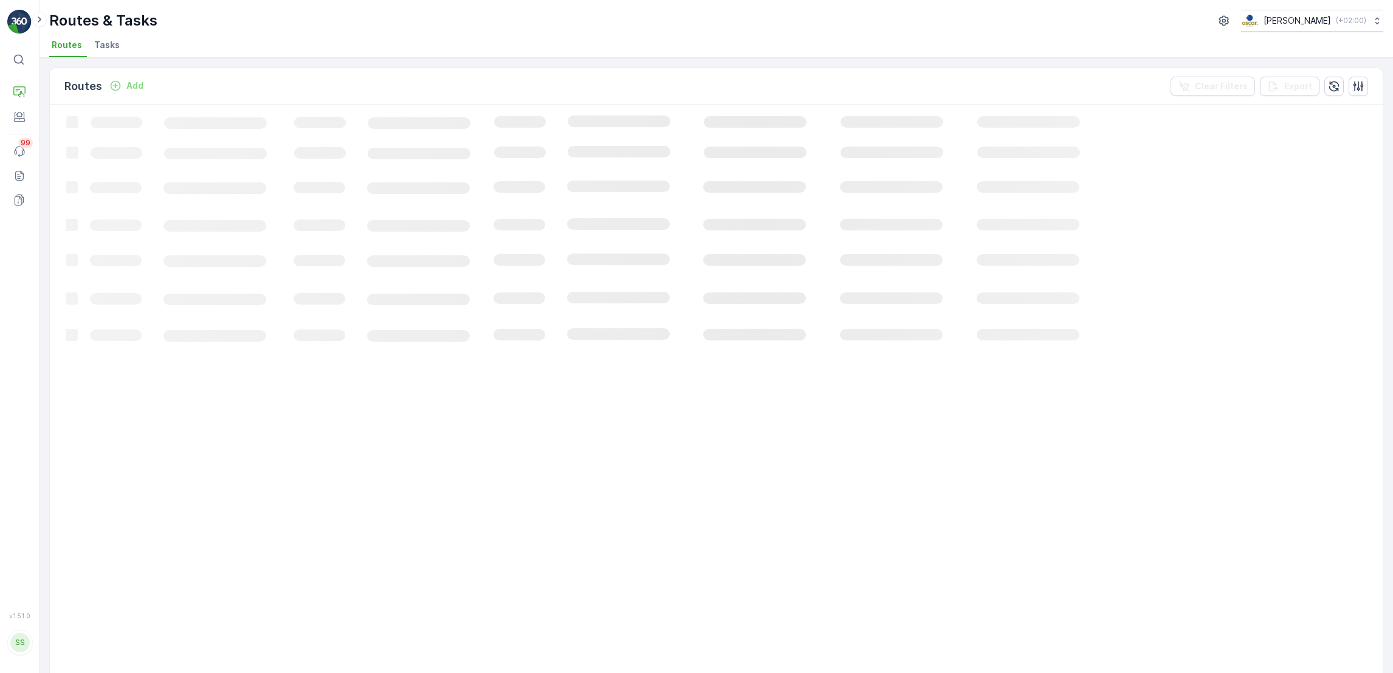
click at [96, 47] on span "Tasks" at bounding box center [107, 45] width 26 height 12
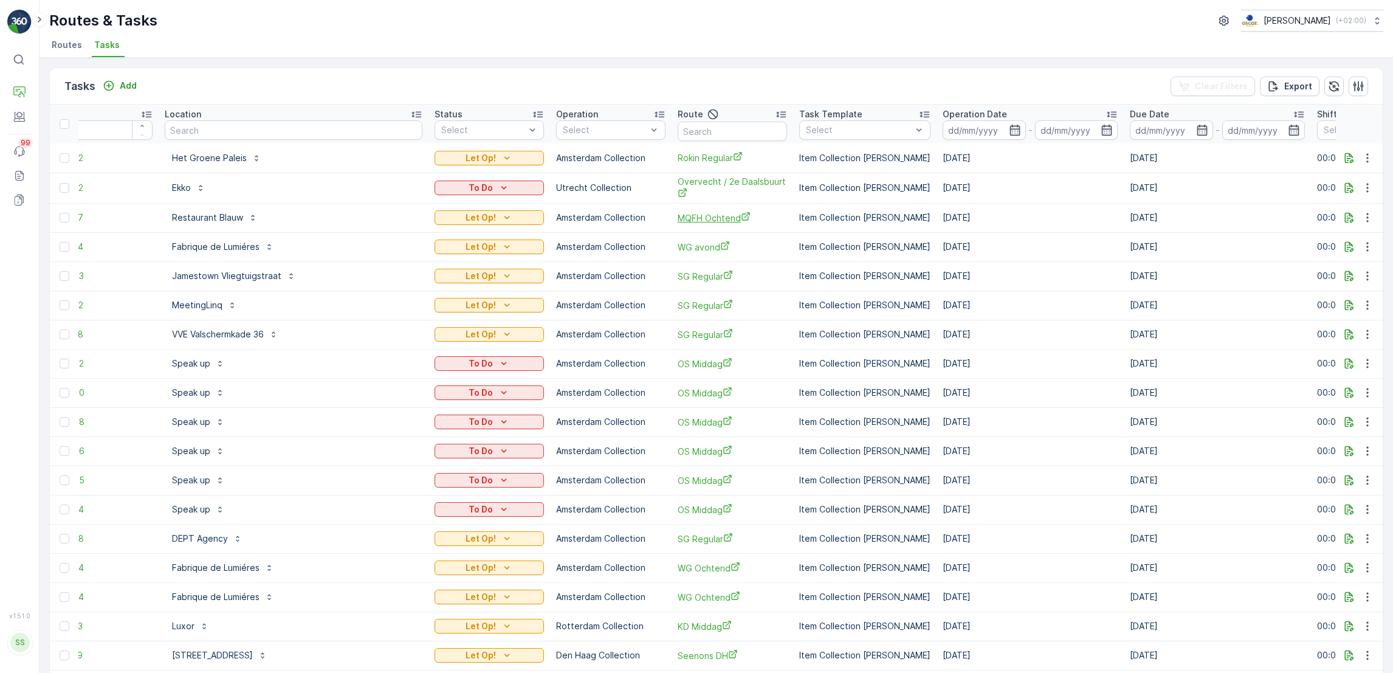
scroll to position [0, 29]
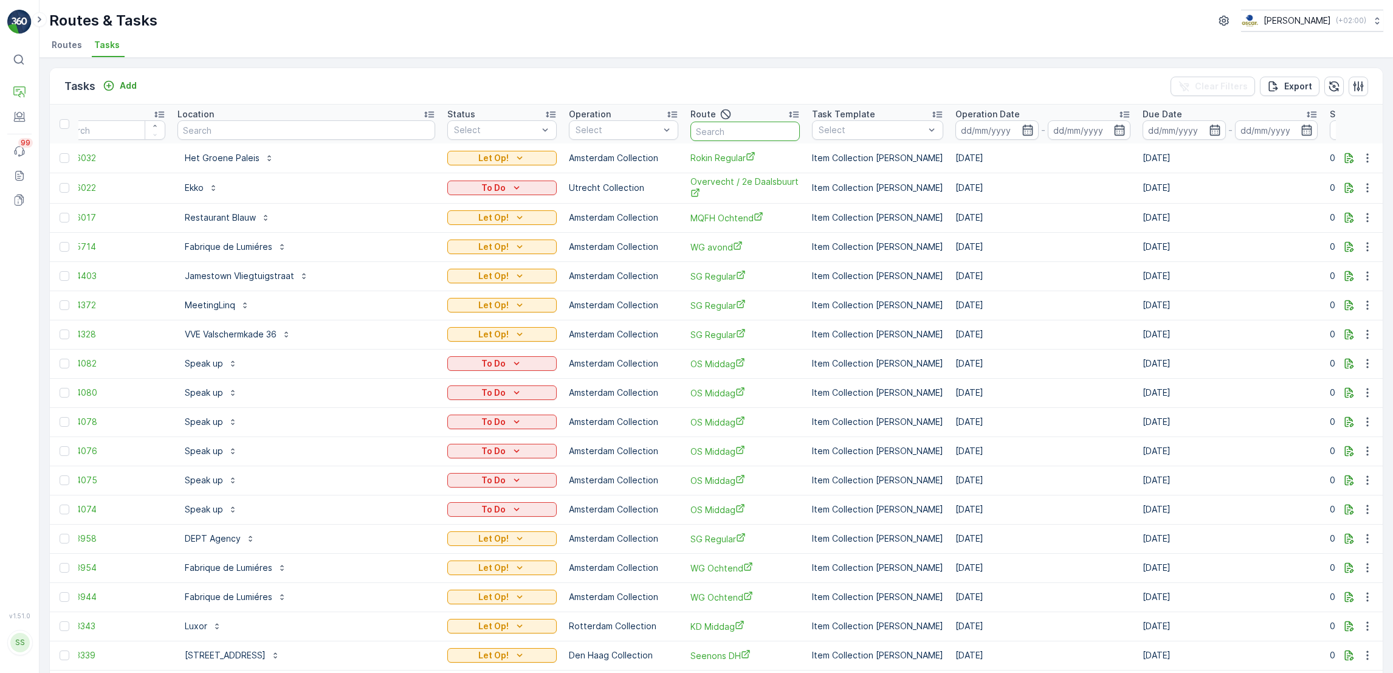
click at [691, 135] on input "text" at bounding box center [745, 131] width 109 height 19
type input "a"
type input "sg"
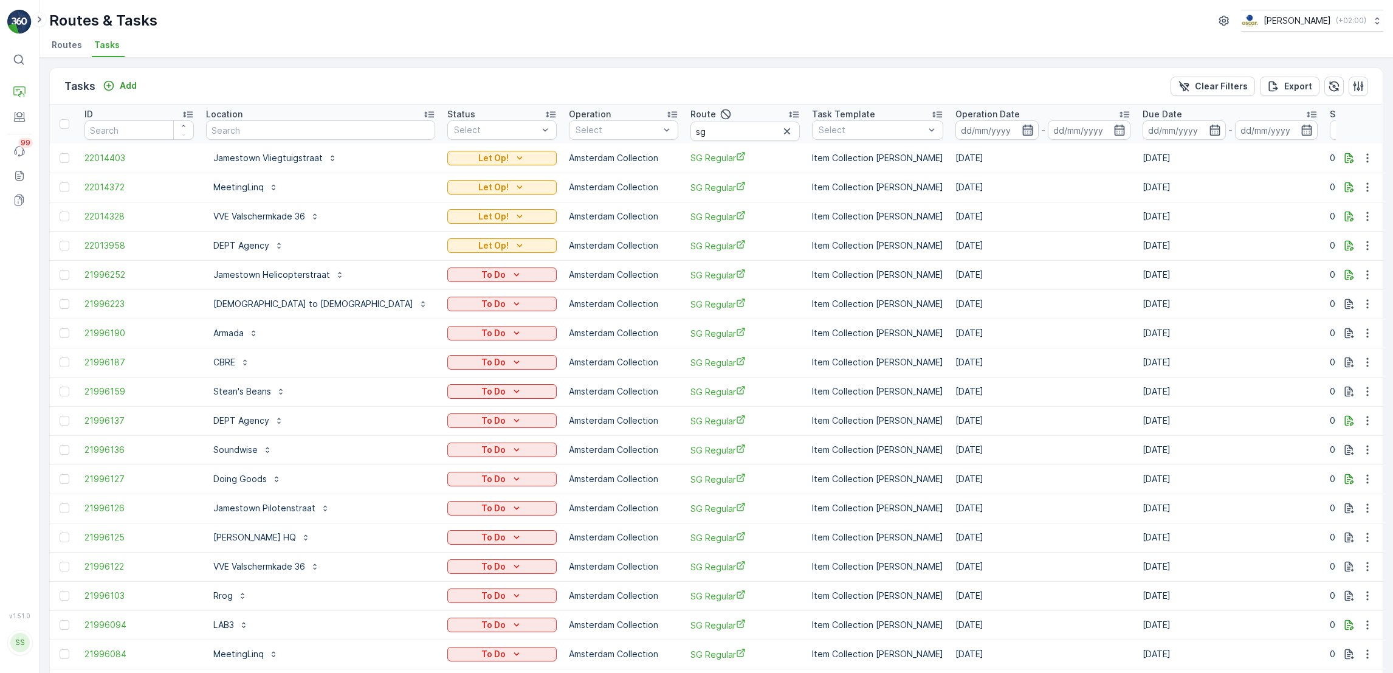
click at [1022, 130] on icon "button" at bounding box center [1028, 130] width 12 height 12
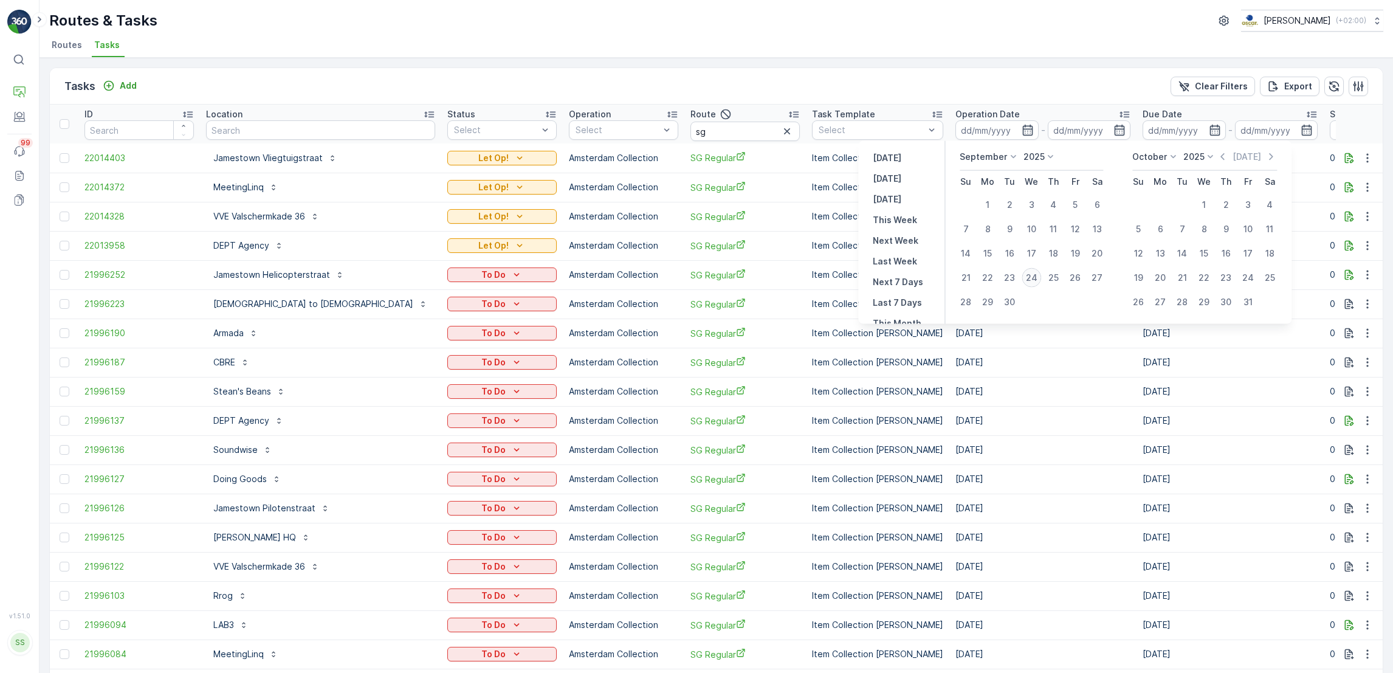
click at [1029, 277] on div "24" at bounding box center [1031, 277] width 19 height 19
type input "[DATE]"
click at [1029, 277] on div "24" at bounding box center [1031, 277] width 19 height 19
type input "[DATE]"
click at [1029, 277] on div "24" at bounding box center [1031, 277] width 19 height 19
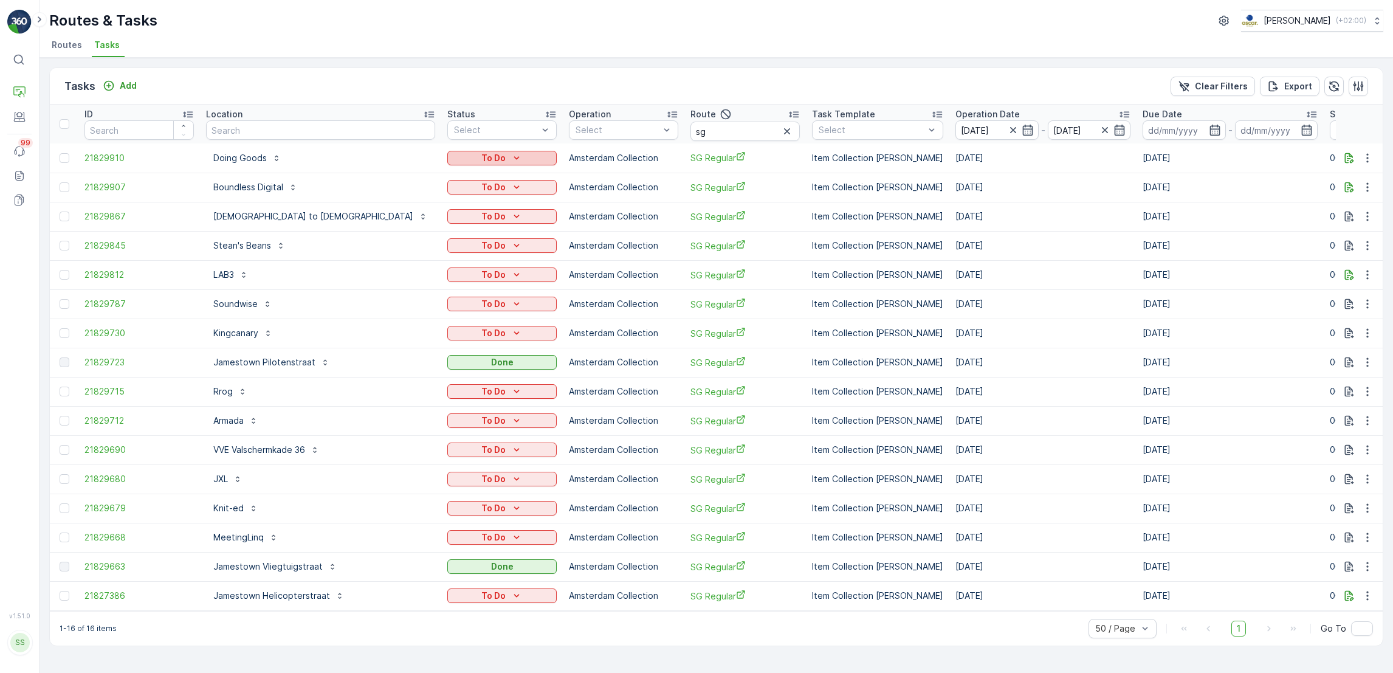
click at [481, 154] on p "To Do" at bounding box center [493, 158] width 24 height 12
click at [391, 227] on span "Cancelled" at bounding box center [388, 226] width 41 height 12
click at [511, 190] on icon "To Do" at bounding box center [517, 187] width 12 height 12
click at [382, 258] on span "Cancelled" at bounding box center [388, 256] width 41 height 12
click at [452, 219] on div "To Do" at bounding box center [502, 216] width 100 height 12
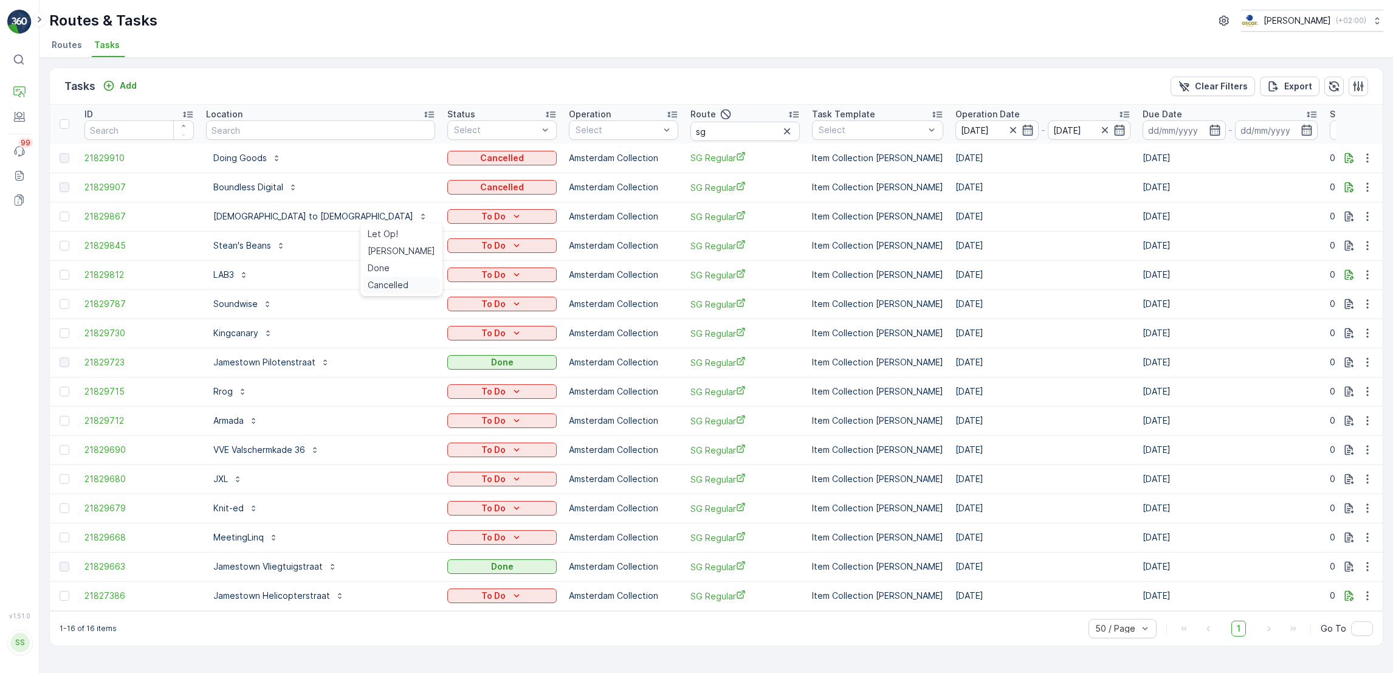
click at [393, 284] on span "Cancelled" at bounding box center [388, 285] width 41 height 12
click at [452, 249] on div "To Do" at bounding box center [502, 246] width 100 height 12
click at [388, 315] on span "Cancelled" at bounding box center [388, 314] width 41 height 12
click at [452, 269] on div "To Do" at bounding box center [502, 275] width 100 height 12
click at [403, 344] on span "Cancelled" at bounding box center [388, 343] width 41 height 12
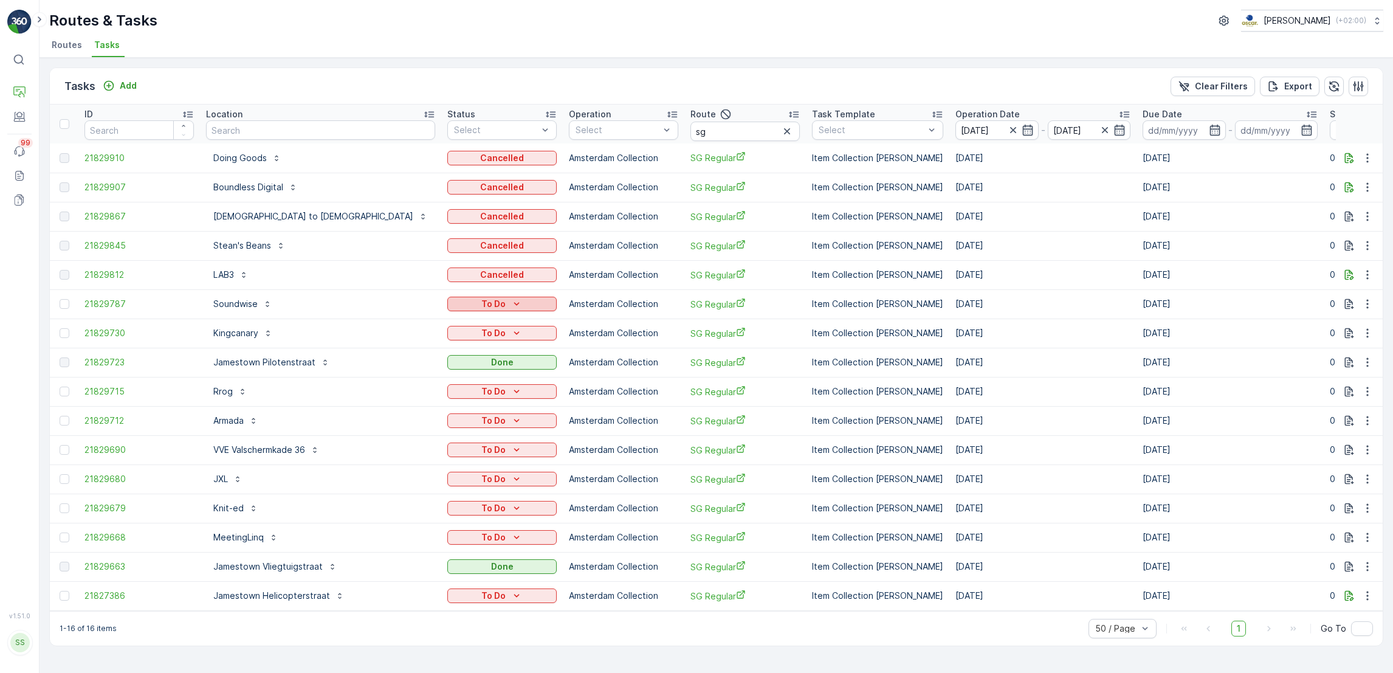
click at [481, 306] on p "To Do" at bounding box center [493, 304] width 24 height 12
click at [400, 374] on span "Cancelled" at bounding box center [388, 373] width 41 height 12
click at [452, 329] on div "To Do" at bounding box center [502, 333] width 100 height 12
click at [396, 402] on span "Cancelled" at bounding box center [388, 402] width 41 height 12
click at [481, 388] on p "To Do" at bounding box center [493, 391] width 24 height 12
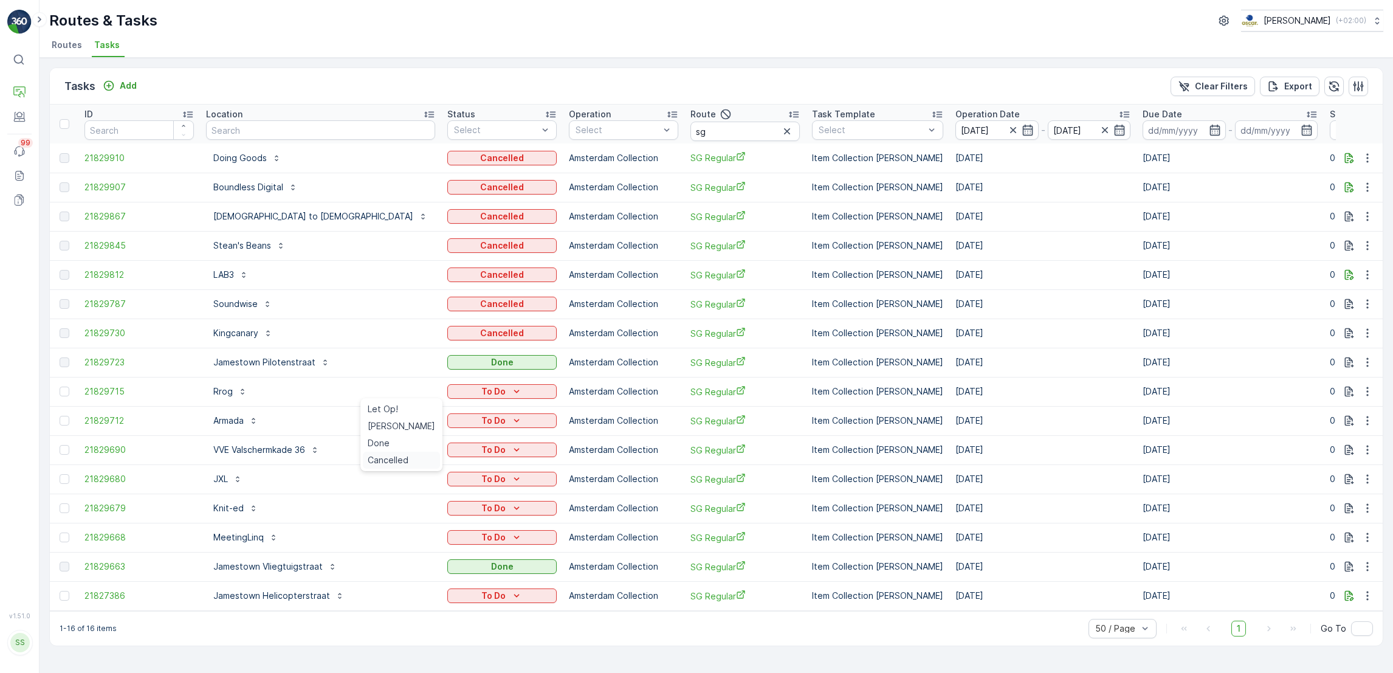
click at [395, 457] on span "Cancelled" at bounding box center [388, 460] width 41 height 12
click at [452, 423] on div "To Do" at bounding box center [502, 421] width 100 height 12
click at [393, 489] on span "Cancelled" at bounding box center [388, 489] width 41 height 12
click at [481, 452] on p "To Do" at bounding box center [493, 450] width 24 height 12
click at [399, 522] on span "Cancelled" at bounding box center [388, 518] width 41 height 12
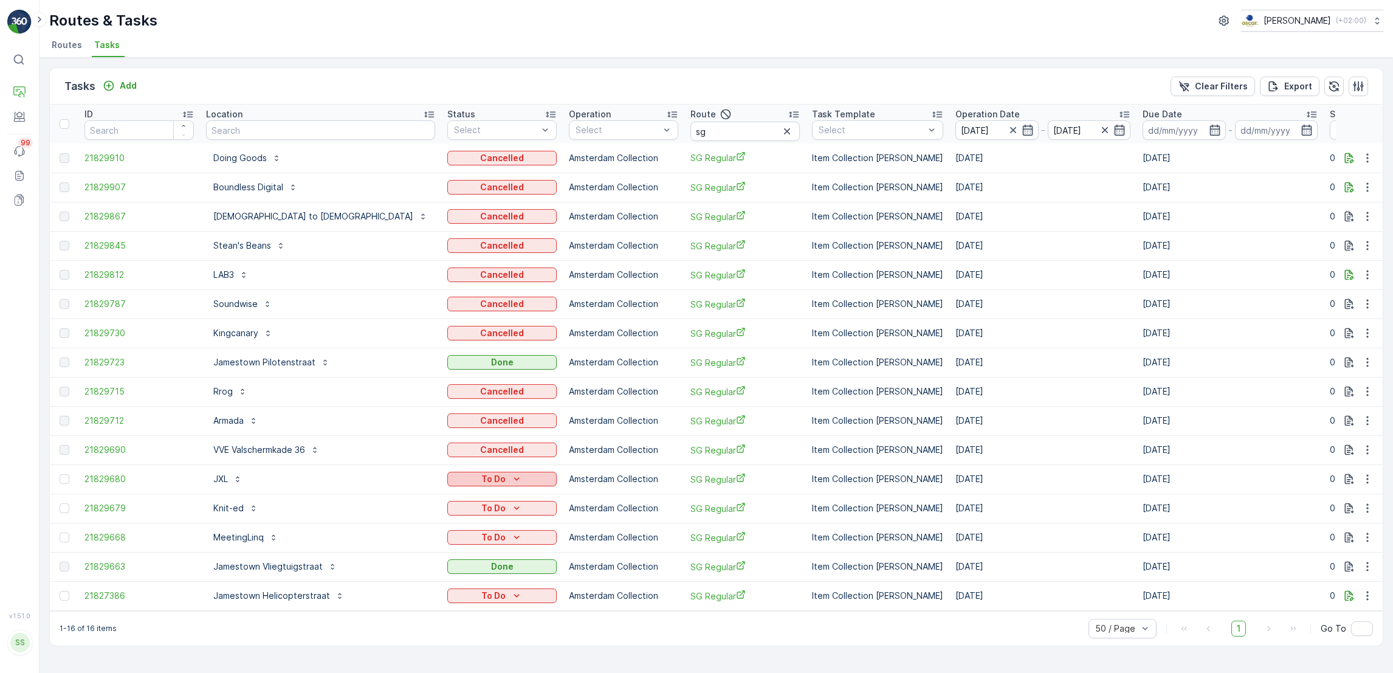
click at [452, 478] on div "To Do" at bounding box center [502, 479] width 100 height 12
click at [402, 552] on span "Cancelled" at bounding box center [388, 548] width 41 height 12
click at [452, 511] on div "To Do" at bounding box center [502, 508] width 100 height 12
click at [396, 579] on span "Cancelled" at bounding box center [388, 577] width 41 height 12
click at [452, 542] on div "To Do" at bounding box center [502, 537] width 100 height 12
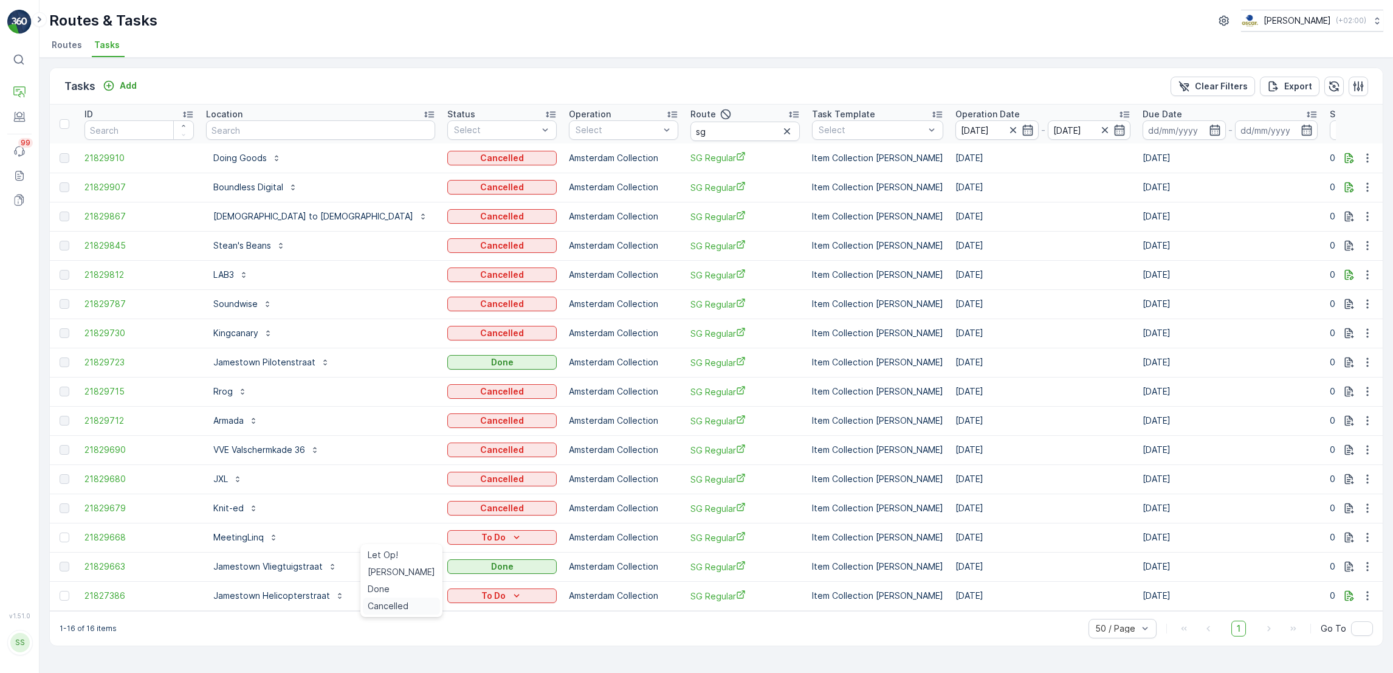
click at [379, 608] on span "Cancelled" at bounding box center [388, 606] width 41 height 12
click at [511, 597] on icon "To Do" at bounding box center [517, 596] width 12 height 12
click at [459, 656] on div "Tasks Add Clear Filters Export ID Location Status Select Operation Select Route…" at bounding box center [717, 365] width 1354 height 615
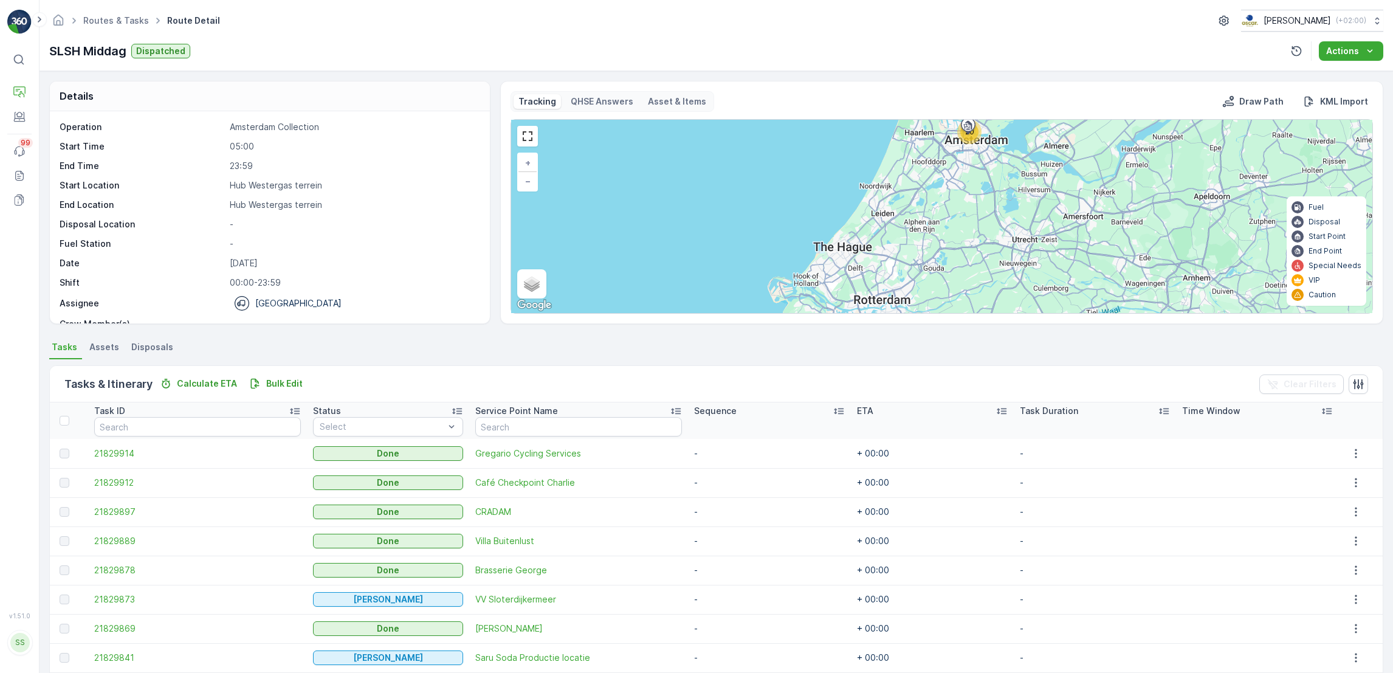
scroll to position [203, 0]
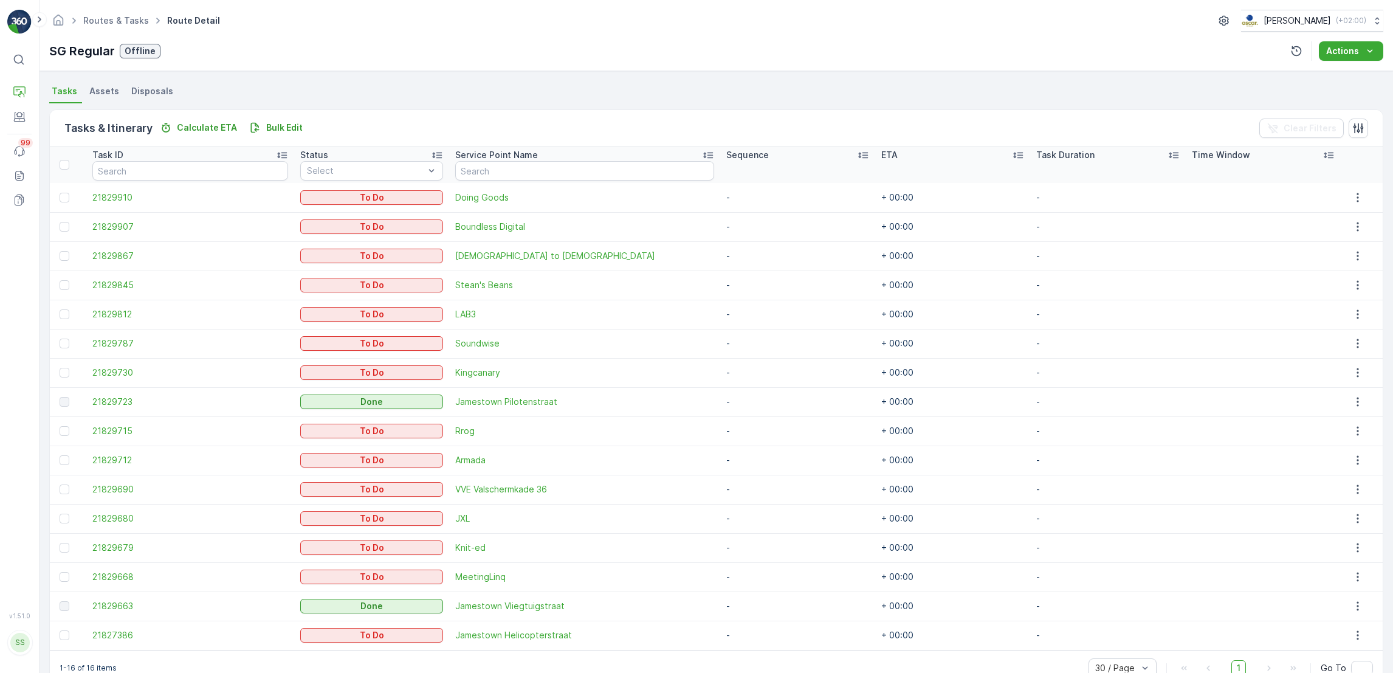
scroll to position [283, 0]
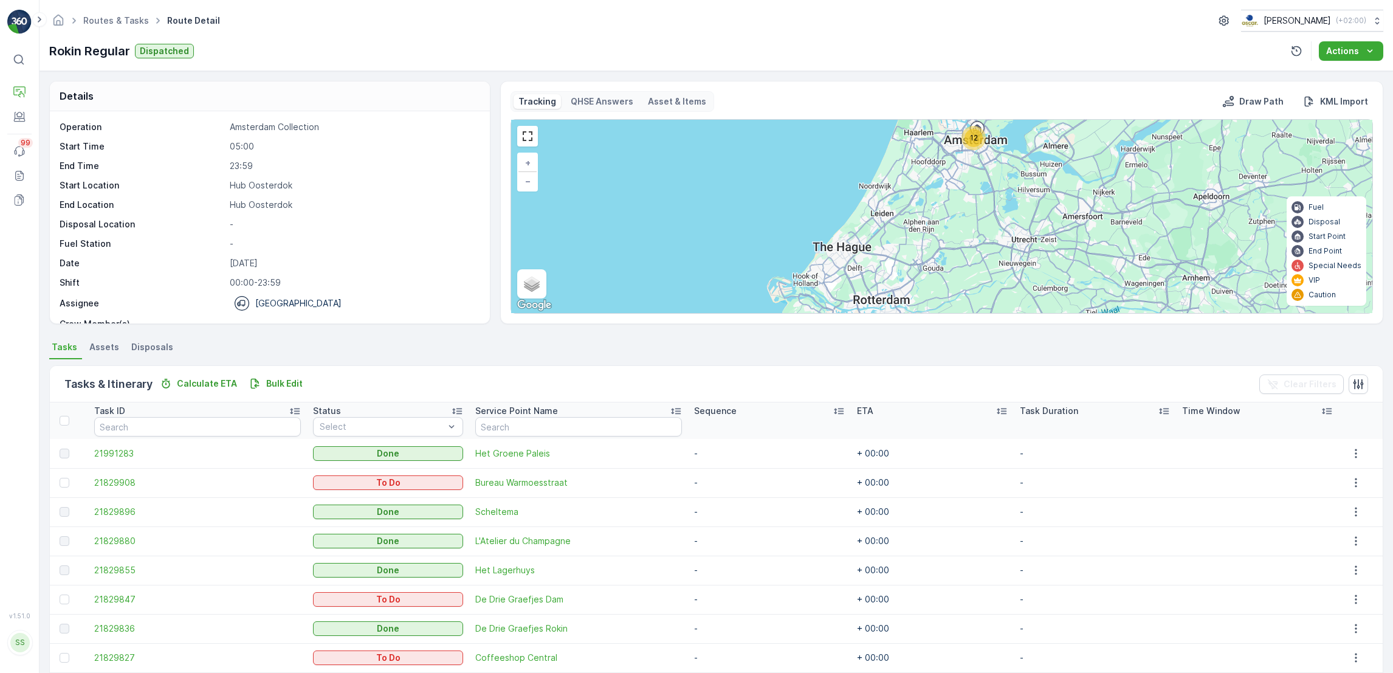
scroll to position [167, 0]
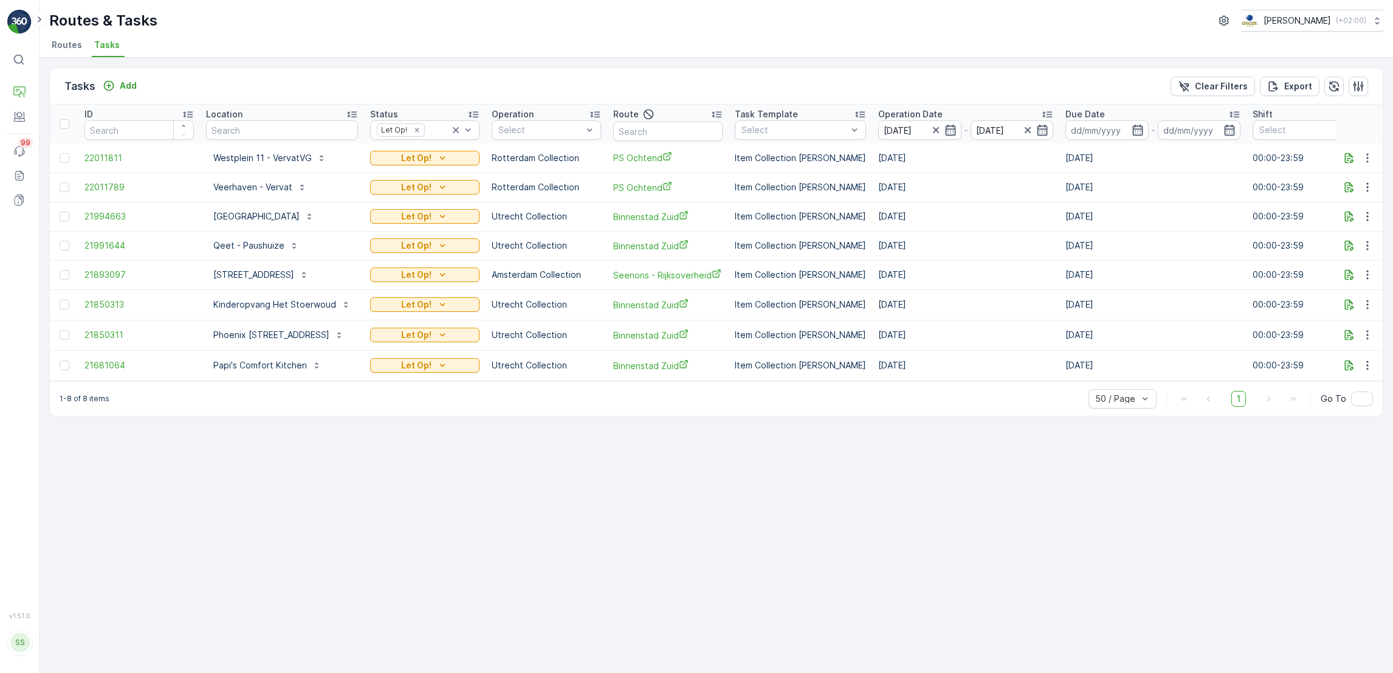
scroll to position [0, 29]
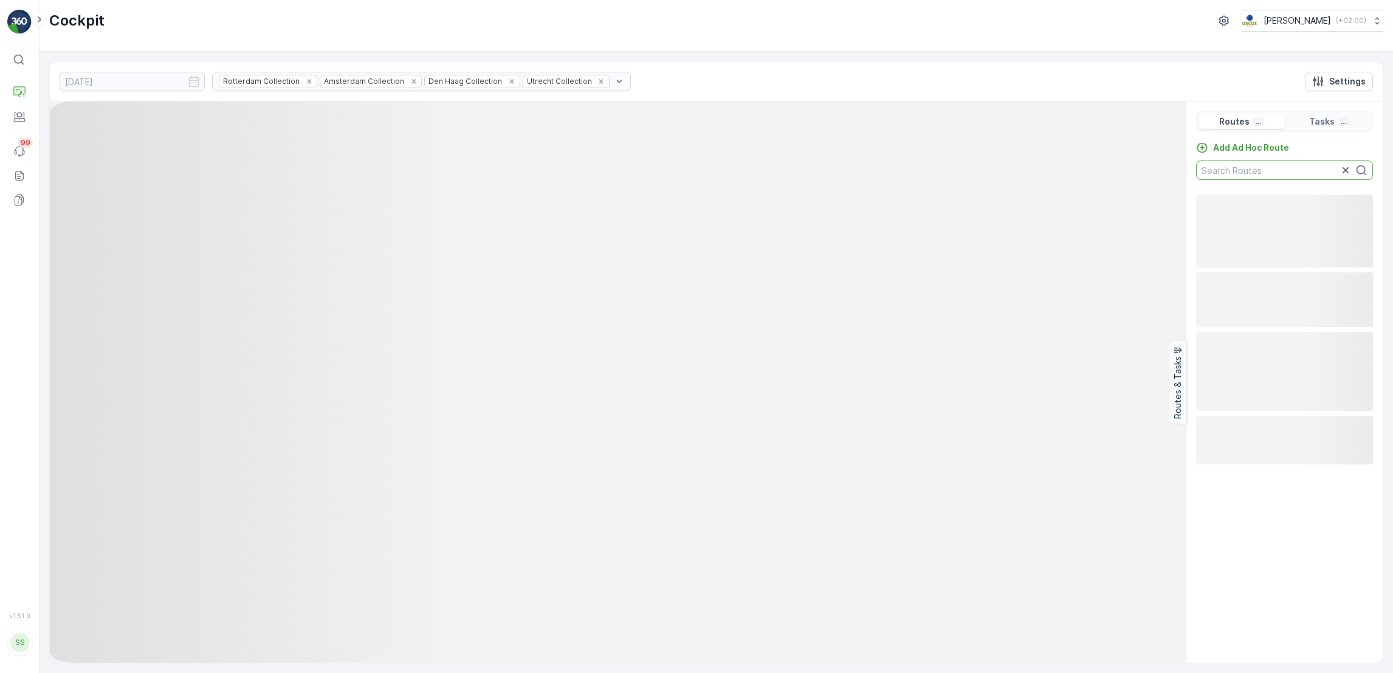
click at [1261, 171] on input "text" at bounding box center [1284, 169] width 177 height 19
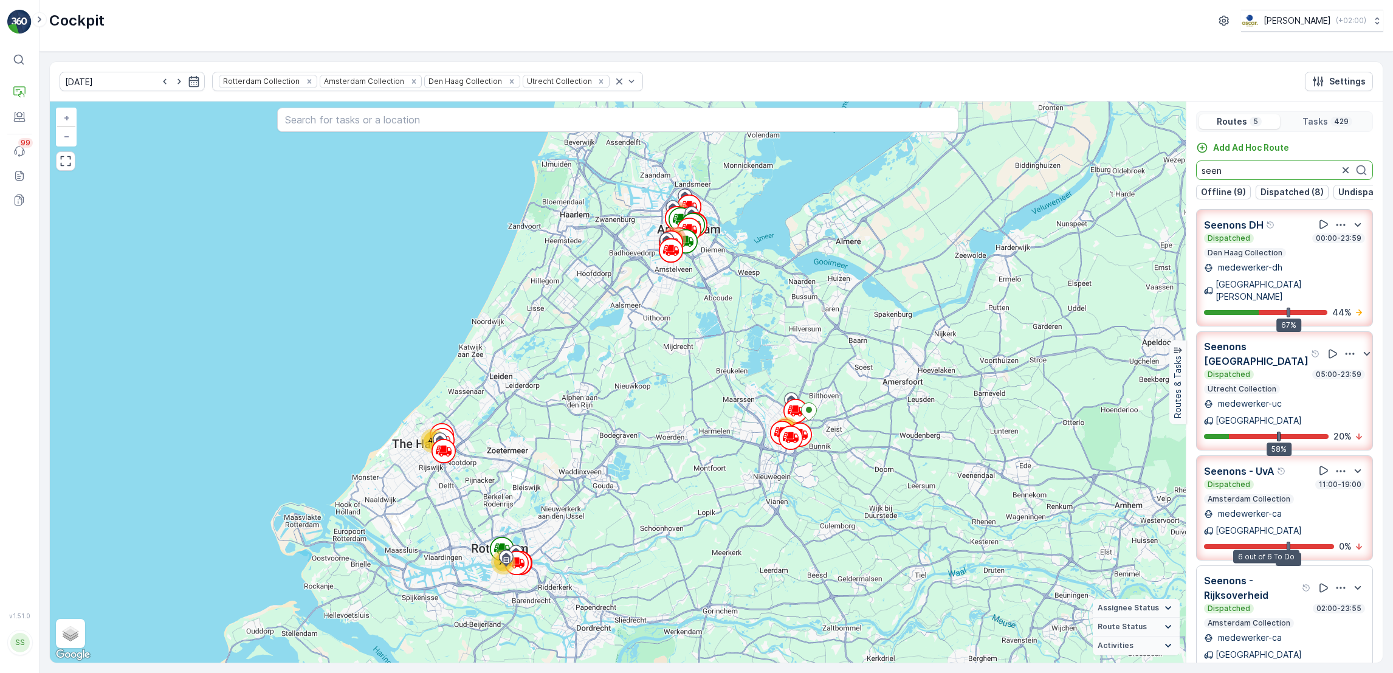
scroll to position [12, 0]
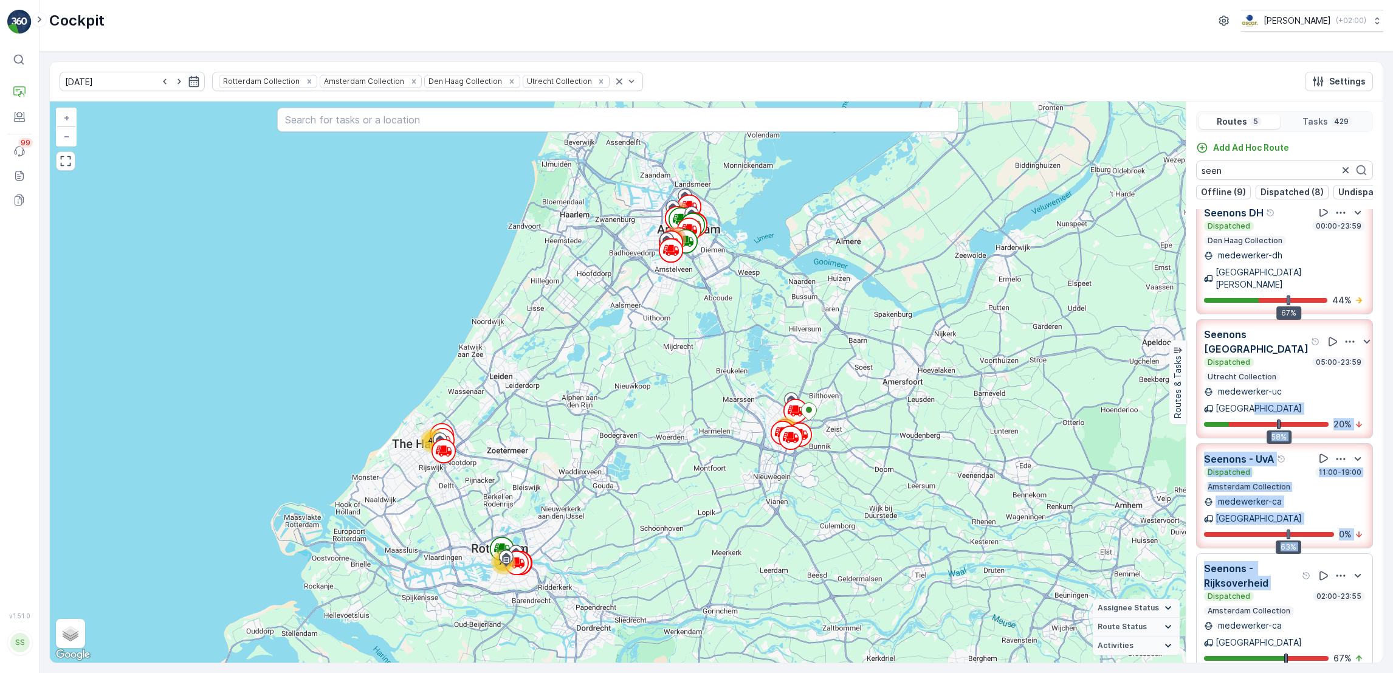
drag, startPoint x: 1382, startPoint y: 362, endPoint x: 1393, endPoint y: 503, distance: 141.5
click at [1393, 503] on html "⌘B Operations Engagement Events 99 Reports Documents v 1.51.0 SS Simone simone@…" at bounding box center [696, 336] width 1393 height 673
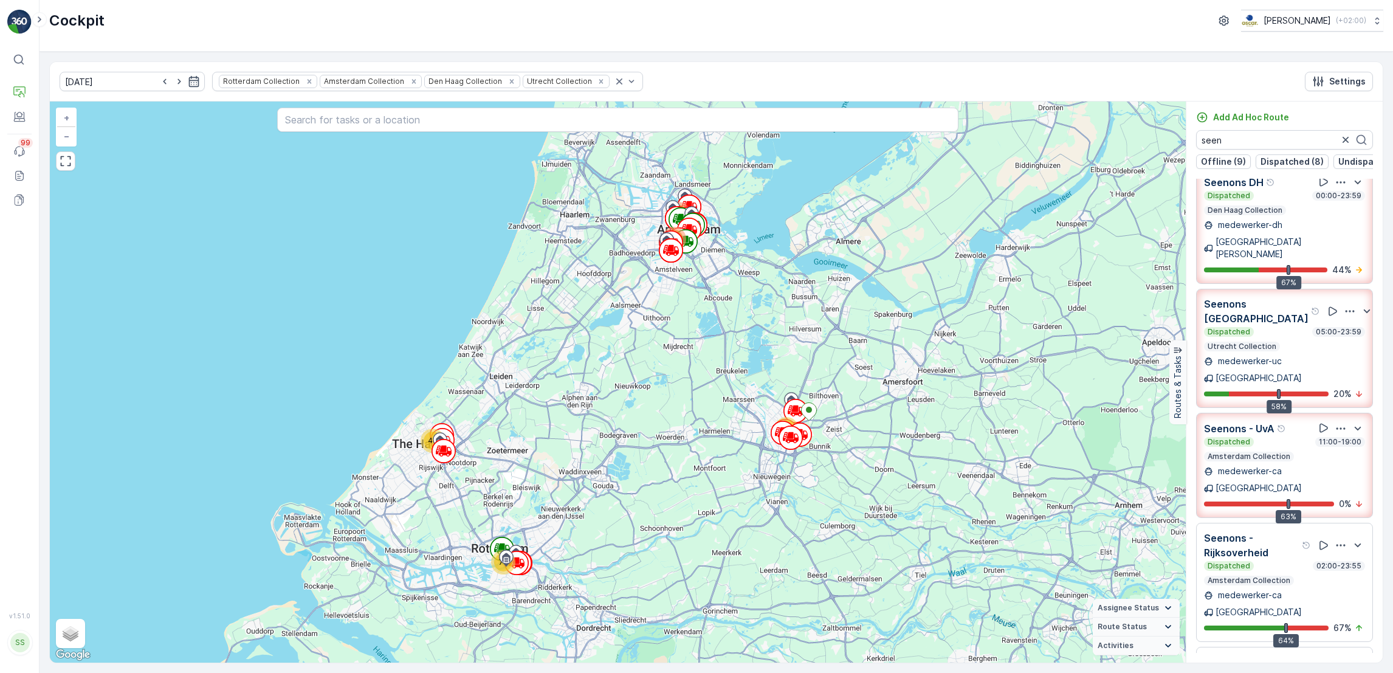
click at [1391, 536] on div "24.09.2025 Rotterdam Collection Amsterdam Collection Den Haag Collection Utrech…" at bounding box center [717, 362] width 1354 height 621
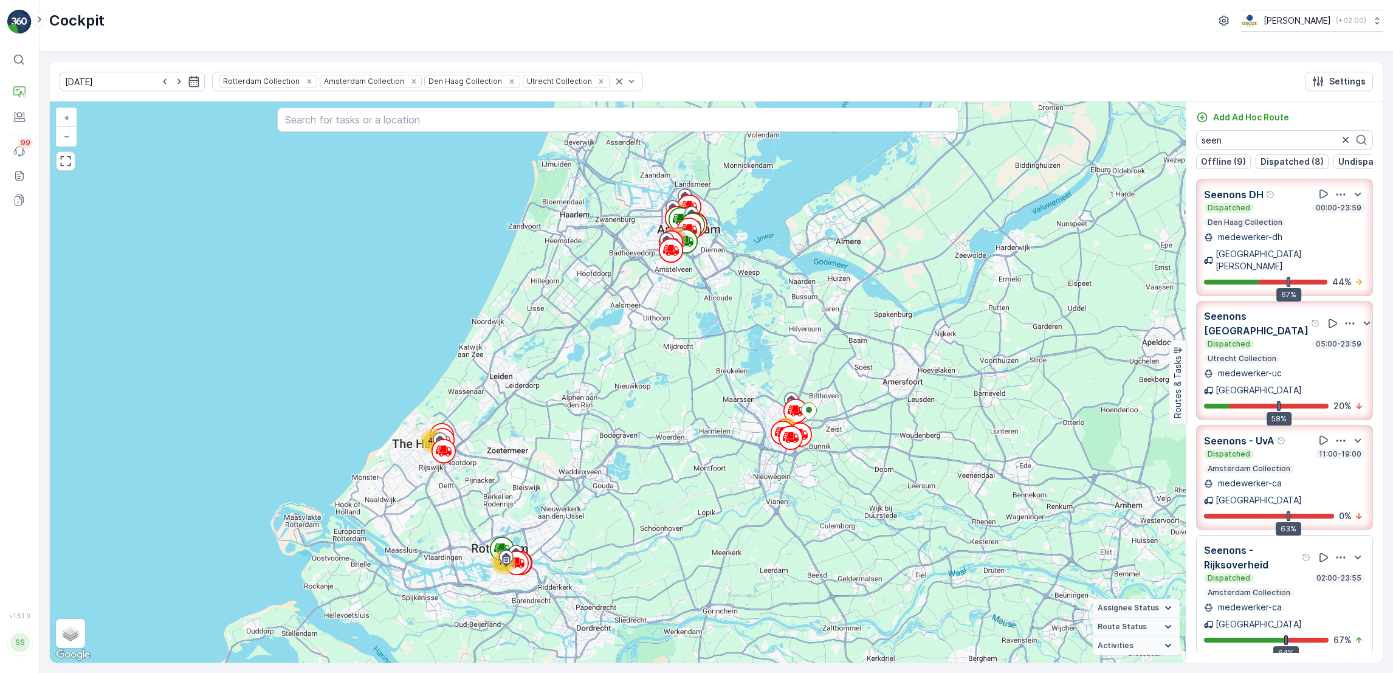
scroll to position [0, 0]
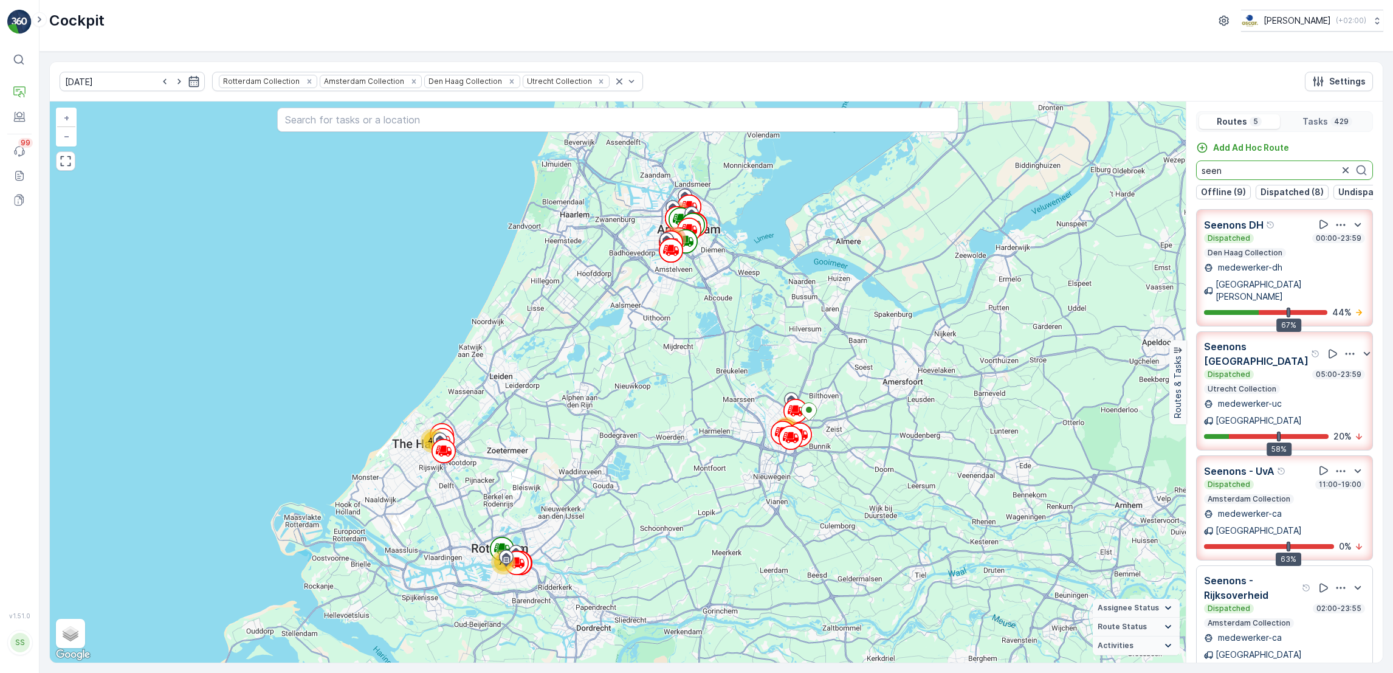
drag, startPoint x: 1225, startPoint y: 165, endPoint x: 1144, endPoint y: 178, distance: 81.8
click at [1144, 178] on div "55 43 70 116 144 + − Satellite Roadmap Terrain Hybrid Leaflet Keyboard shortcut…" at bounding box center [716, 382] width 1333 height 561
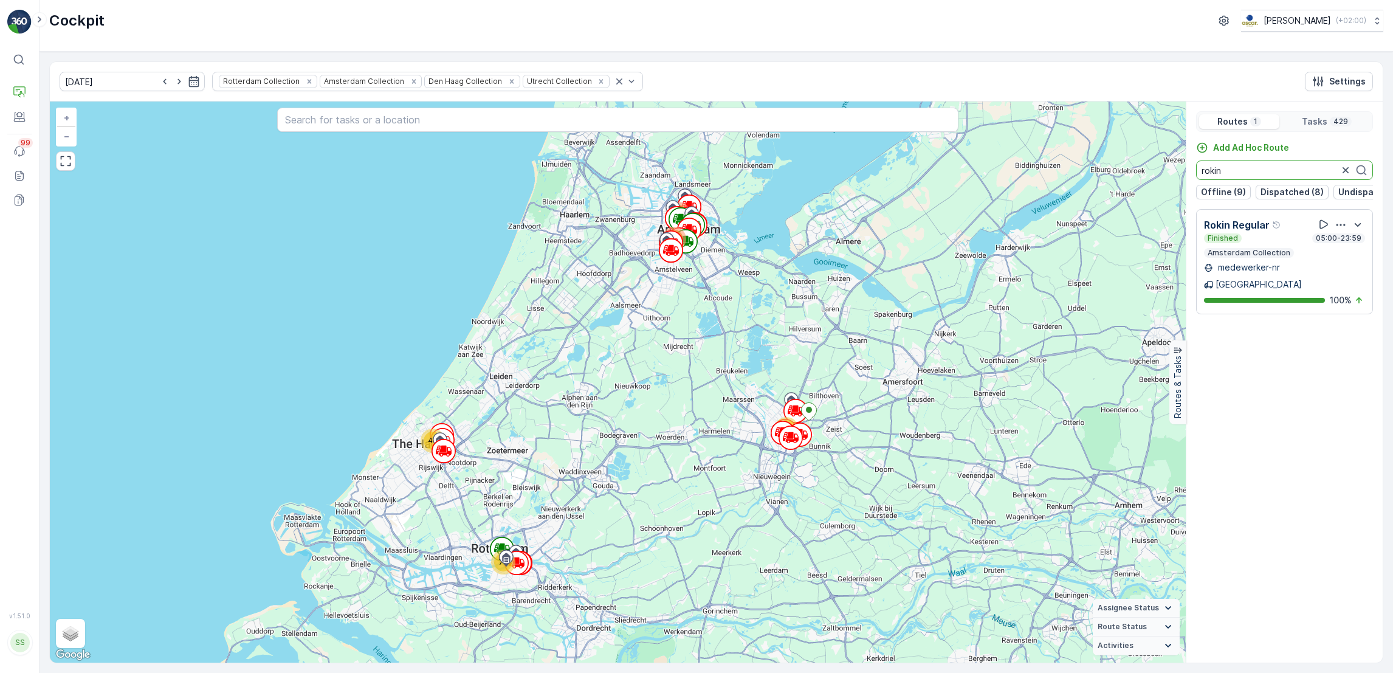
type input "rokin"
click at [1342, 175] on icon "button" at bounding box center [1346, 170] width 12 height 12
type input "usp"
click at [1340, 226] on icon "button" at bounding box center [1341, 225] width 9 height 2
click at [1340, 252] on span "See More Details" at bounding box center [1343, 258] width 71 height 12
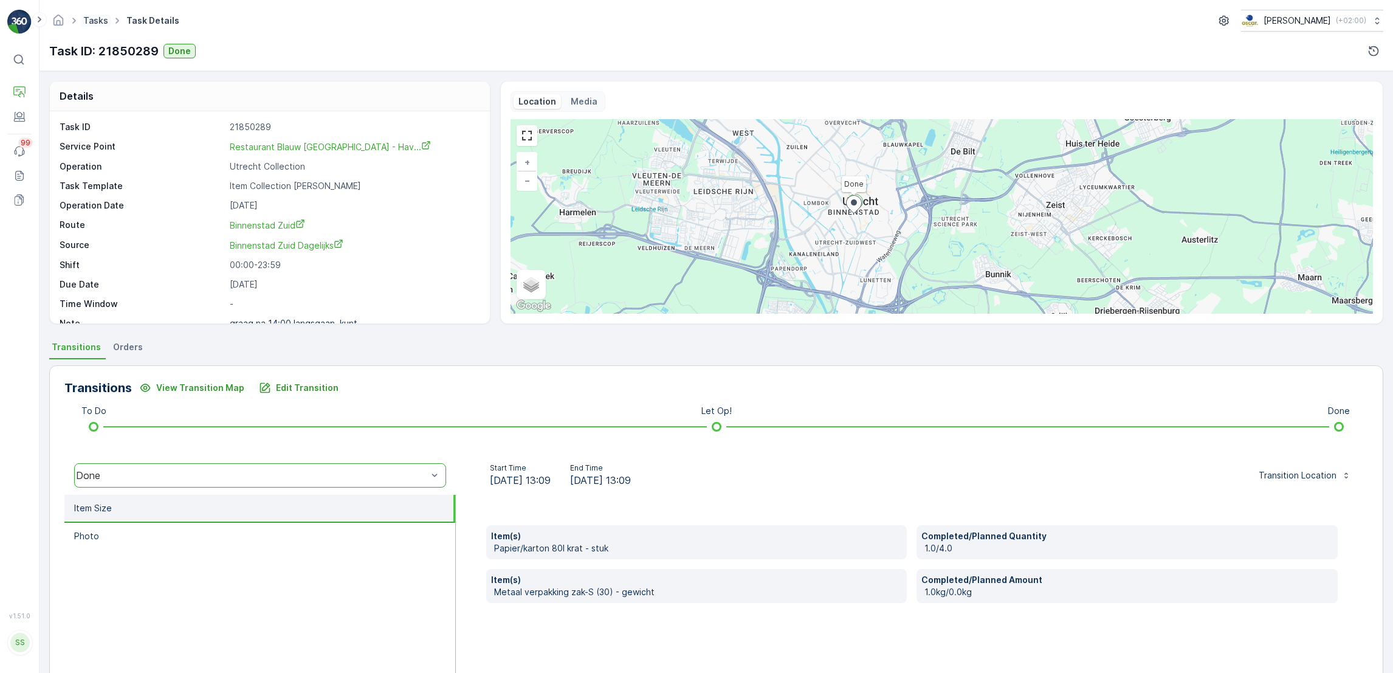
click at [86, 18] on link "Tasks" at bounding box center [95, 20] width 25 height 10
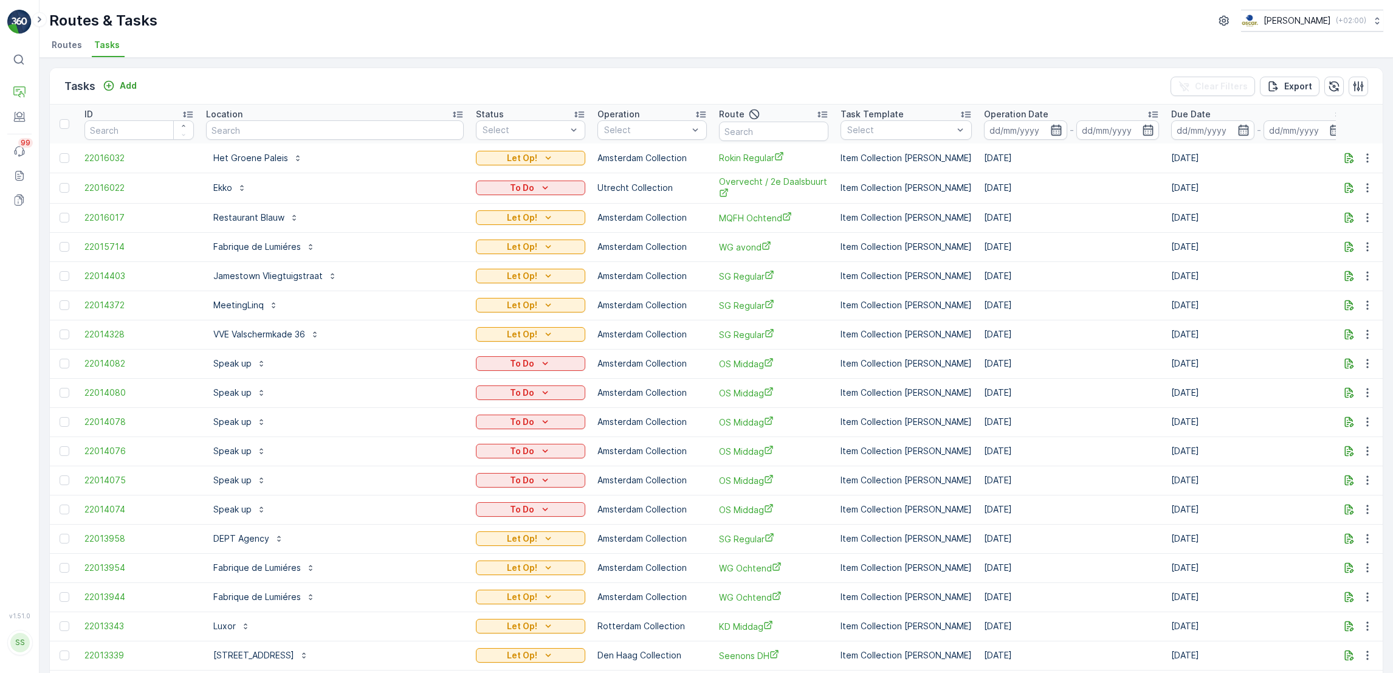
click at [1050, 130] on icon "button" at bounding box center [1056, 130] width 12 height 12
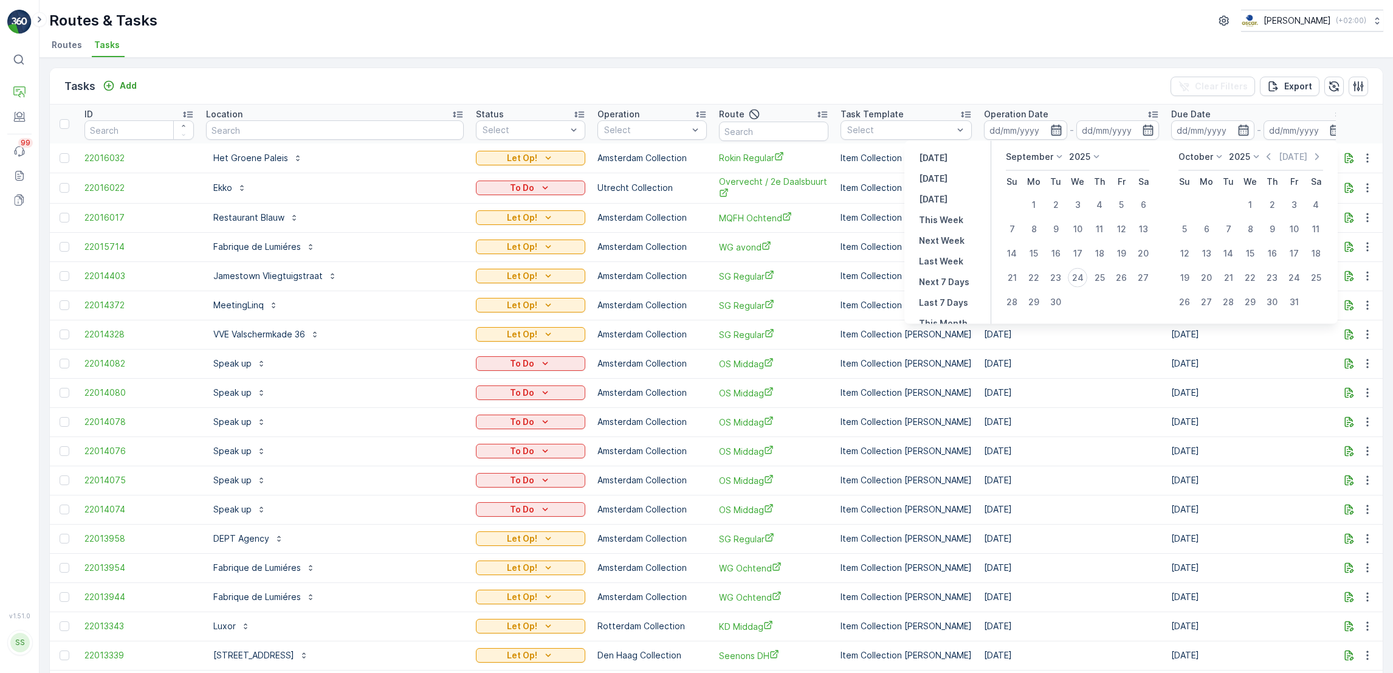
click at [1050, 130] on icon "button" at bounding box center [1056, 130] width 12 height 12
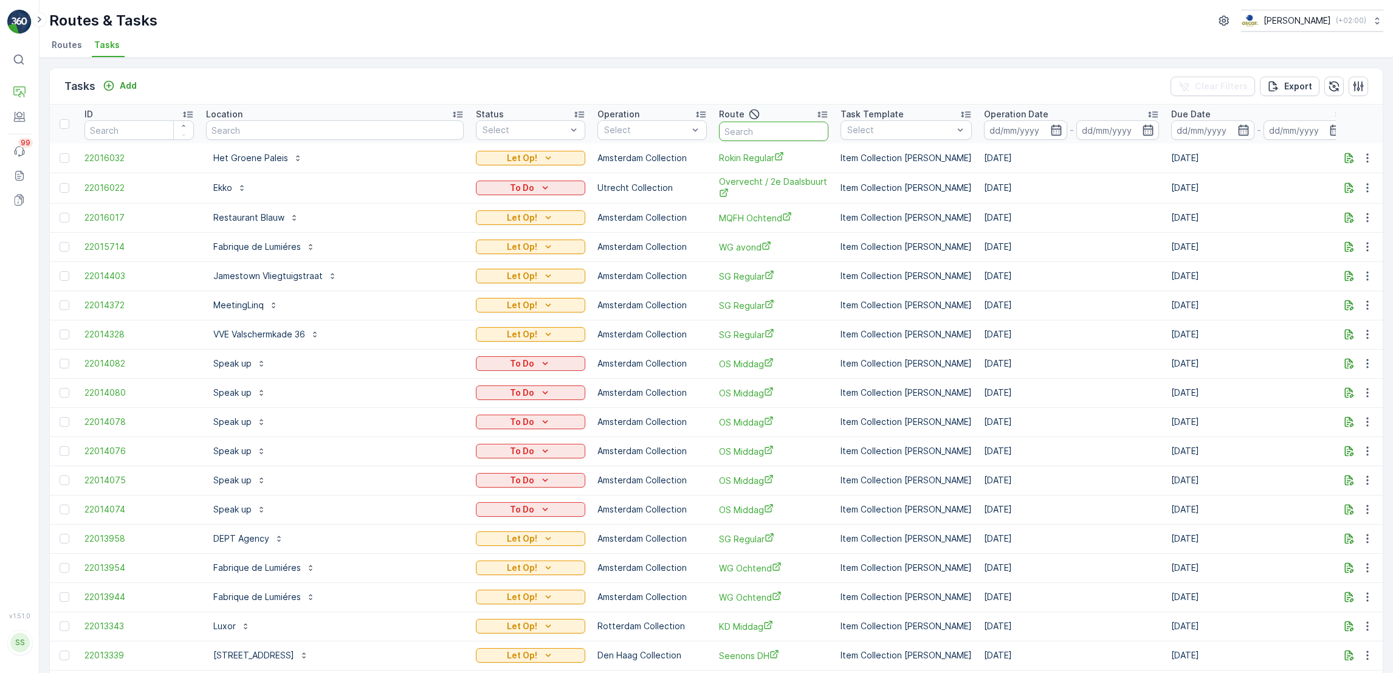
click at [719, 130] on input "text" at bounding box center [773, 131] width 109 height 19
type input "binnenstad"
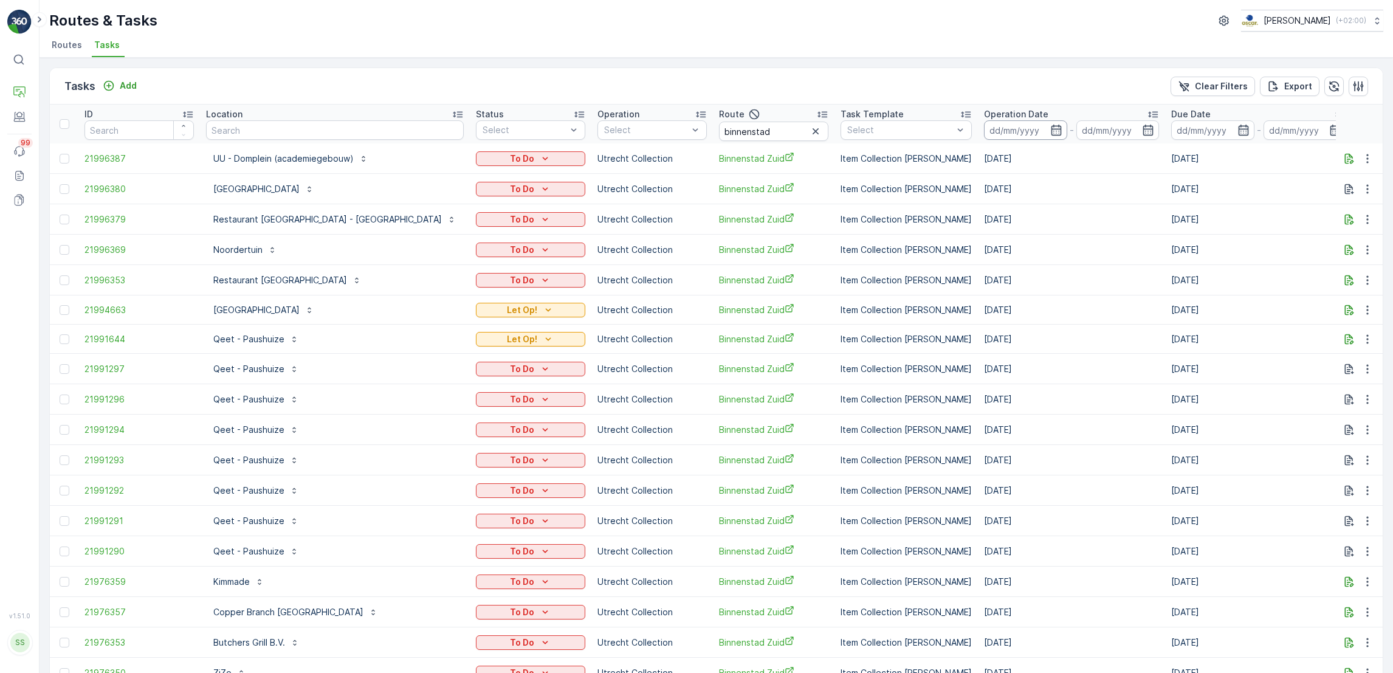
click at [984, 132] on input at bounding box center [1025, 129] width 83 height 19
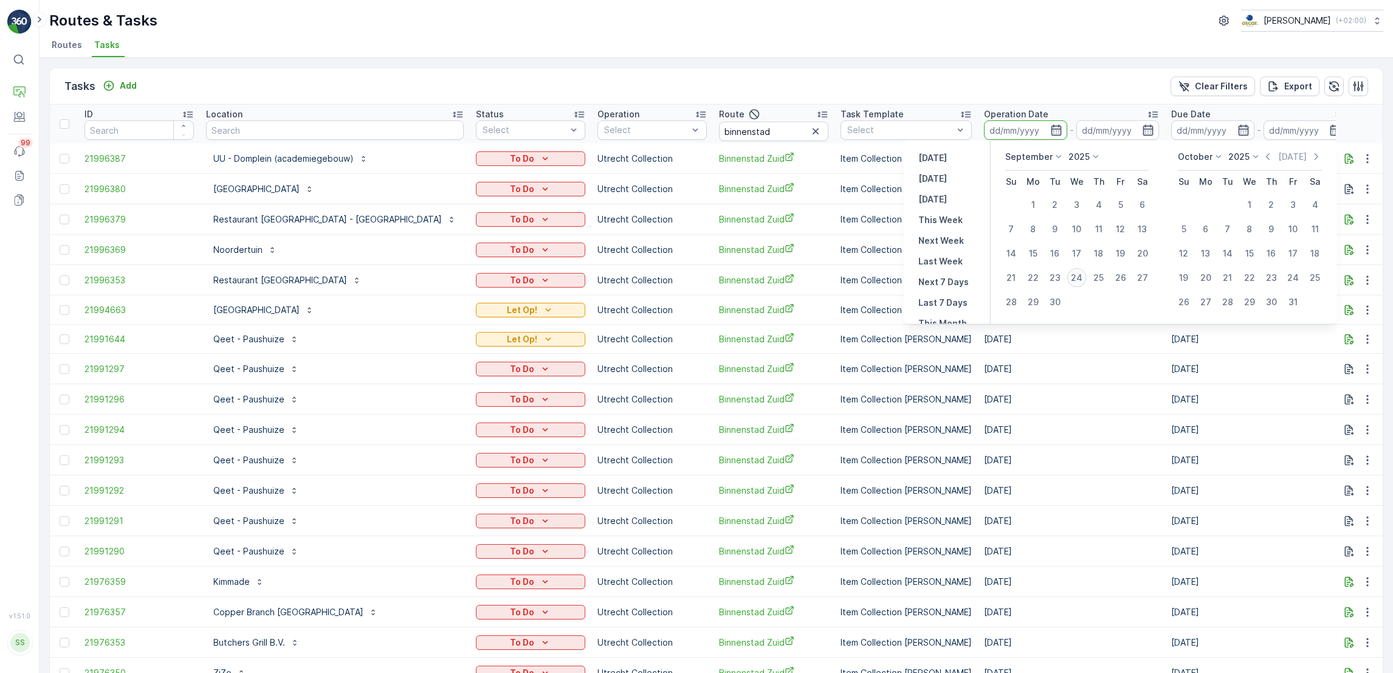
click at [1080, 271] on div "24" at bounding box center [1076, 277] width 19 height 19
type input "[DATE]"
click at [1080, 271] on div "24" at bounding box center [1076, 277] width 19 height 19
type input "[DATE]"
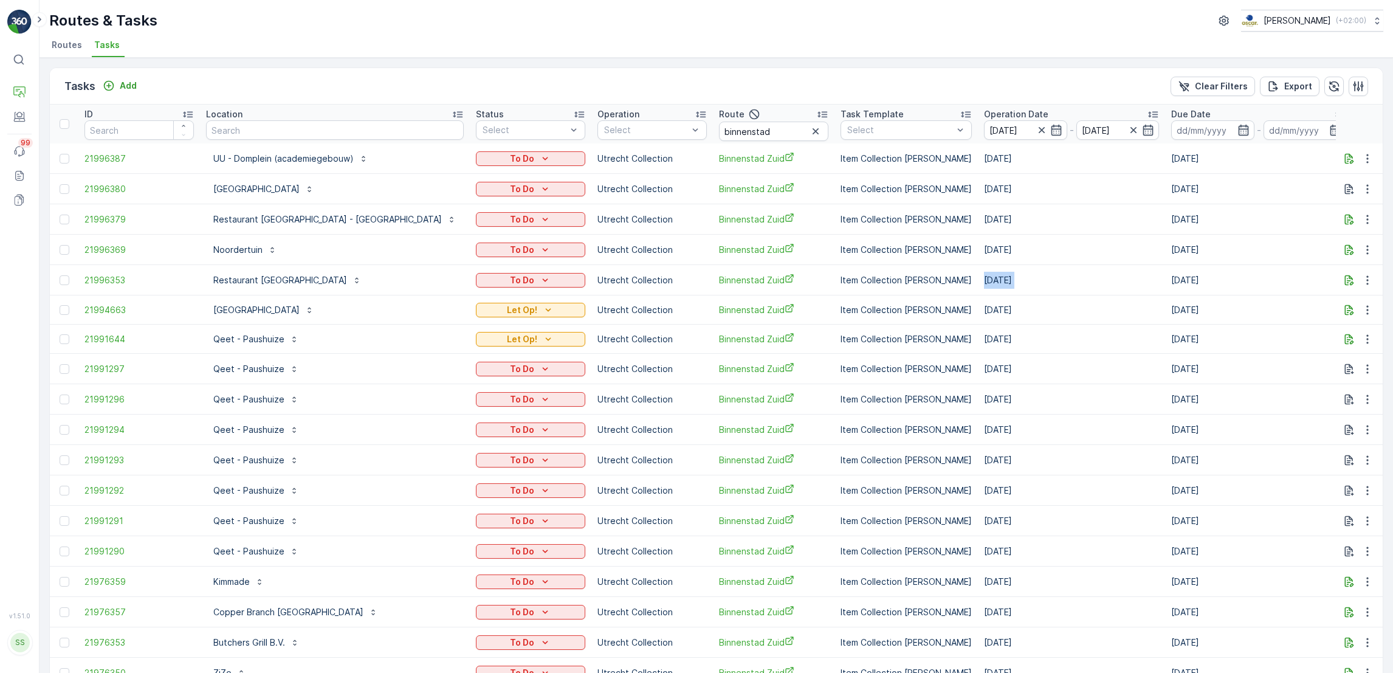
click at [1080, 271] on td "30.09.2025" at bounding box center [1071, 280] width 187 height 30
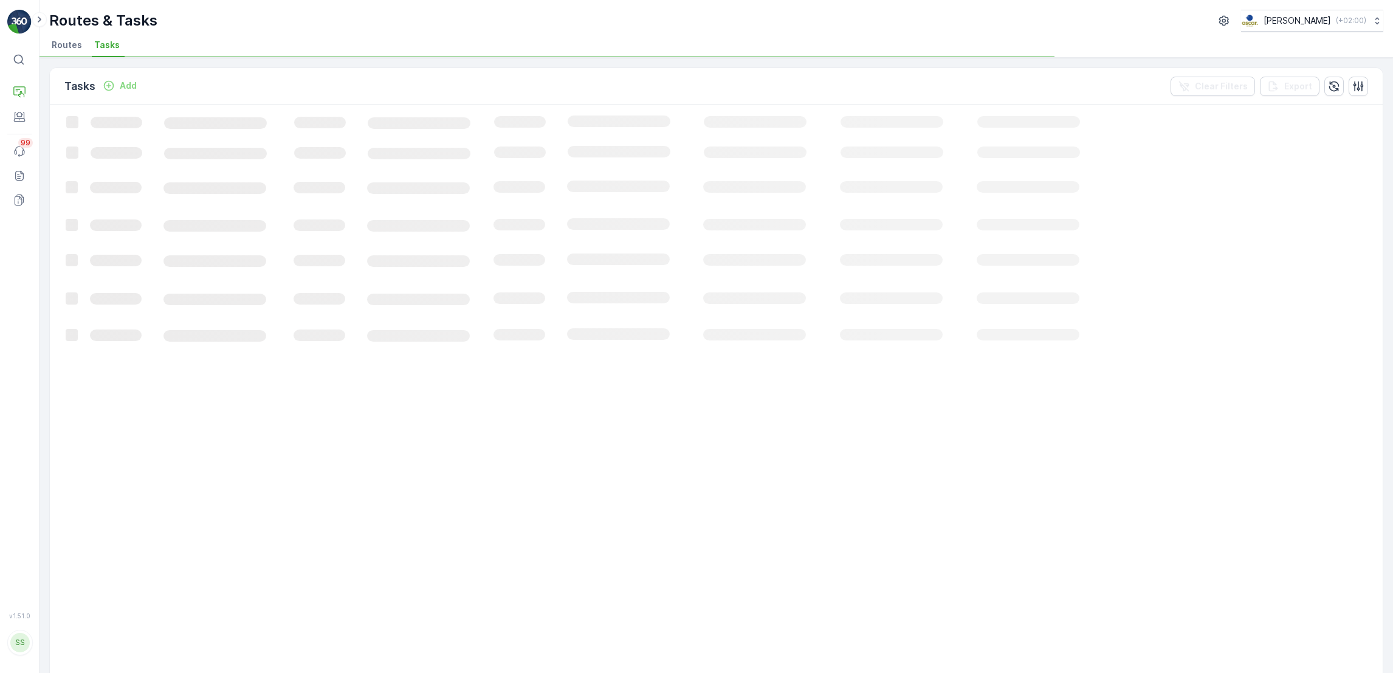
click at [897, 51] on ul "Routes Tasks" at bounding box center [711, 46] width 1325 height 21
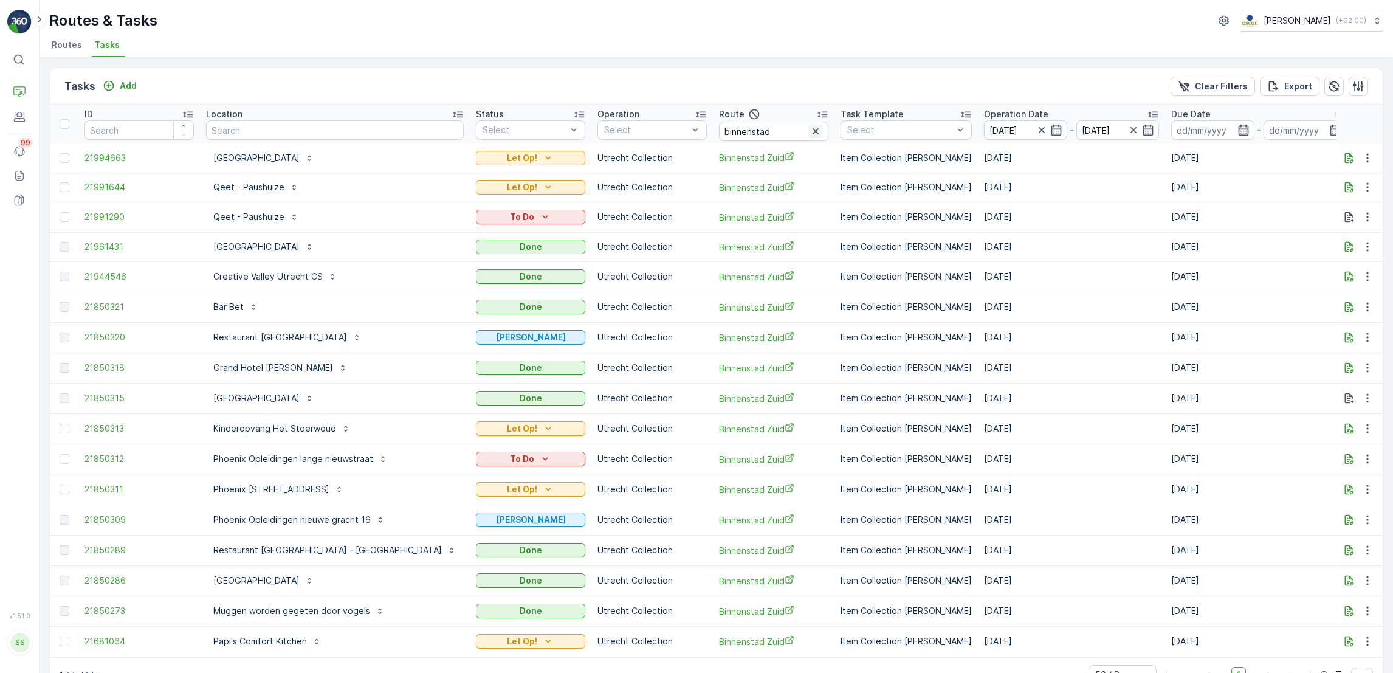
click at [810, 127] on icon "button" at bounding box center [816, 131] width 12 height 12
